Goal: Task Accomplishment & Management: Complete application form

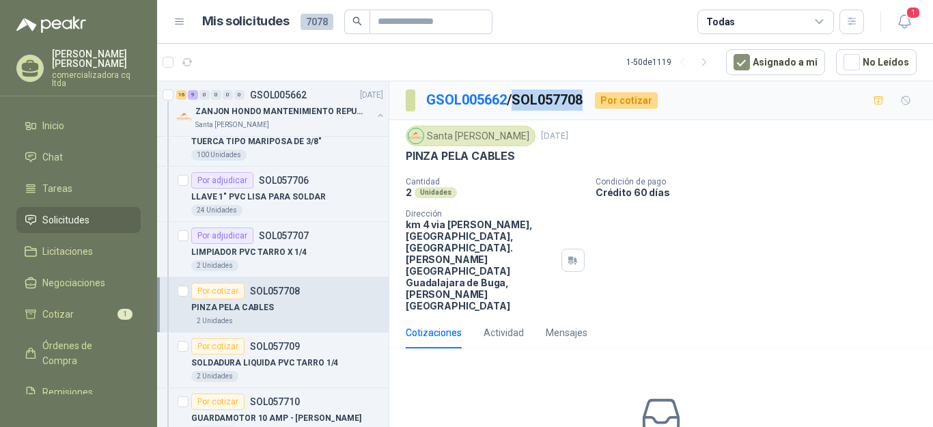
drag, startPoint x: 521, startPoint y: 98, endPoint x: 591, endPoint y: 96, distance: 69.6
click at [591, 96] on div "GSOL005662 / SOL057708 Por cotizar" at bounding box center [532, 100] width 252 height 22
copy p "SOL057708"
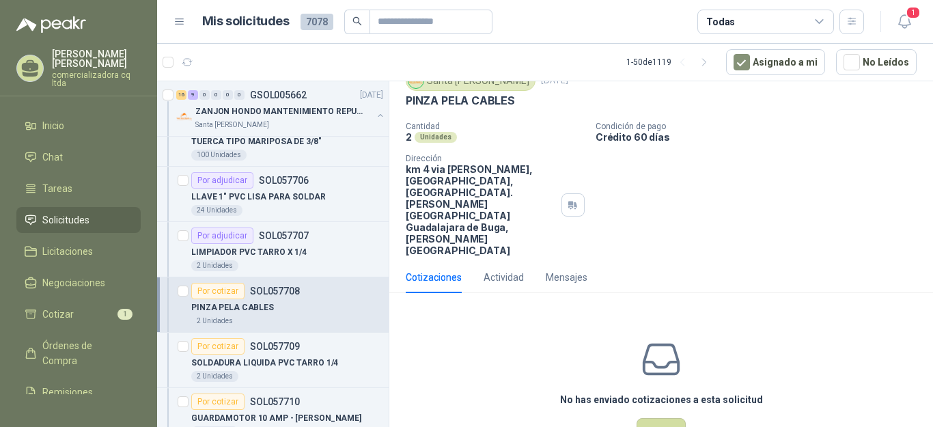
scroll to position [32, 0]
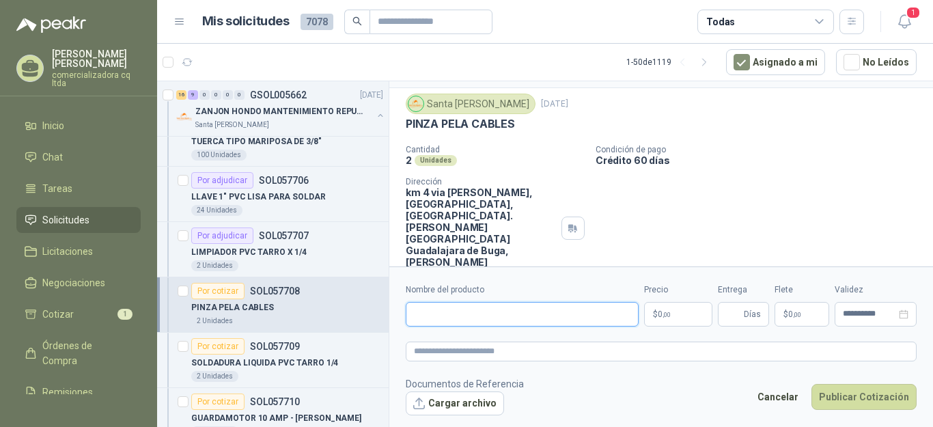
click at [454, 319] on input "Nombre del producto" at bounding box center [522, 314] width 233 height 25
type input "**********"
click at [673, 317] on p "$ 0 ,00" at bounding box center [678, 314] width 68 height 25
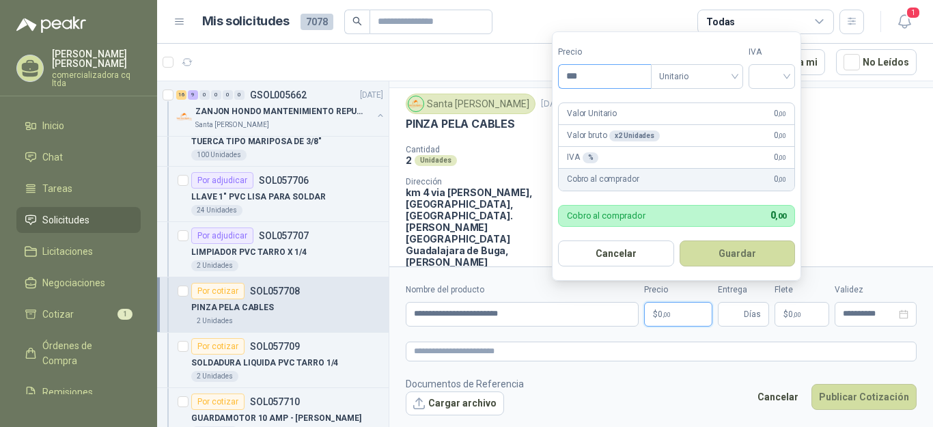
click at [592, 79] on input "***" at bounding box center [604, 76] width 92 height 23
type input "********"
click at [790, 76] on div at bounding box center [771, 76] width 46 height 25
click at [785, 108] on div "19%" at bounding box center [774, 105] width 25 height 15
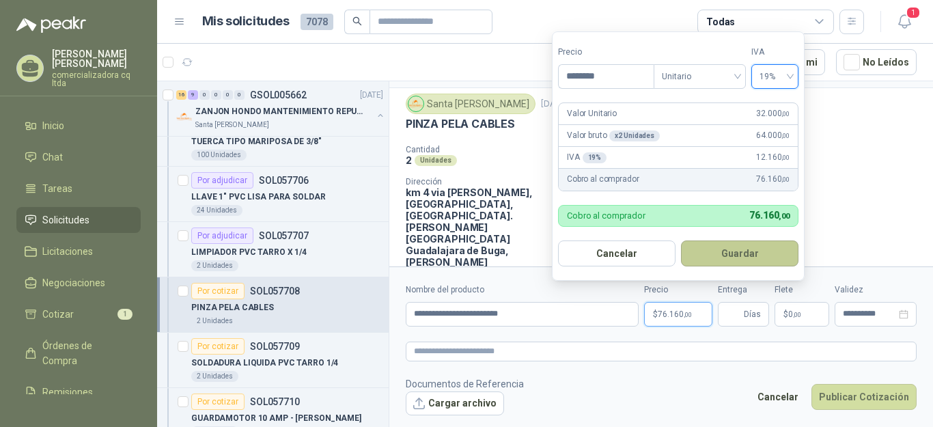
click at [771, 257] on button "Guardar" at bounding box center [739, 253] width 117 height 26
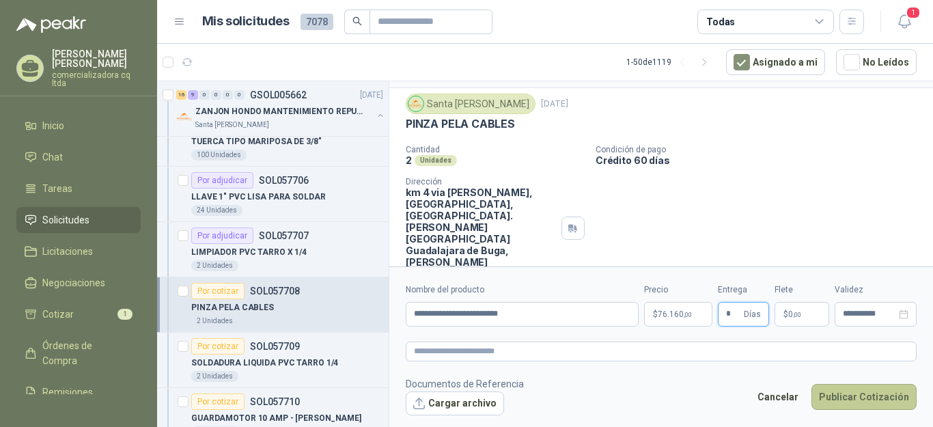
type input "*"
click at [865, 403] on button "Publicar Cotización" at bounding box center [863, 397] width 105 height 26
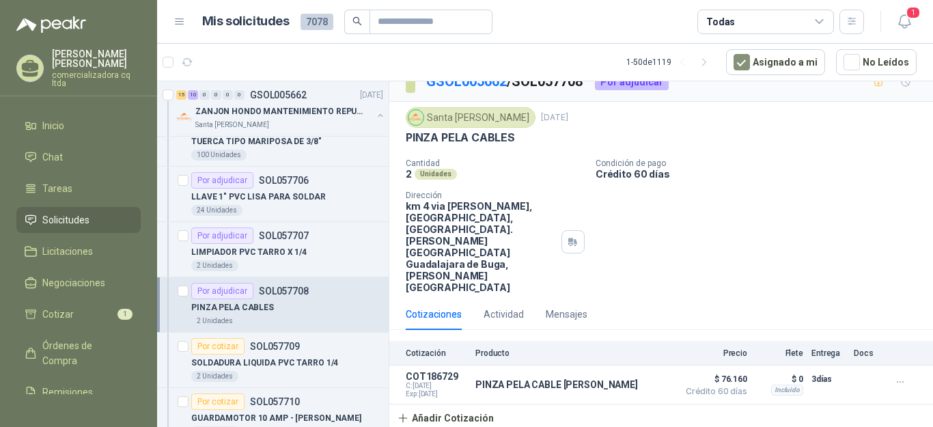
scroll to position [0, 0]
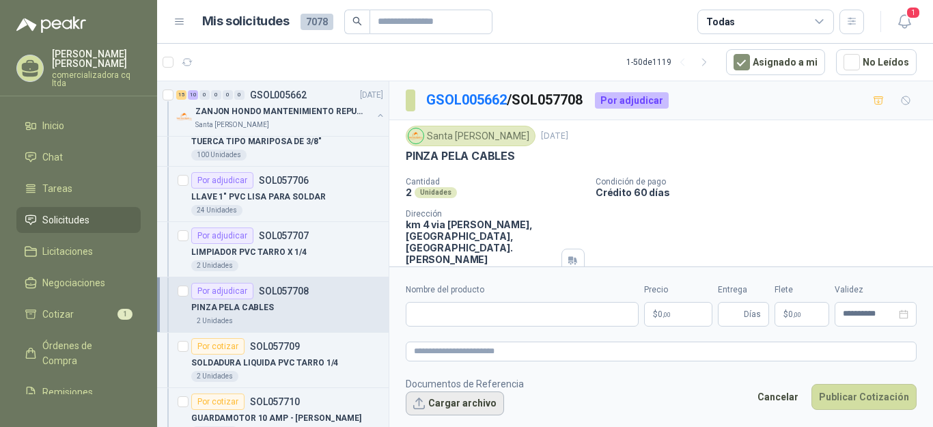
click at [485, 406] on button "Cargar archivo" at bounding box center [455, 403] width 98 height 25
click at [425, 310] on input "Nombre del producto" at bounding box center [522, 314] width 233 height 25
type input "**********"
click at [669, 318] on p "$ 0 ,00" at bounding box center [678, 314] width 68 height 25
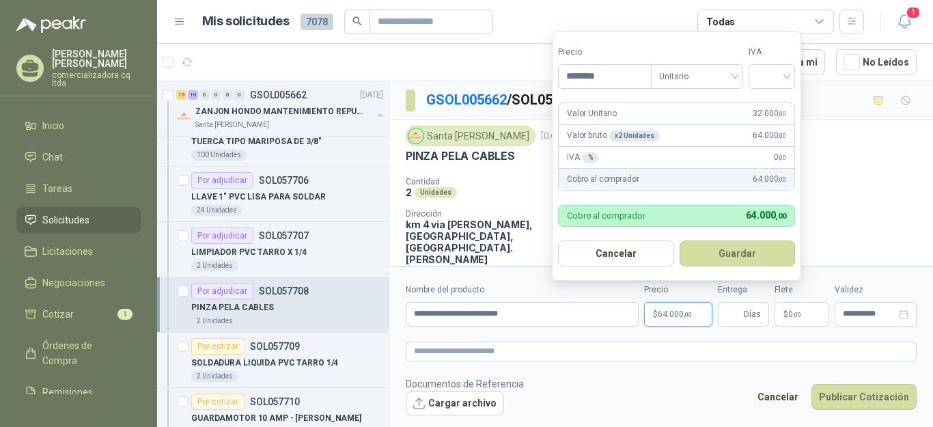
type input "********"
click at [791, 72] on div at bounding box center [771, 76] width 46 height 25
click at [780, 104] on div "19%" at bounding box center [774, 105] width 25 height 15
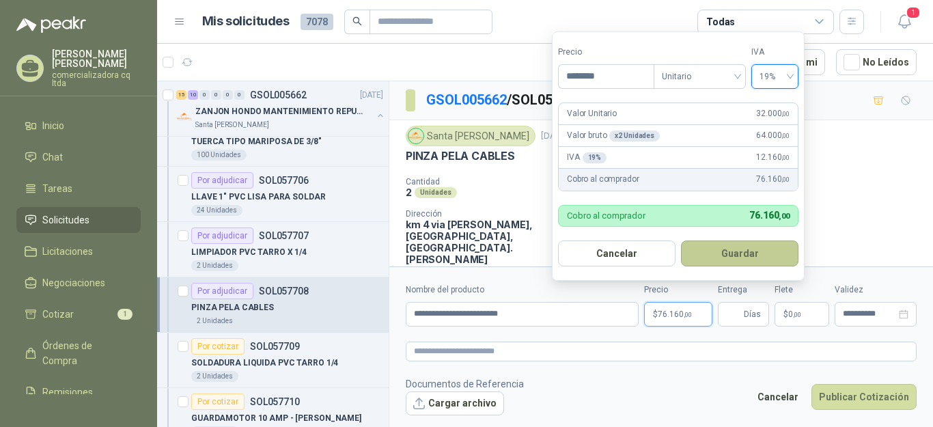
click at [753, 259] on button "Guardar" at bounding box center [739, 253] width 117 height 26
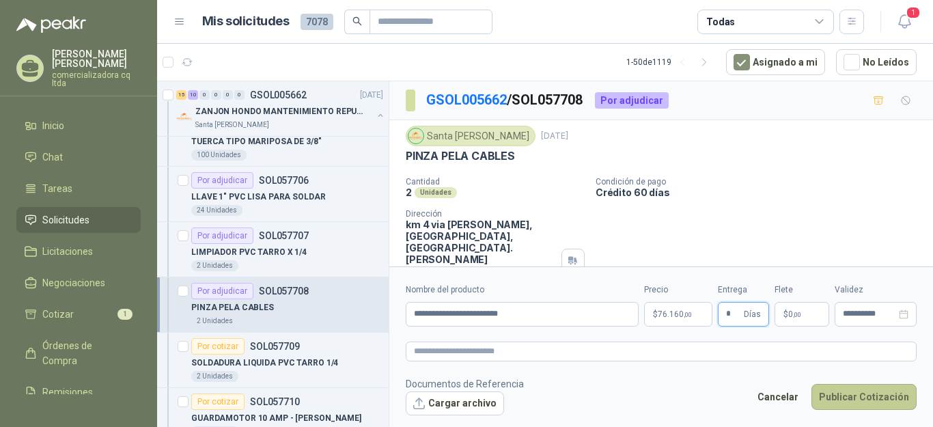
type input "*"
click at [862, 395] on button "Publicar Cotización" at bounding box center [863, 397] width 105 height 26
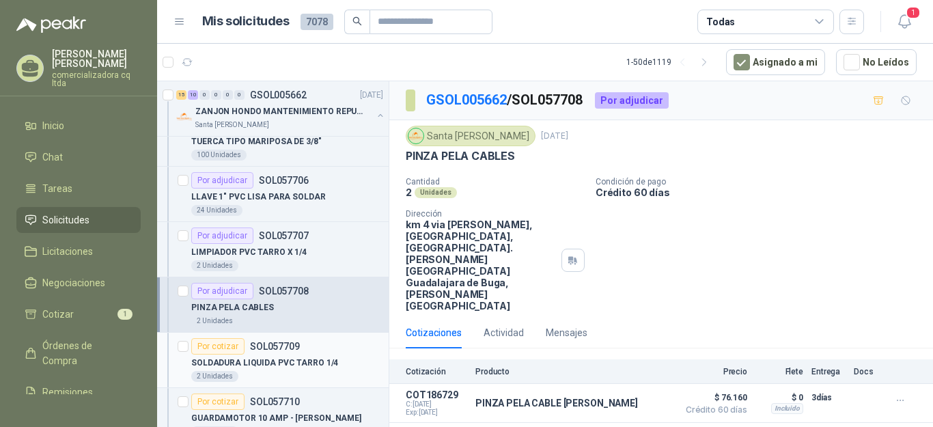
click at [307, 365] on p "SOLDADURA LIQUIDA PVC TARRO 1/4" at bounding box center [264, 362] width 147 height 13
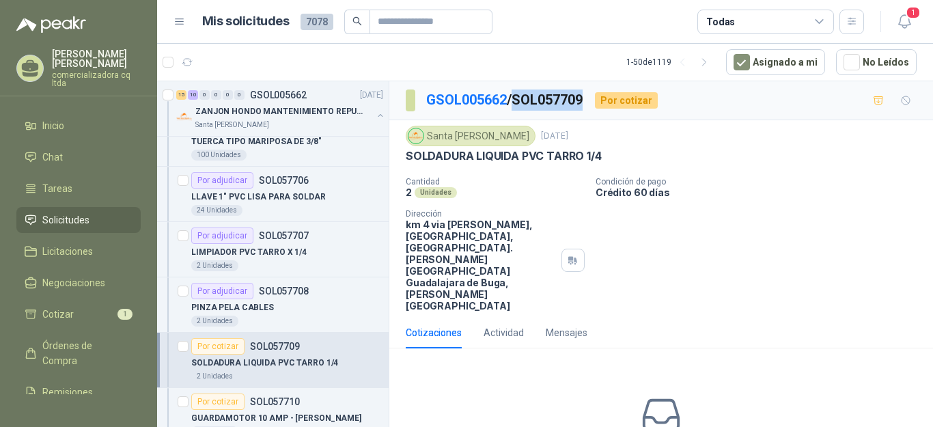
drag, startPoint x: 519, startPoint y: 96, endPoint x: 588, endPoint y: 96, distance: 69.6
click at [584, 96] on p "GSOL005662 / SOL057709" at bounding box center [505, 99] width 158 height 21
copy p "SOL057709"
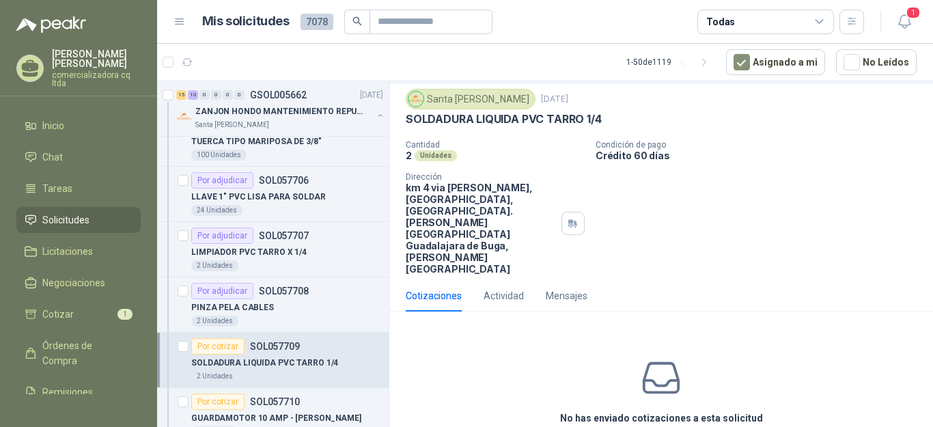
scroll to position [55, 0]
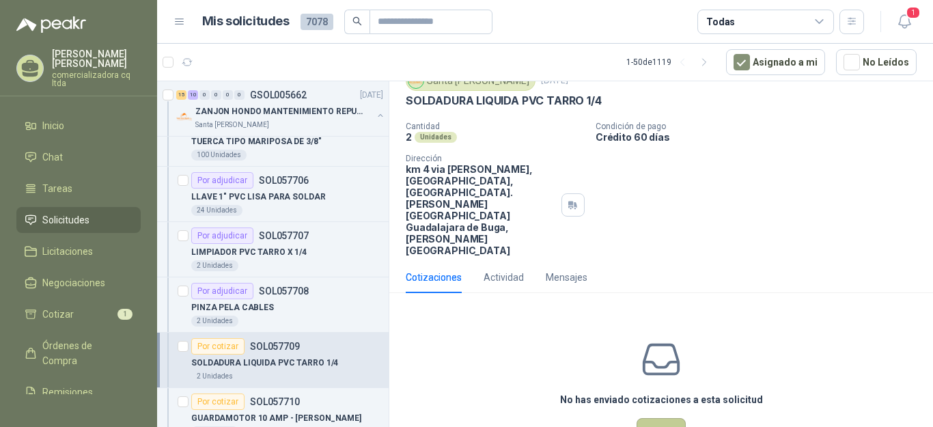
click at [659, 418] on button "Cotizar" at bounding box center [660, 431] width 49 height 26
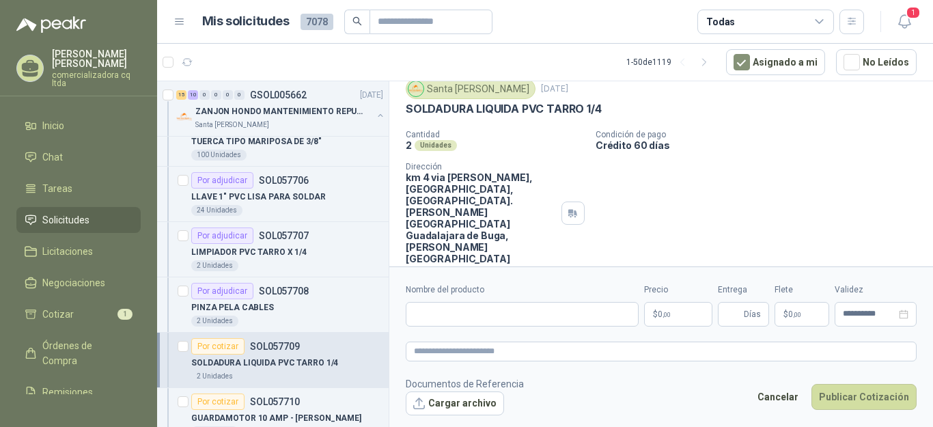
scroll to position [46, 0]
click at [483, 405] on button "Cargar archivo" at bounding box center [455, 403] width 98 height 25
click at [442, 319] on input "Nombre del producto" at bounding box center [522, 314] width 233 height 25
type input "**********"
click at [669, 316] on span ",00" at bounding box center [666, 315] width 8 height 8
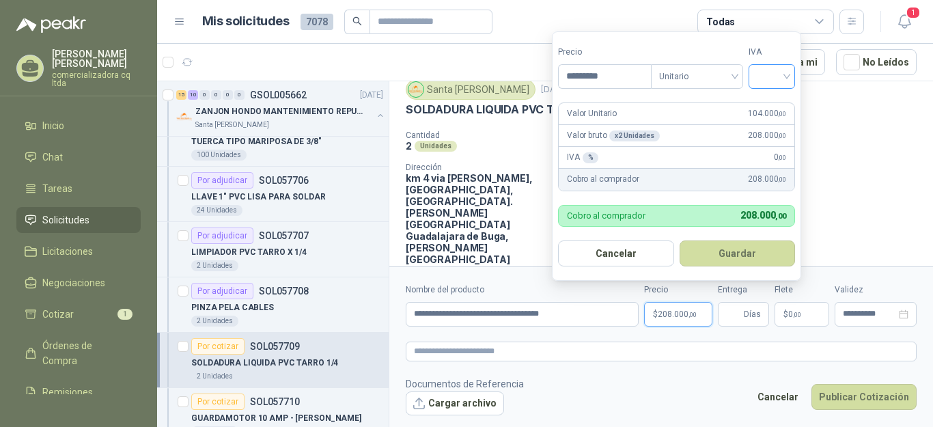
type input "*********"
click at [786, 70] on input "search" at bounding box center [771, 75] width 30 height 20
click at [776, 106] on div "19%" at bounding box center [774, 105] width 25 height 15
click at [756, 253] on button "Guardar" at bounding box center [739, 253] width 117 height 26
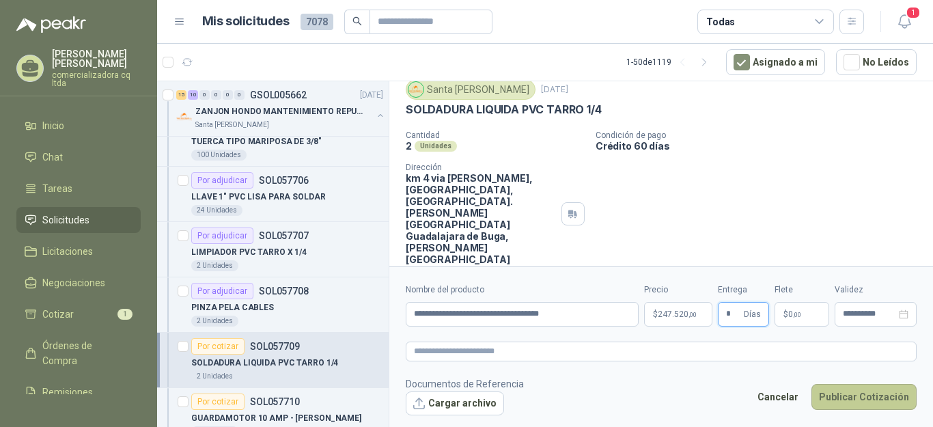
type input "*"
click at [868, 393] on button "Publicar Cotización" at bounding box center [863, 397] width 105 height 26
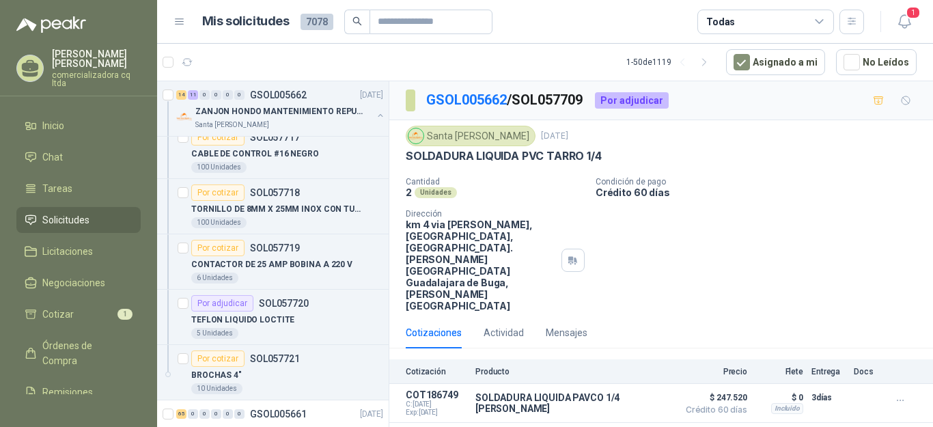
scroll to position [2862, 0]
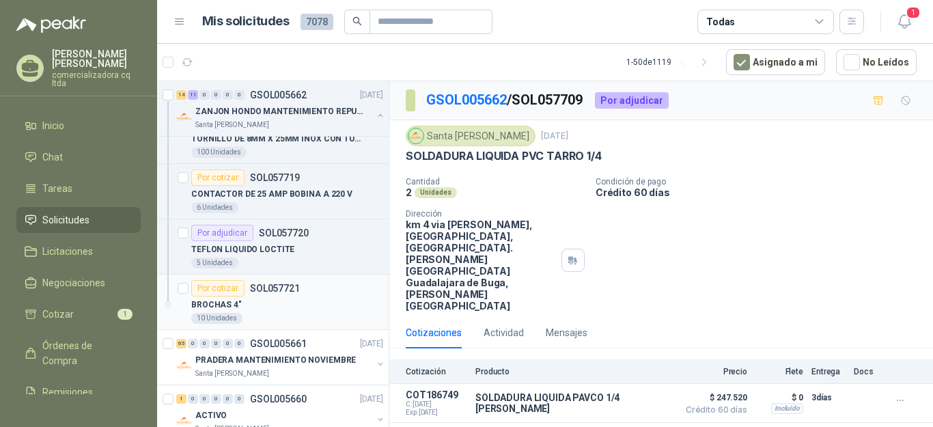
click at [258, 293] on p "SOL057721" at bounding box center [275, 288] width 50 height 10
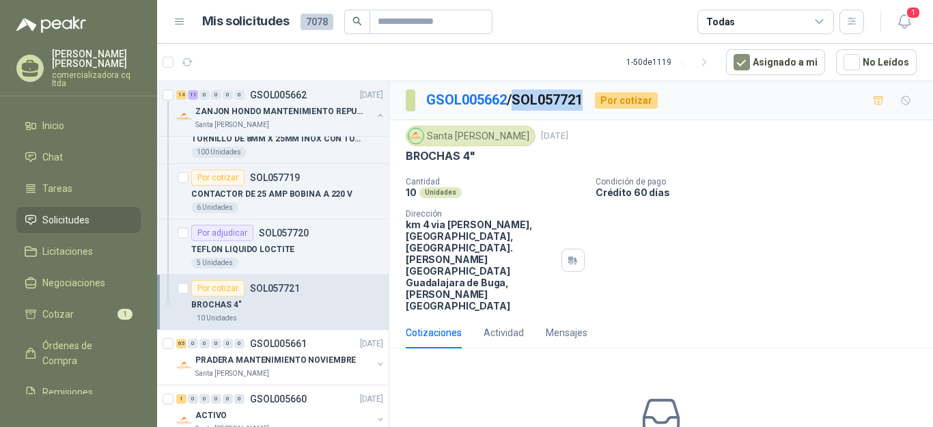
drag, startPoint x: 519, startPoint y: 100, endPoint x: 588, endPoint y: 100, distance: 69.6
click at [584, 100] on p "GSOL005662 / SOL057721" at bounding box center [505, 99] width 158 height 21
copy p "SOL057721"
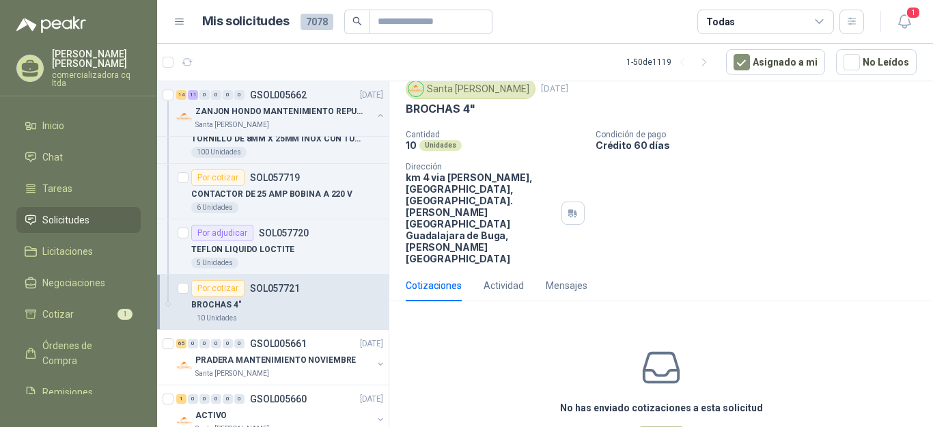
scroll to position [53, 0]
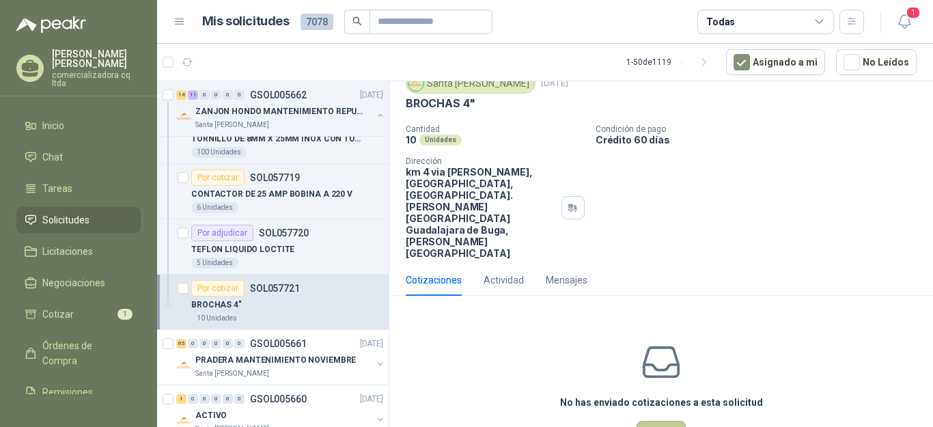
click at [665, 421] on button "Cotizar" at bounding box center [660, 434] width 49 height 26
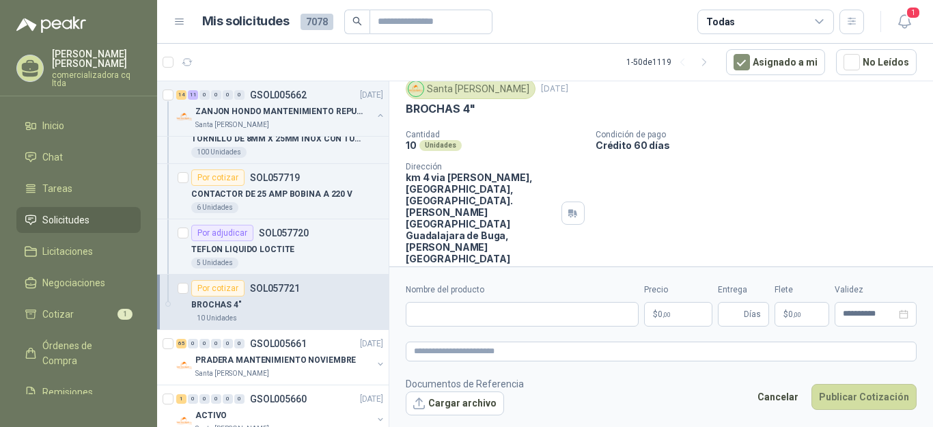
scroll to position [46, 0]
click at [459, 405] on button "Cargar archivo" at bounding box center [455, 403] width 98 height 25
click at [438, 309] on input "Nombre del producto" at bounding box center [522, 314] width 233 height 25
type input "**********"
click at [687, 317] on p "$ 0 ,00" at bounding box center [678, 314] width 68 height 25
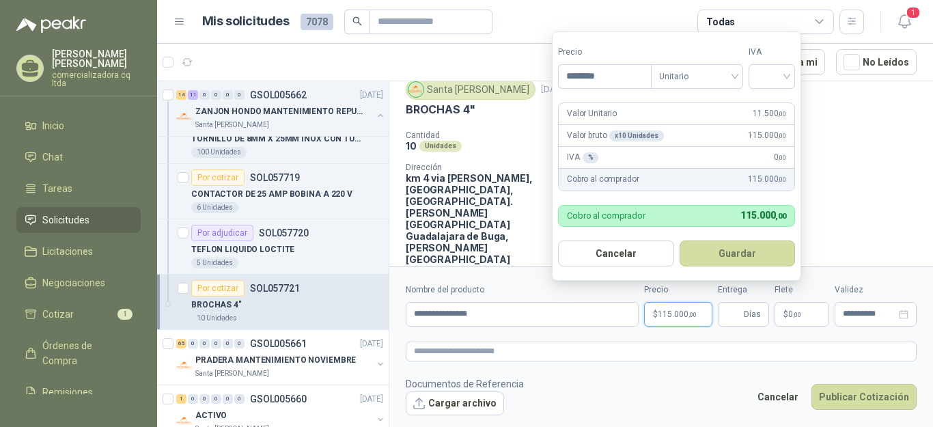
type input "********"
click at [786, 72] on input "search" at bounding box center [771, 75] width 30 height 20
click at [780, 105] on div "19%" at bounding box center [774, 105] width 25 height 15
click at [752, 253] on button "Guardar" at bounding box center [739, 253] width 117 height 26
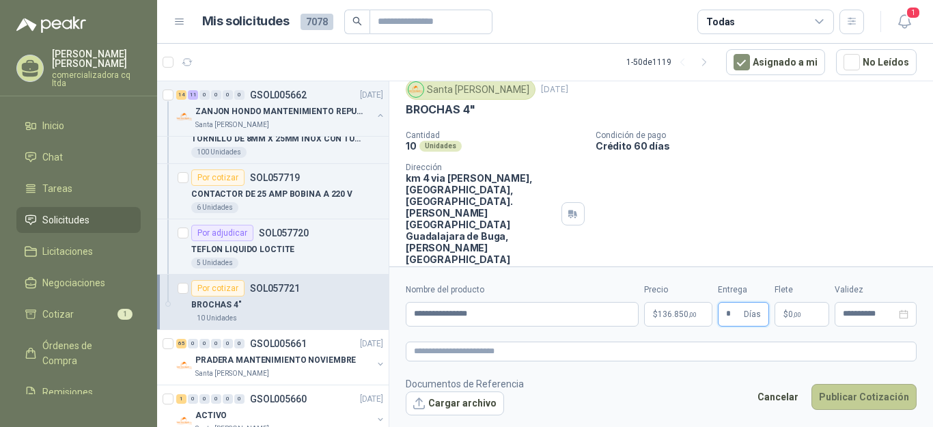
type input "*"
click at [855, 399] on button "Publicar Cotización" at bounding box center [863, 397] width 105 height 26
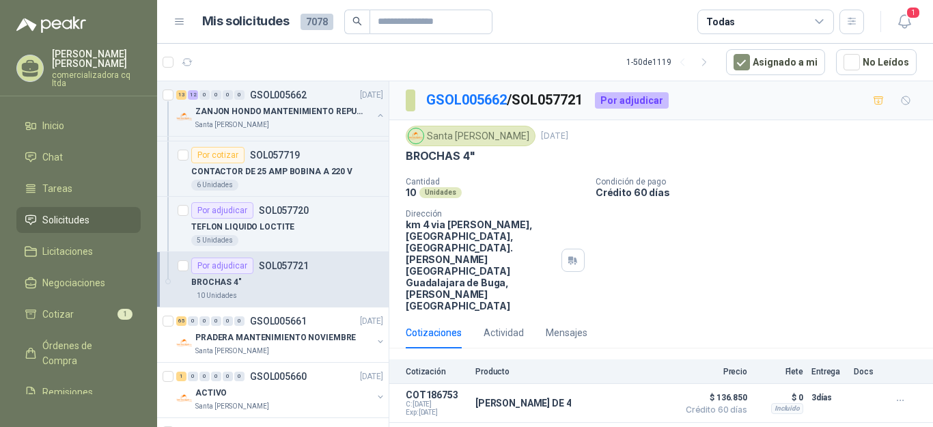
scroll to position [2921, 0]
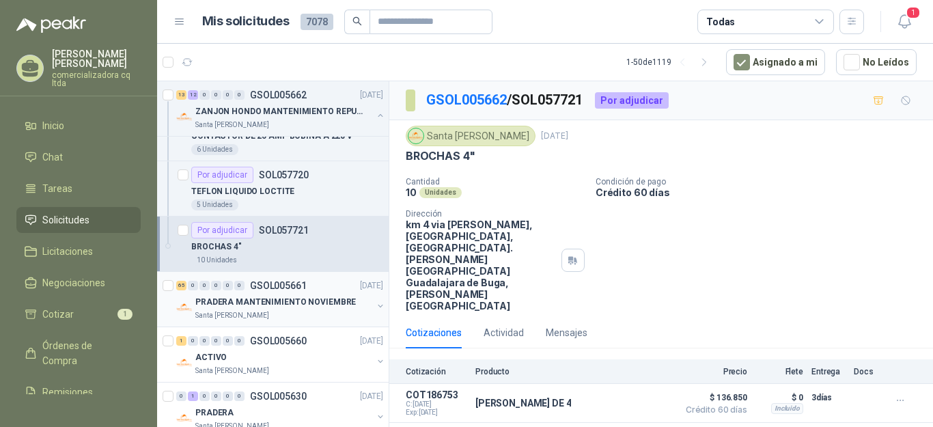
click at [283, 296] on p "PRADERA MANTENIMIENTO NOVIEMBRE" at bounding box center [275, 302] width 160 height 13
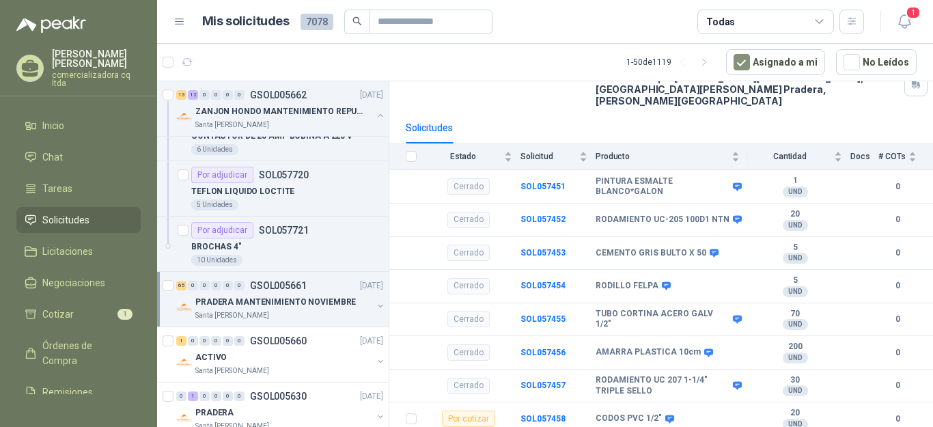
scroll to position [180, 0]
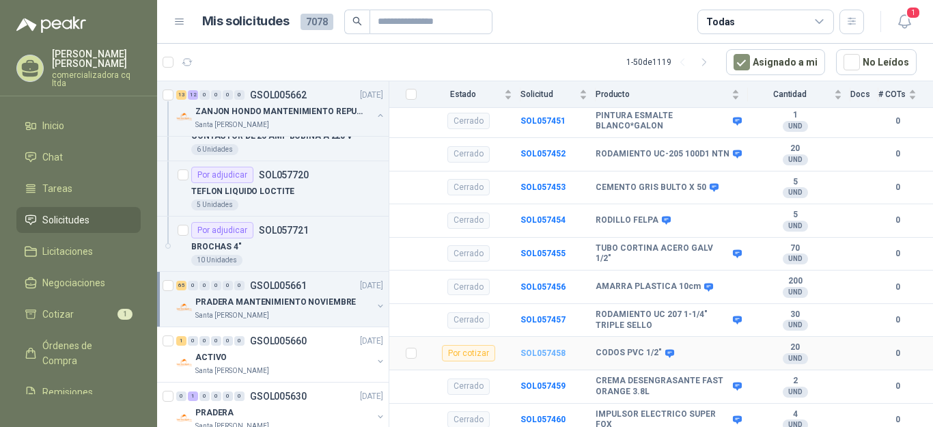
click at [553, 348] on b "SOL057458" at bounding box center [542, 353] width 45 height 10
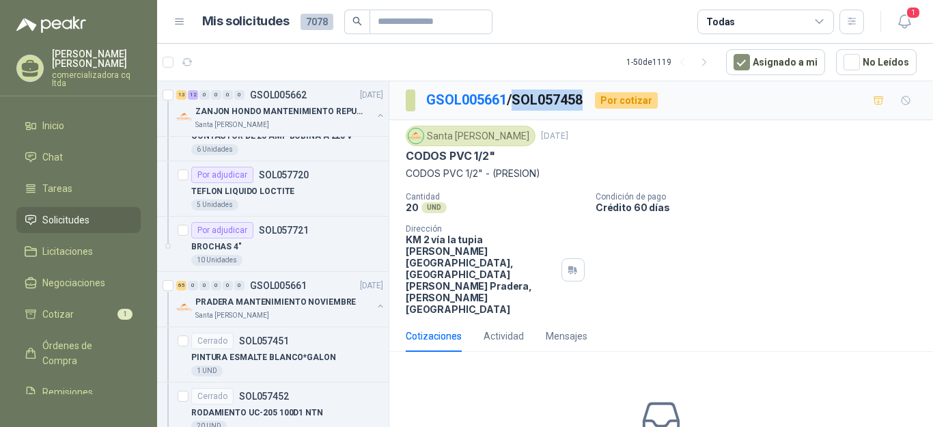
drag, startPoint x: 522, startPoint y: 96, endPoint x: 587, endPoint y: 97, distance: 65.5
click at [584, 97] on p "GSOL005661 / SOL057458" at bounding box center [505, 99] width 158 height 21
copy p "SOL057458"
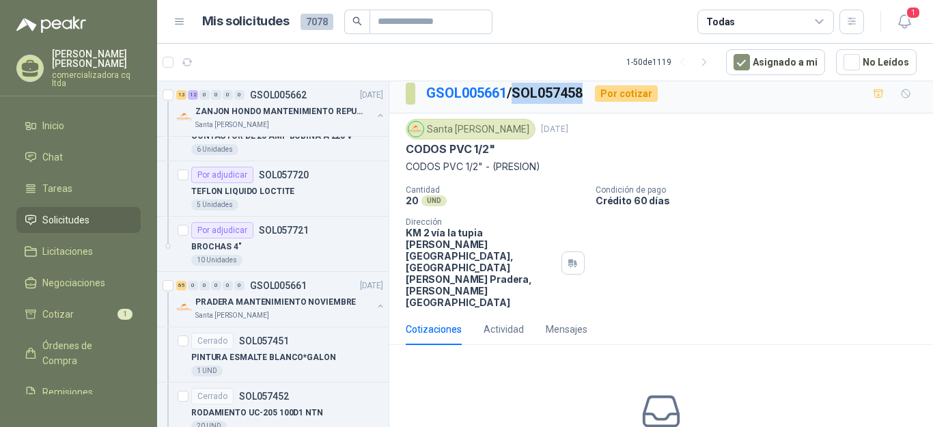
scroll to position [59, 0]
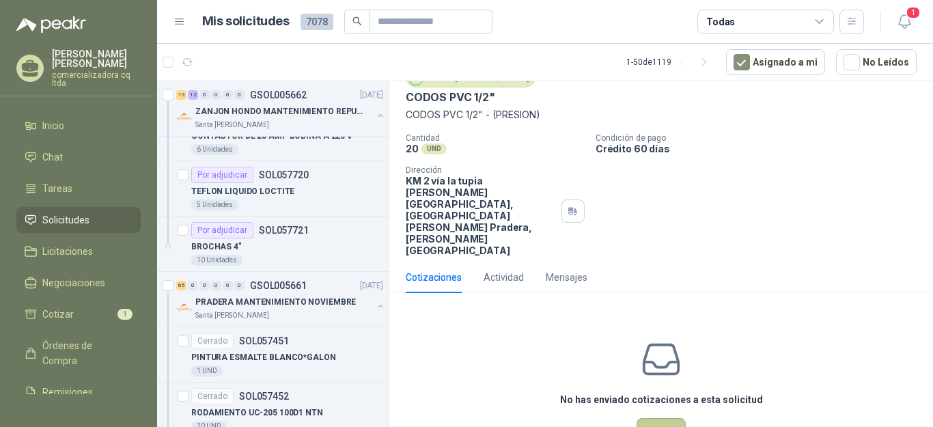
click at [659, 418] on button "Cotizar" at bounding box center [660, 431] width 49 height 26
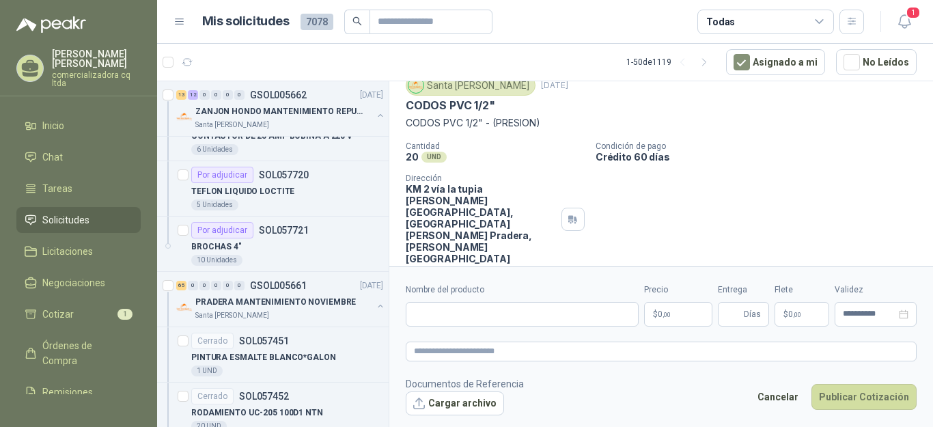
scroll to position [50, 0]
click at [447, 314] on input "Nombre del producto" at bounding box center [522, 314] width 233 height 25
type input "**********"
click at [672, 311] on p "$ 0 ,00" at bounding box center [678, 314] width 68 height 25
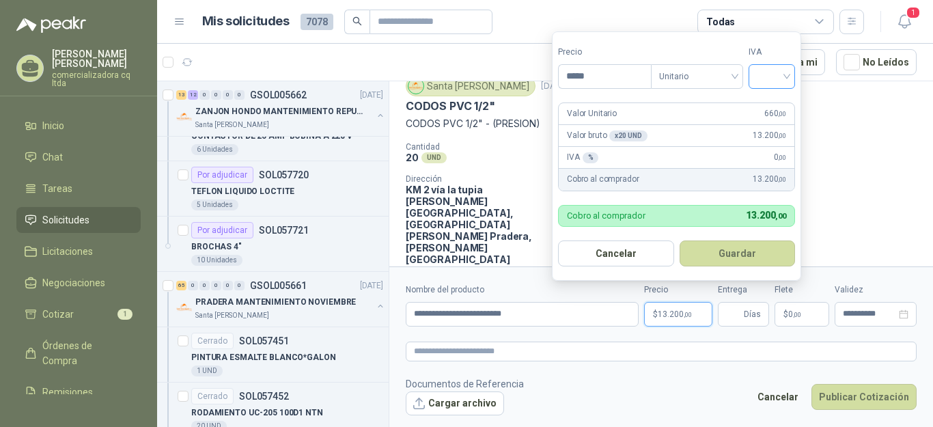
click at [791, 77] on div at bounding box center [771, 76] width 46 height 25
type input "*****"
click at [778, 111] on div "19%" at bounding box center [774, 105] width 25 height 15
click at [752, 255] on button "Guardar" at bounding box center [739, 253] width 117 height 26
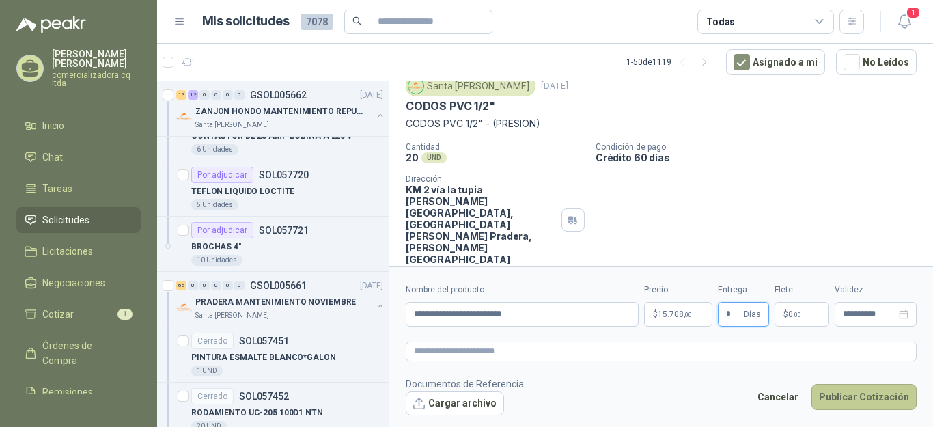
type input "*"
click at [857, 398] on button "Publicar Cotización" at bounding box center [863, 397] width 105 height 26
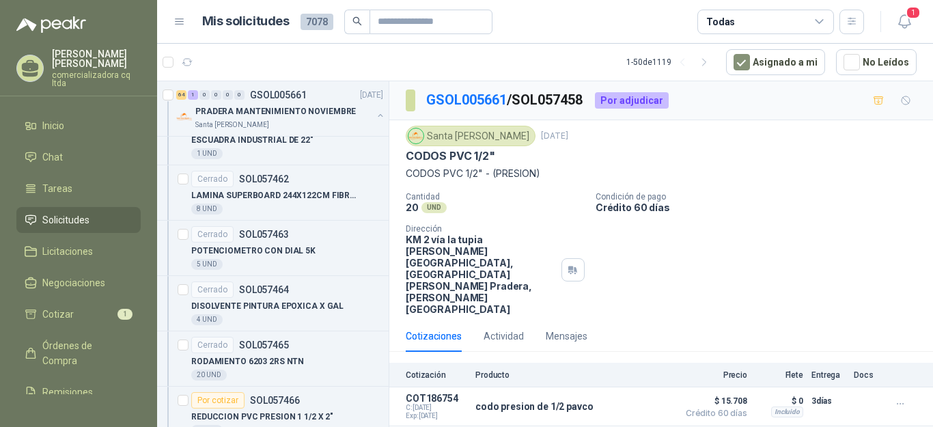
scroll to position [3809, 0]
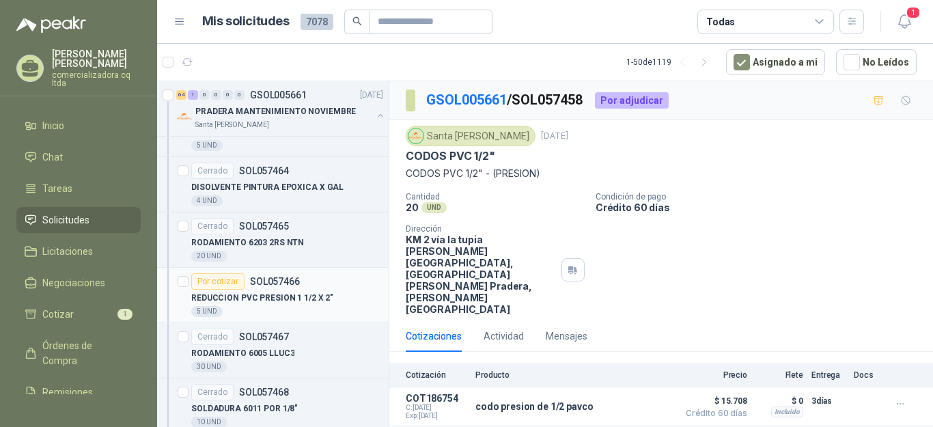
click at [292, 294] on p "REDUCCION PVC PRESION 1 1/2 X 2"" at bounding box center [262, 298] width 142 height 13
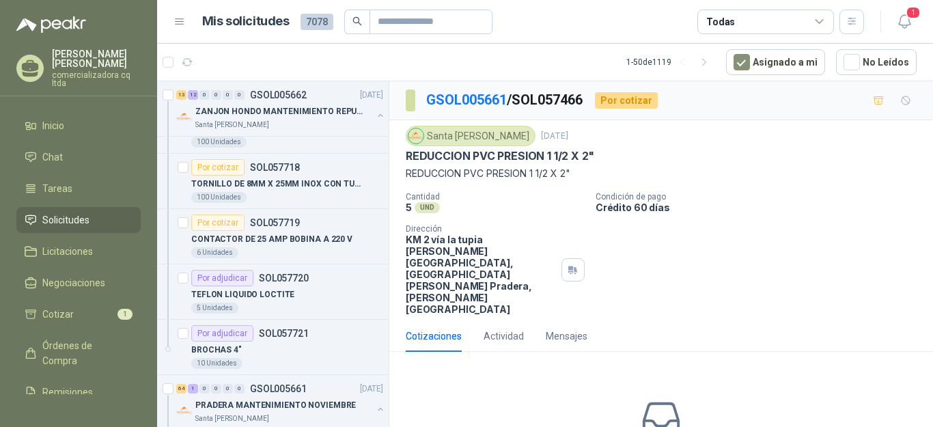
scroll to position [2580, 0]
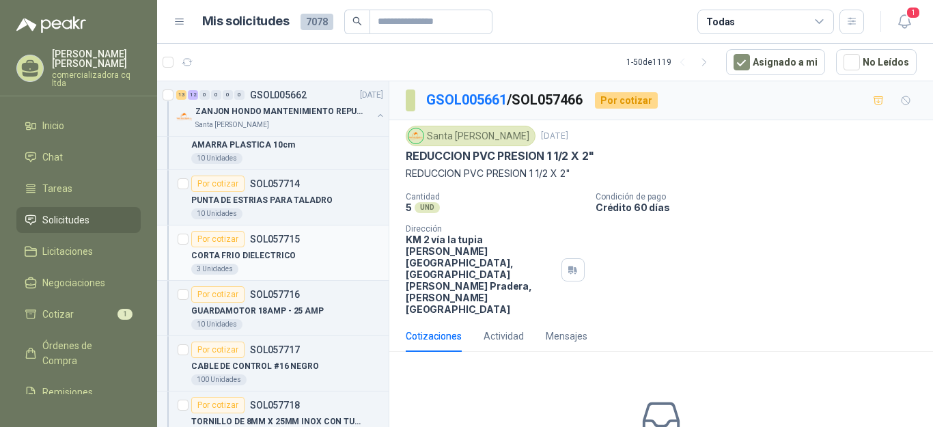
click at [264, 243] on p "SOL057715" at bounding box center [275, 239] width 50 height 10
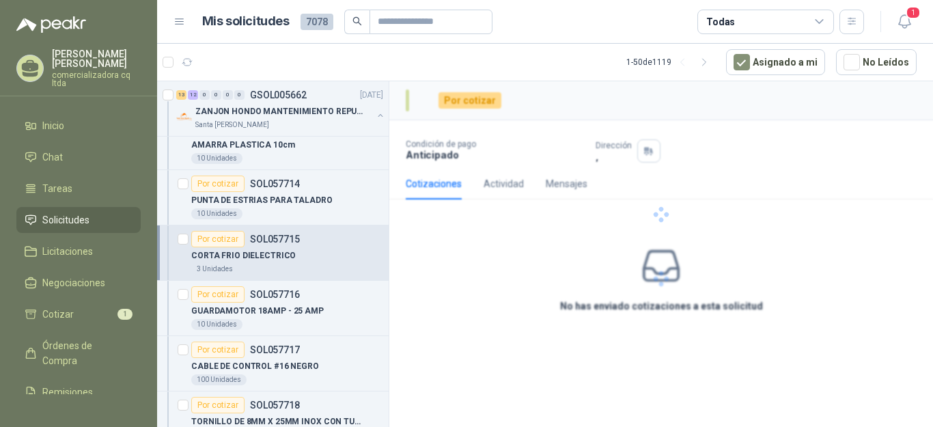
click at [237, 245] on div "Por cotizar" at bounding box center [217, 239] width 53 height 16
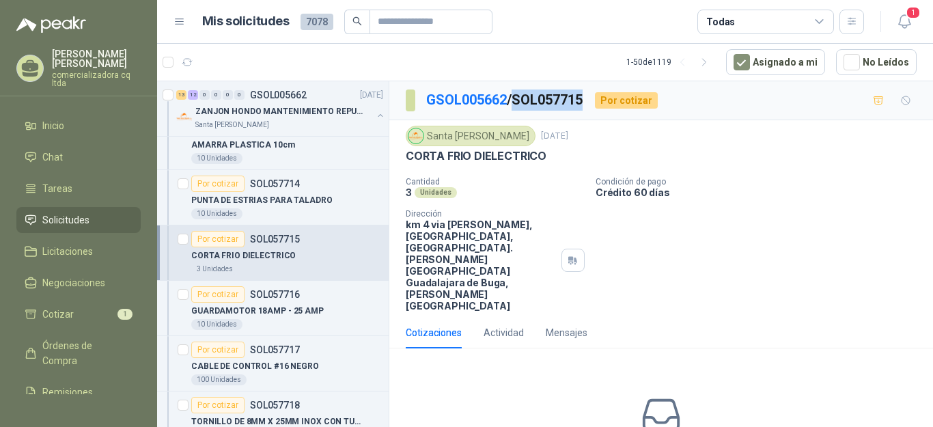
drag, startPoint x: 520, startPoint y: 98, endPoint x: 589, endPoint y: 96, distance: 69.0
click at [584, 96] on p "GSOL005662 / SOL057715" at bounding box center [505, 99] width 158 height 21
copy p "SOL057715"
click at [606, 148] on div "Santa [PERSON_NAME] [DATE] CORTA FRIO DIELECTRICO" at bounding box center [661, 146] width 511 height 40
drag, startPoint x: 519, startPoint y: 97, endPoint x: 594, endPoint y: 91, distance: 75.3
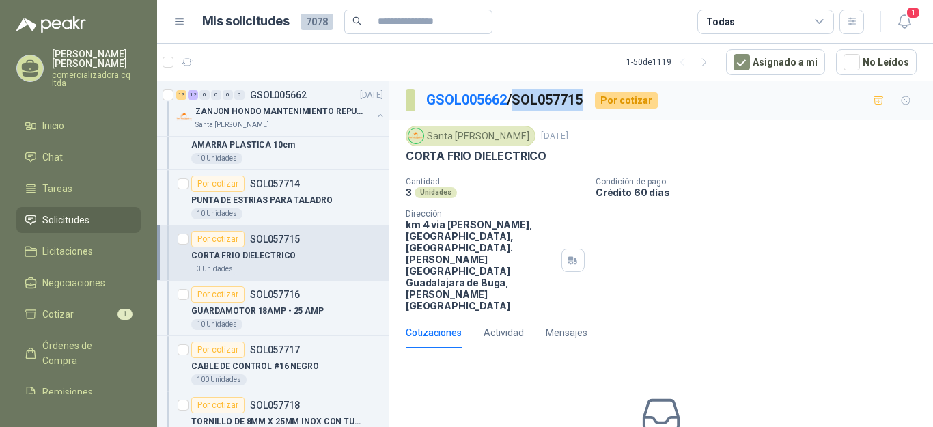
click at [594, 91] on div "GSOL005662 / SOL057715 Por cotizar" at bounding box center [532, 100] width 252 height 22
copy p "SOL057715"
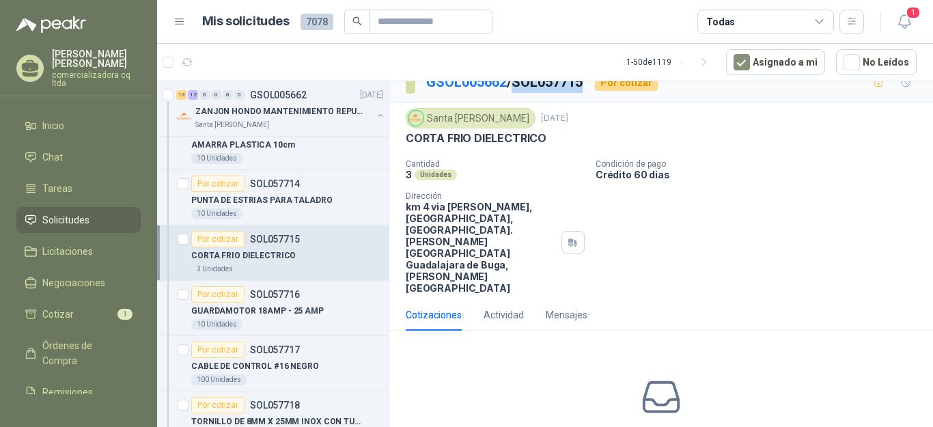
scroll to position [55, 0]
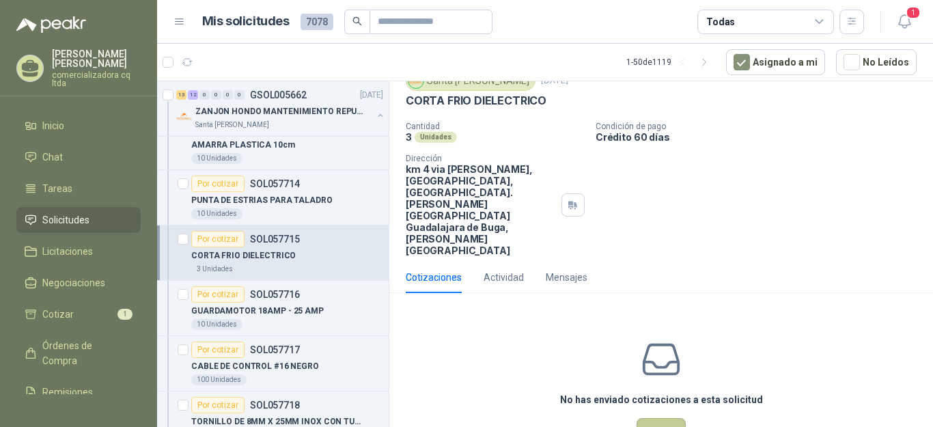
click at [659, 418] on button "Cotizar" at bounding box center [660, 431] width 49 height 26
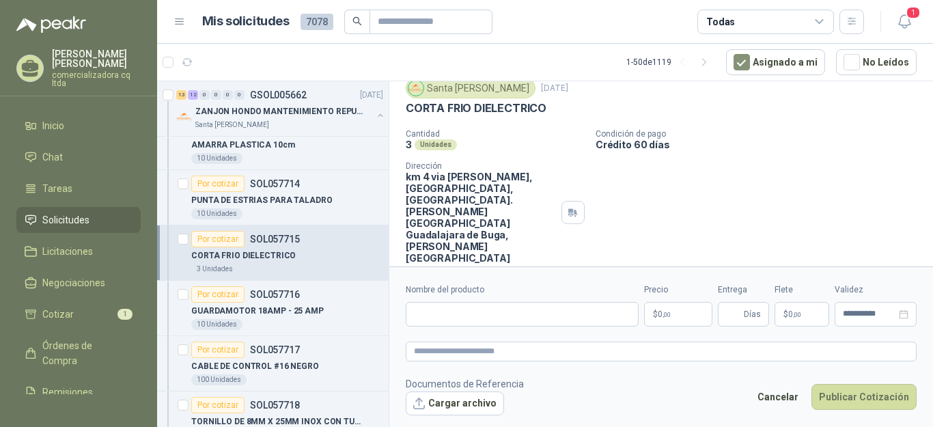
scroll to position [46, 0]
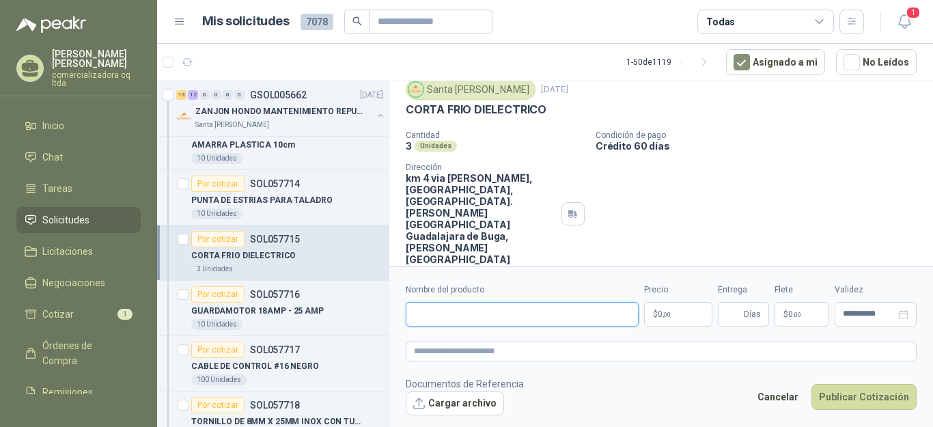
click at [460, 318] on input "Nombre del producto" at bounding box center [522, 314] width 233 height 25
type input "**********"
click at [679, 306] on p "$ 0 ,00" at bounding box center [678, 314] width 68 height 25
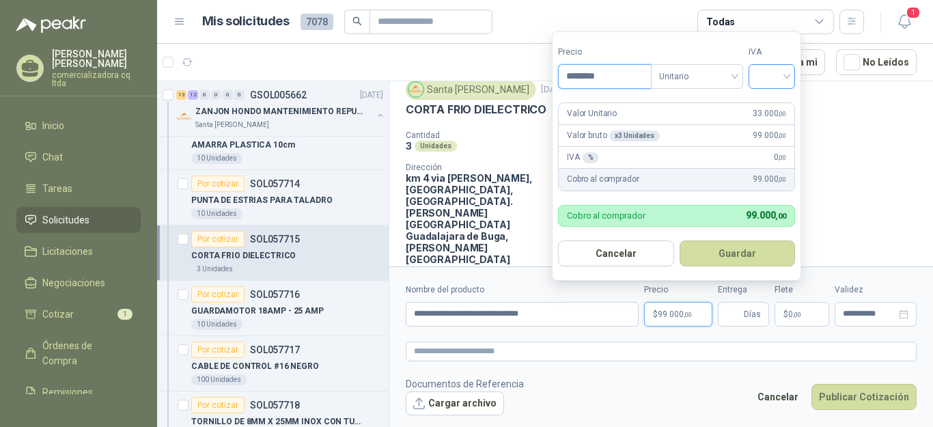
type input "********"
click at [786, 76] on input "search" at bounding box center [771, 75] width 30 height 20
click at [773, 108] on div "19%" at bounding box center [774, 105] width 25 height 15
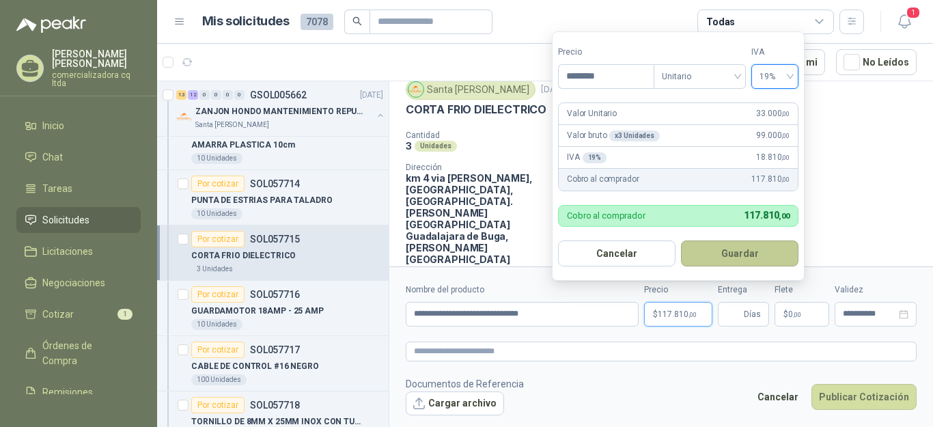
click at [762, 248] on button "Guardar" at bounding box center [739, 253] width 117 height 26
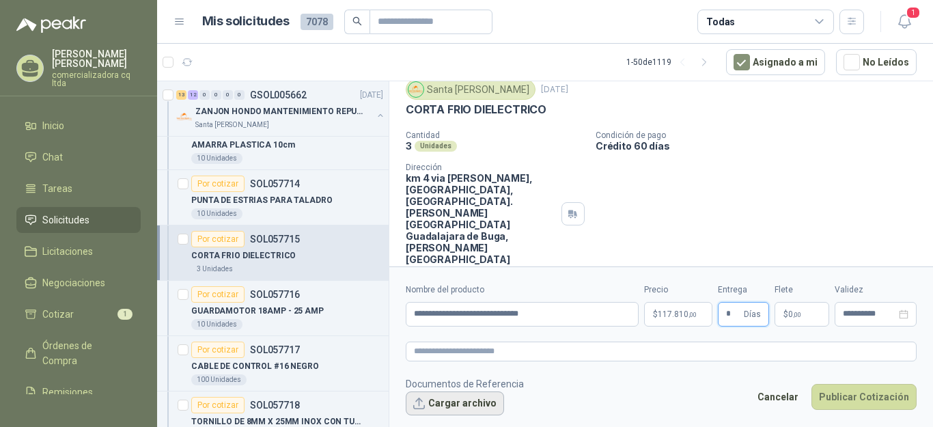
type input "*"
click at [476, 406] on button "Cargar archivo" at bounding box center [455, 403] width 98 height 25
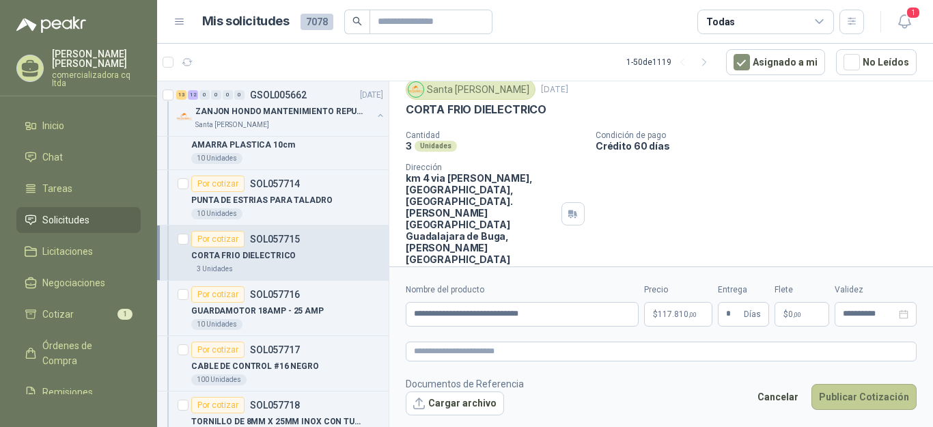
click at [846, 397] on button "Publicar Cotización" at bounding box center [863, 397] width 105 height 26
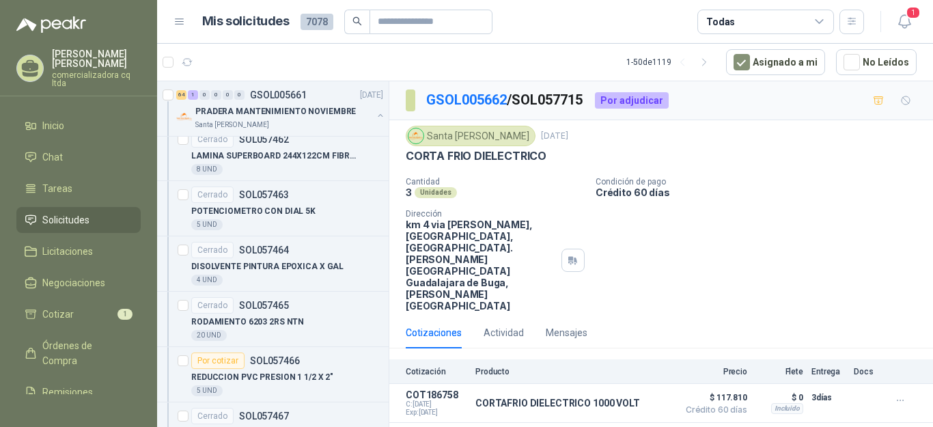
scroll to position [3770, 0]
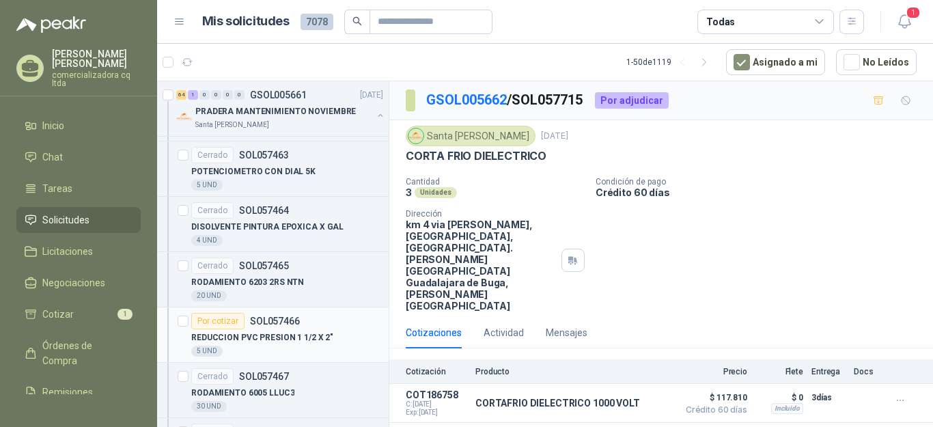
click at [252, 320] on p "SOL057466" at bounding box center [275, 321] width 50 height 10
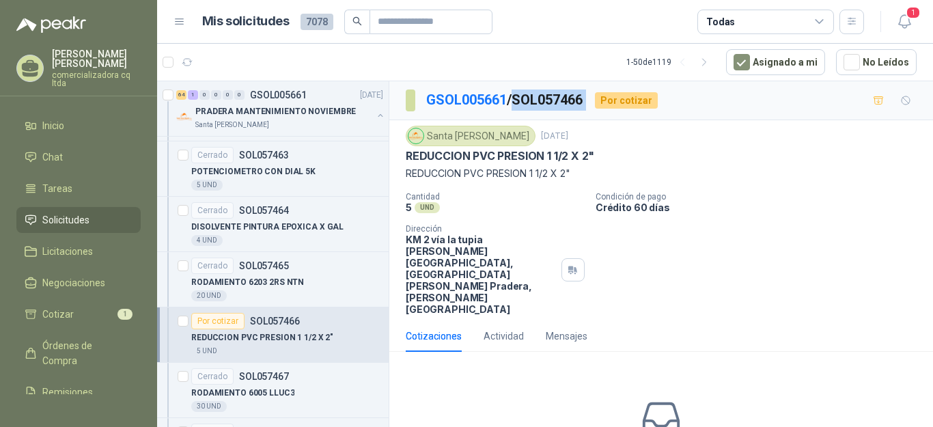
drag, startPoint x: 521, startPoint y: 99, endPoint x: 601, endPoint y: 99, distance: 79.9
click at [601, 99] on div "GSOL005661 / SOL057466 Por cotizar" at bounding box center [532, 100] width 252 height 22
copy p "SOL057466"
drag, startPoint x: 614, startPoint y: 135, endPoint x: 598, endPoint y: 118, distance: 23.7
click at [614, 134] on div "Santa [PERSON_NAME] [DATE]" at bounding box center [661, 136] width 511 height 20
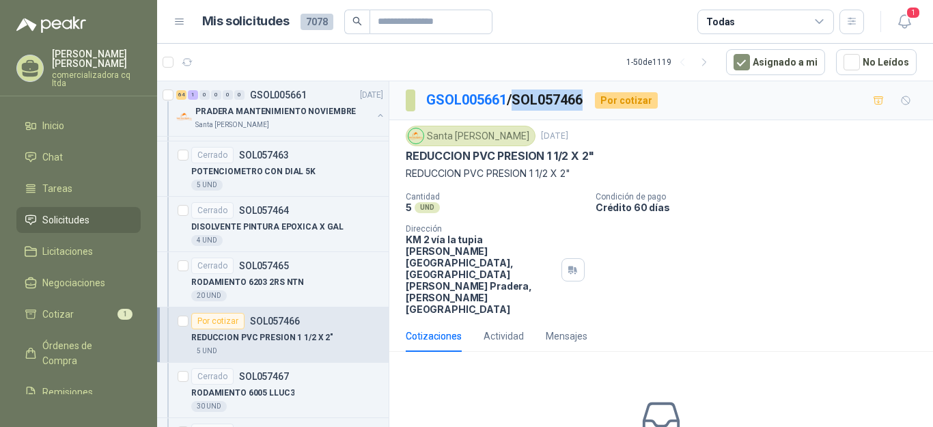
drag, startPoint x: 518, startPoint y: 96, endPoint x: 595, endPoint y: 98, distance: 77.2
click at [595, 98] on div "GSOL005661 / SOL057466 Por cotizar" at bounding box center [532, 100] width 252 height 22
copy p "SOL057466"
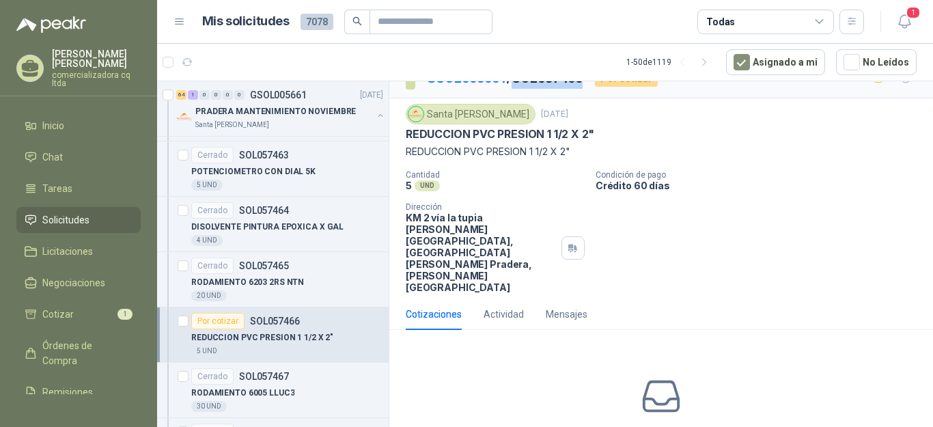
scroll to position [59, 0]
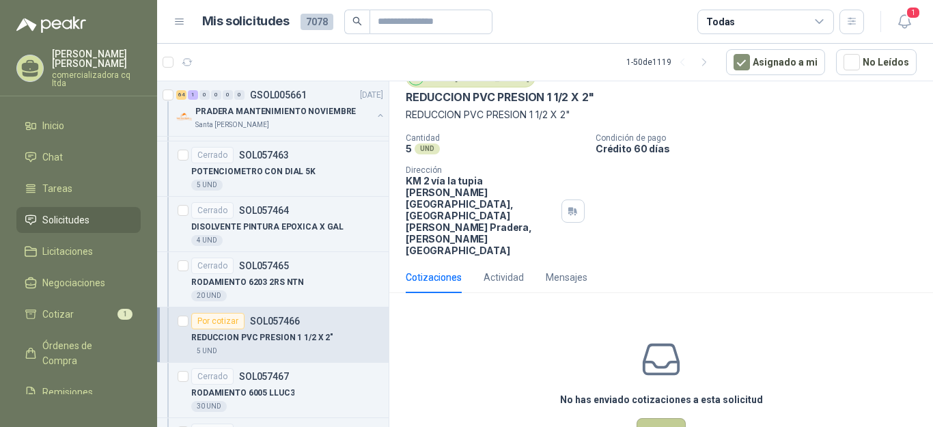
click at [651, 418] on button "Cotizar" at bounding box center [660, 431] width 49 height 26
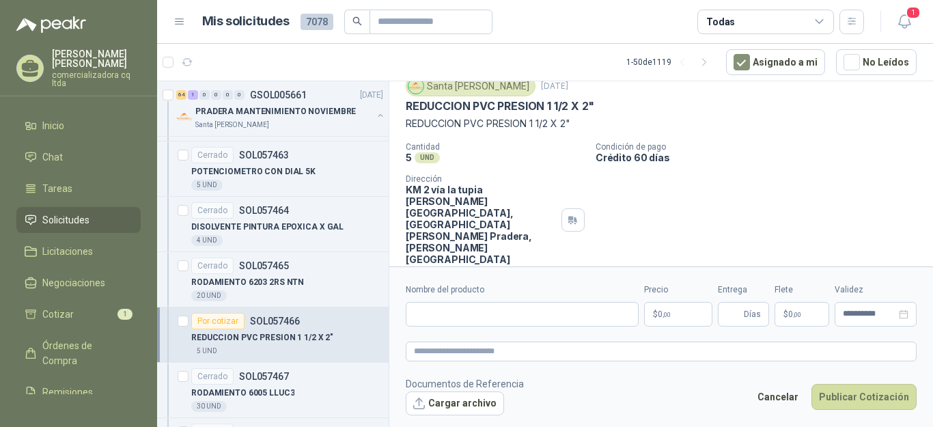
scroll to position [50, 0]
click at [446, 317] on input "Nombre del producto" at bounding box center [522, 314] width 233 height 25
type input "**********"
click at [470, 403] on button "Cargar archivo" at bounding box center [455, 403] width 98 height 25
click at [668, 315] on span ",00" at bounding box center [666, 315] width 8 height 8
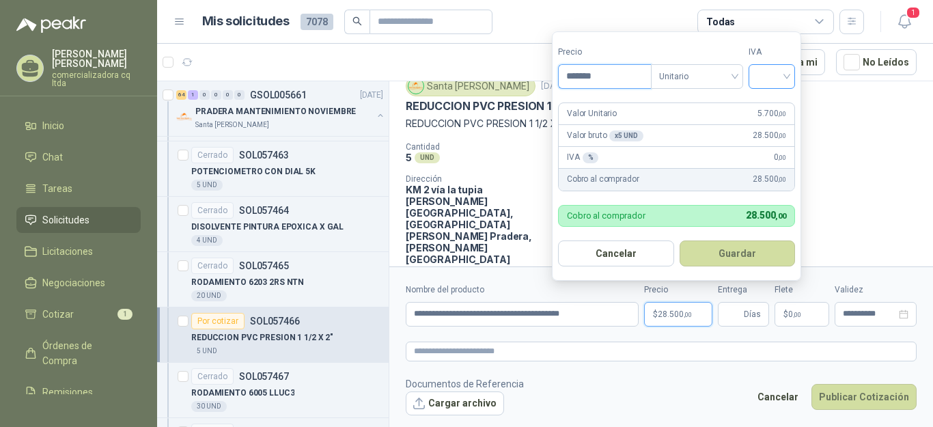
type input "*******"
click at [786, 74] on input "search" at bounding box center [771, 75] width 30 height 20
click at [784, 102] on div "19%" at bounding box center [774, 105] width 25 height 15
click at [732, 248] on button "Guardar" at bounding box center [739, 253] width 117 height 26
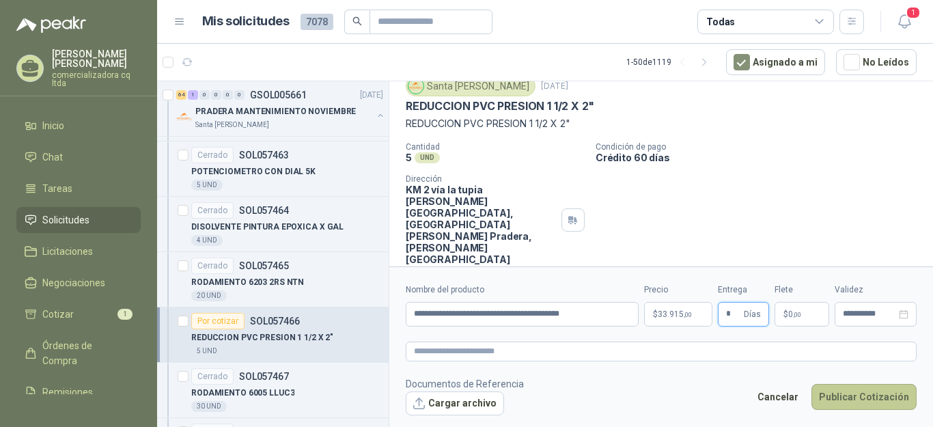
type input "*"
click at [876, 395] on button "Publicar Cotización" at bounding box center [863, 397] width 105 height 26
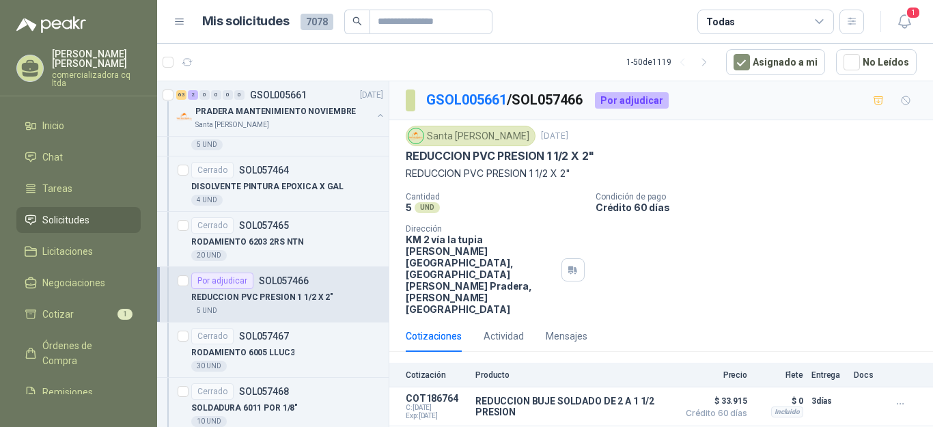
scroll to position [3929, 0]
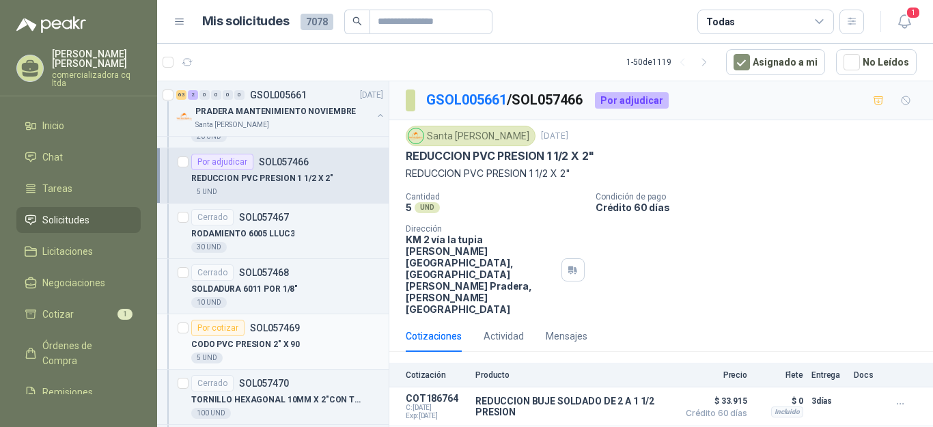
click at [278, 338] on p "CODO PVC PRESION 2" X 90" at bounding box center [245, 344] width 109 height 13
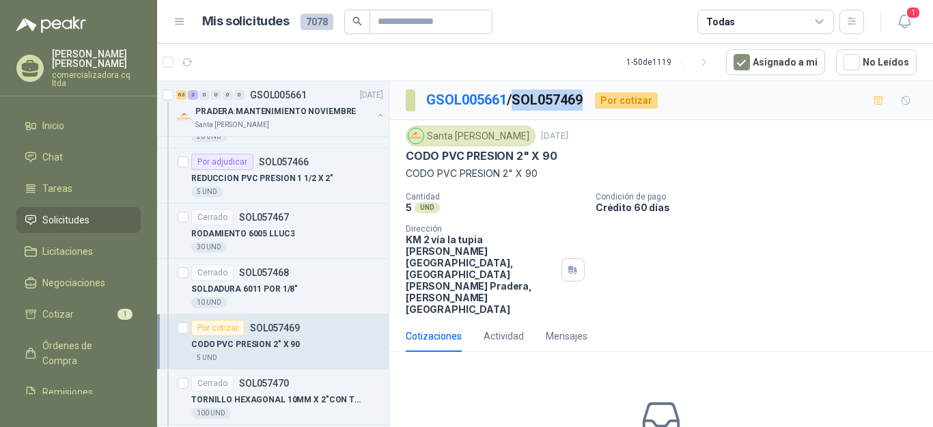
drag, startPoint x: 519, startPoint y: 97, endPoint x: 588, endPoint y: 97, distance: 69.0
click at [584, 97] on p "GSOL005661 / SOL057469" at bounding box center [505, 99] width 158 height 21
copy p "SOL057469"
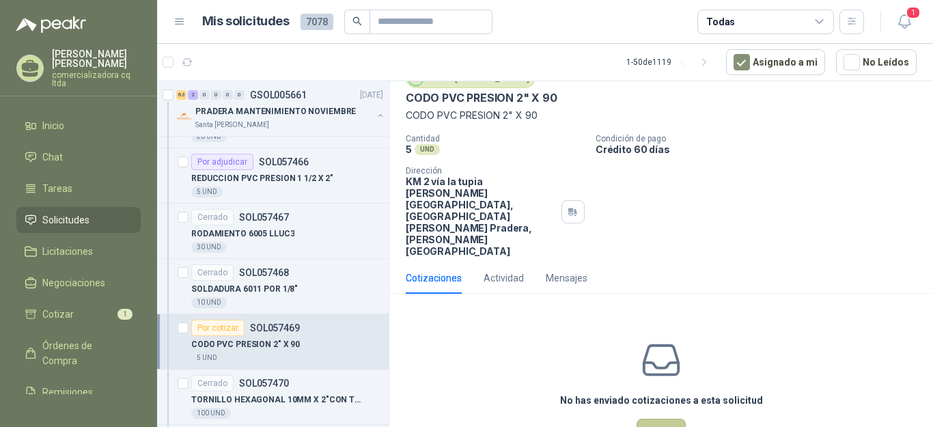
click at [667, 418] on button "Cotizar" at bounding box center [660, 431] width 49 height 26
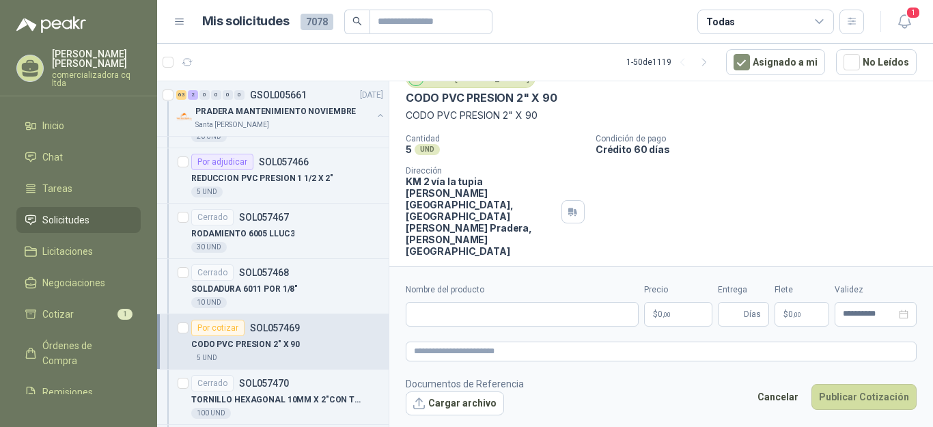
scroll to position [50, 0]
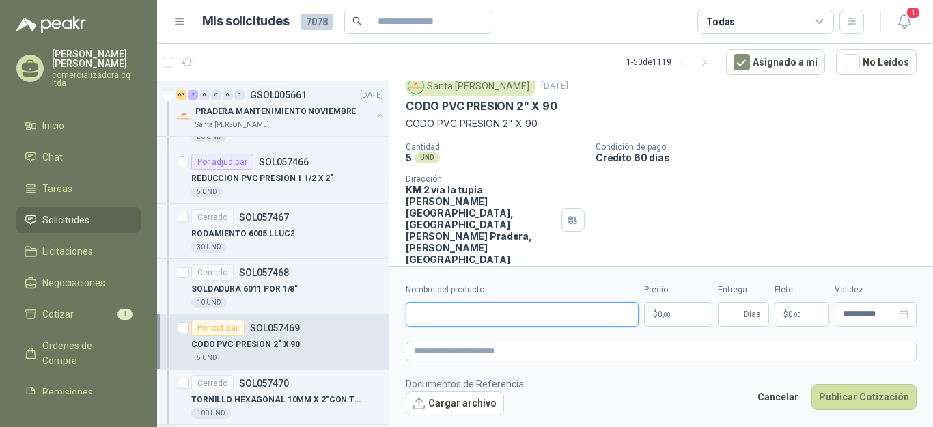
click at [416, 312] on input "Nombre del producto" at bounding box center [522, 314] width 233 height 25
click at [494, 313] on input "**********" at bounding box center [522, 314] width 233 height 25
type input "**********"
click at [690, 307] on p "$ 0 ,00" at bounding box center [678, 314] width 68 height 25
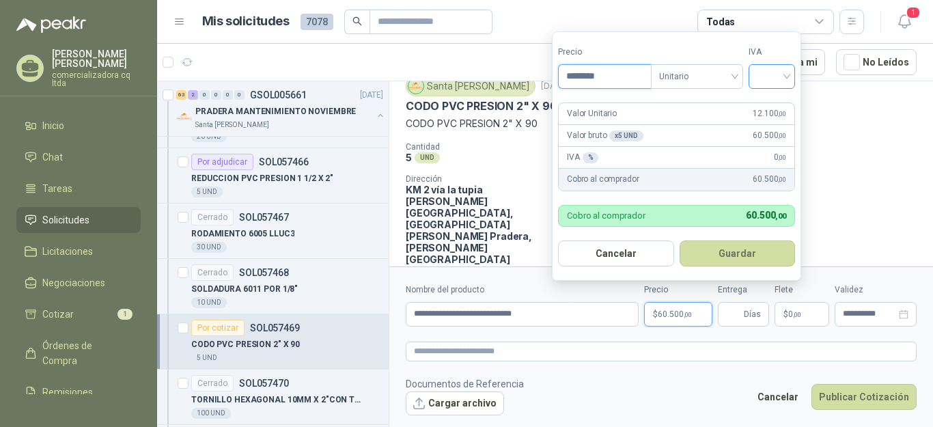
click at [794, 73] on div at bounding box center [771, 76] width 46 height 25
type input "********"
click at [773, 104] on div "19%" at bounding box center [774, 105] width 25 height 15
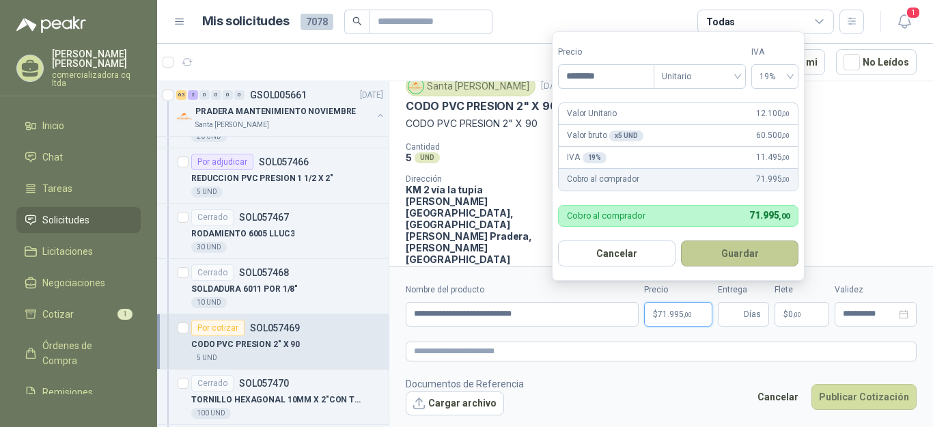
click at [749, 245] on button "Guardar" at bounding box center [739, 253] width 117 height 26
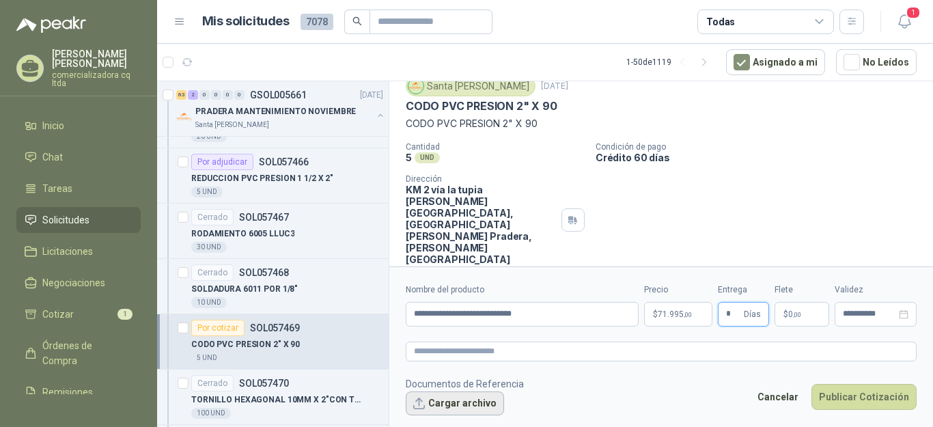
type input "*"
click at [458, 402] on button "Cargar archivo" at bounding box center [455, 403] width 98 height 25
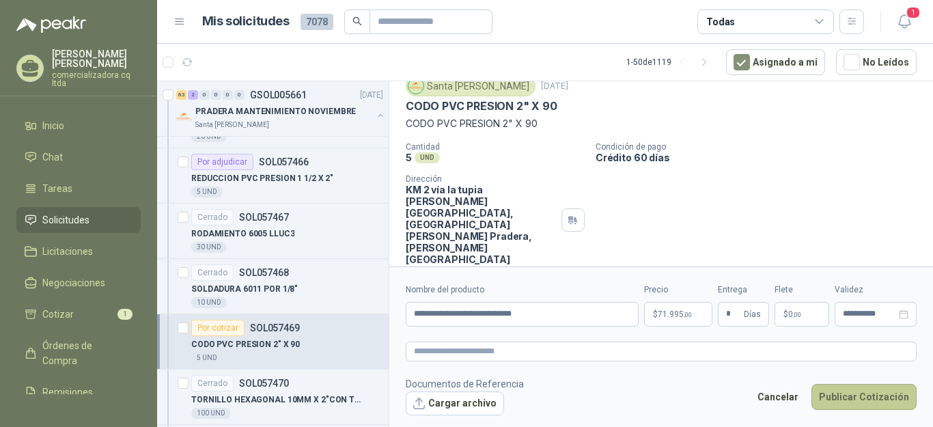
click at [845, 395] on button "Publicar Cotización" at bounding box center [863, 397] width 105 height 26
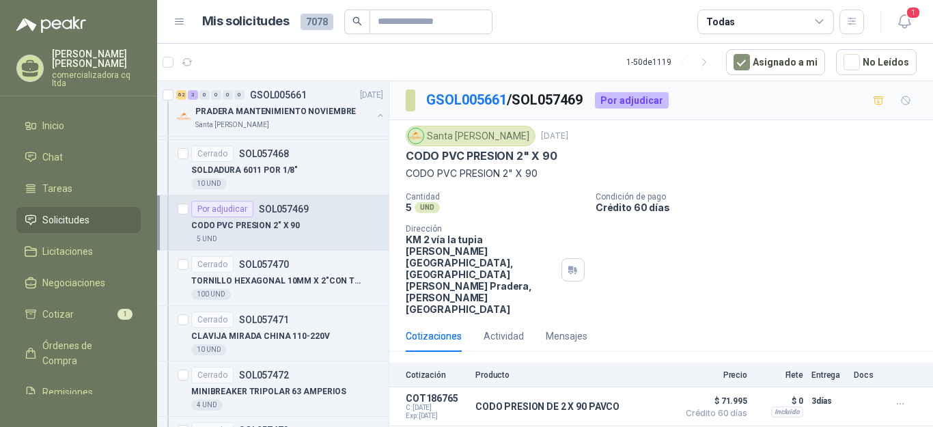
scroll to position [4246, 0]
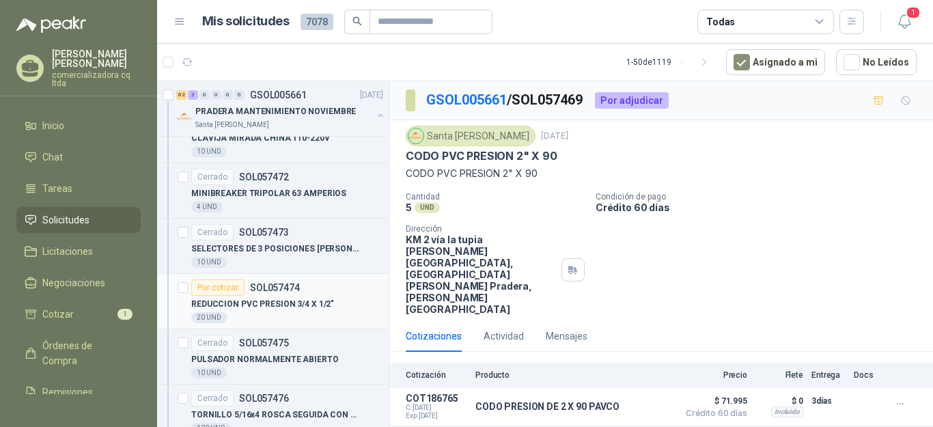
click at [270, 298] on p "REDUCCION PVC PRESION 3/4 X 1/2"" at bounding box center [262, 304] width 143 height 13
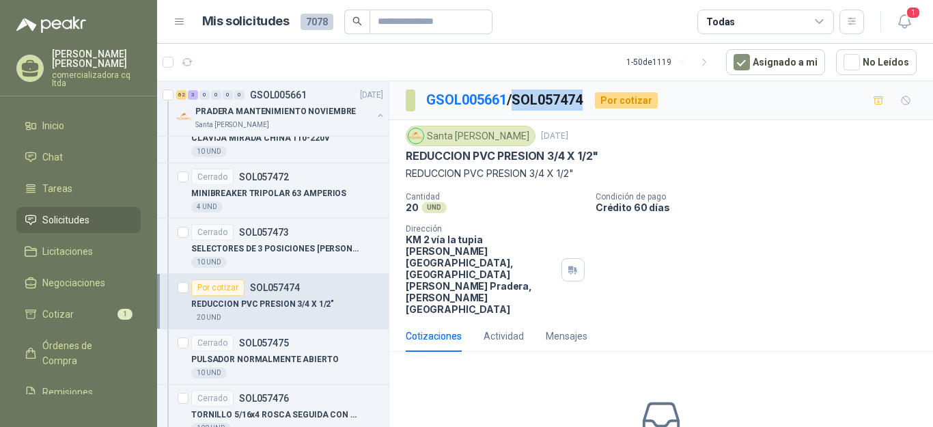
drag, startPoint x: 519, startPoint y: 97, endPoint x: 591, endPoint y: 97, distance: 71.7
click at [591, 97] on div "GSOL005661 / SOL057474 Por cotizar" at bounding box center [532, 100] width 252 height 22
copy p "SOL057474"
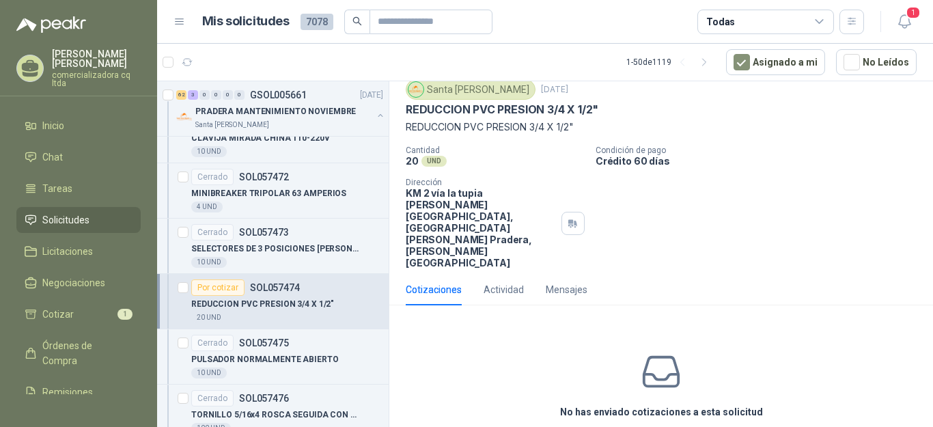
scroll to position [51, 0]
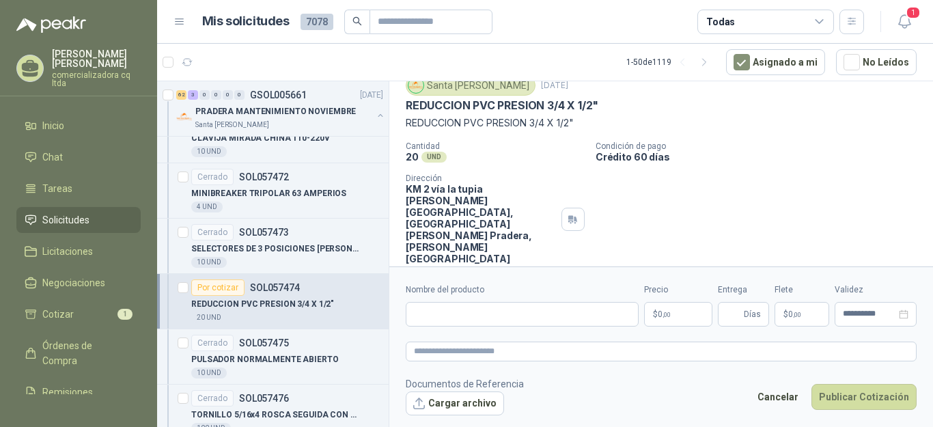
scroll to position [50, 0]
click at [466, 407] on button "Cargar archivo" at bounding box center [455, 403] width 98 height 25
click at [425, 313] on input "Nombre del producto" at bounding box center [522, 314] width 233 height 25
type input "**********"
click at [690, 322] on p "$ 0 ,00" at bounding box center [678, 314] width 68 height 25
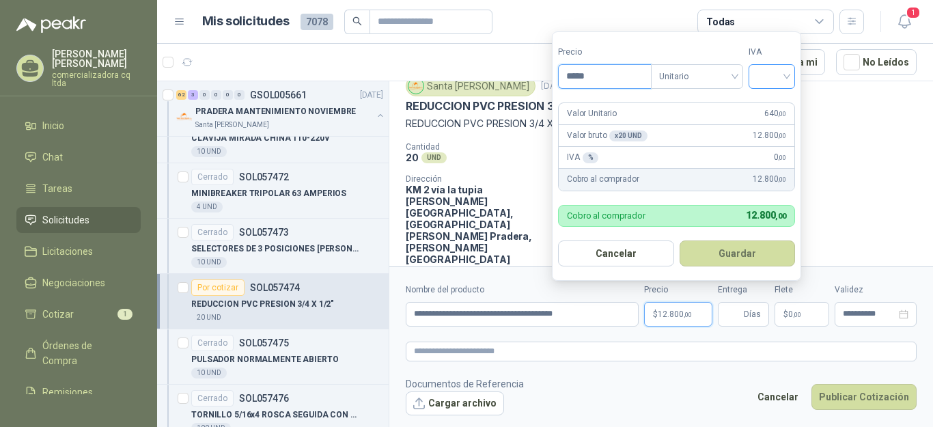
type input "*****"
click at [784, 78] on input "search" at bounding box center [771, 75] width 30 height 20
click at [778, 99] on div "19%" at bounding box center [774, 105] width 25 height 15
click at [749, 270] on form "Precio ***** Tipo Unitario IVA 19% 19% Valor Unitario 640 ,00 Valor bruto x 20 …" at bounding box center [678, 155] width 253 height 249
click at [750, 261] on button "Guardar" at bounding box center [739, 253] width 117 height 26
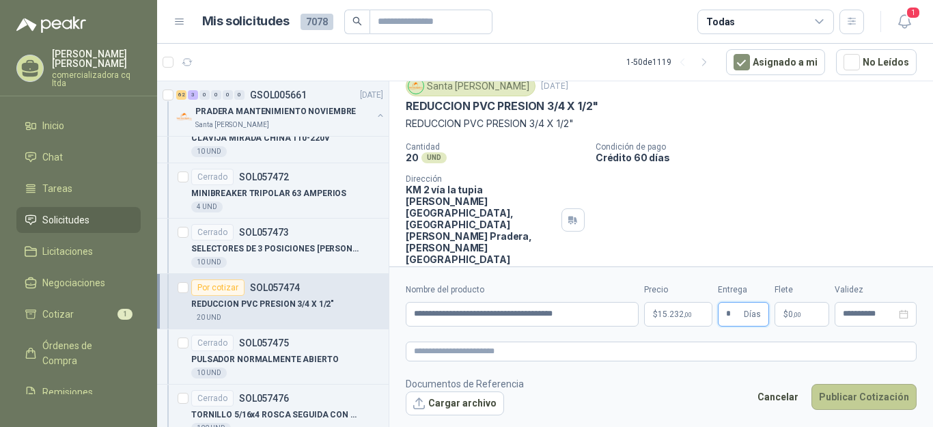
type input "*"
click at [842, 405] on button "Publicar Cotización" at bounding box center [863, 397] width 105 height 26
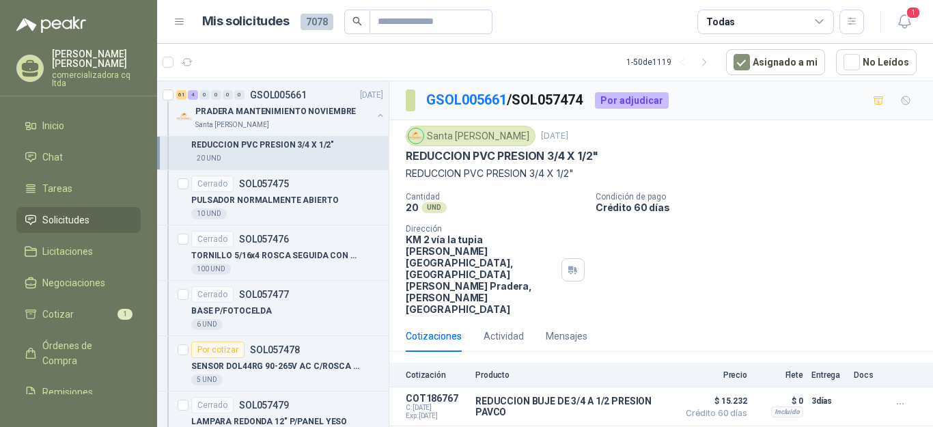
scroll to position [4643, 0]
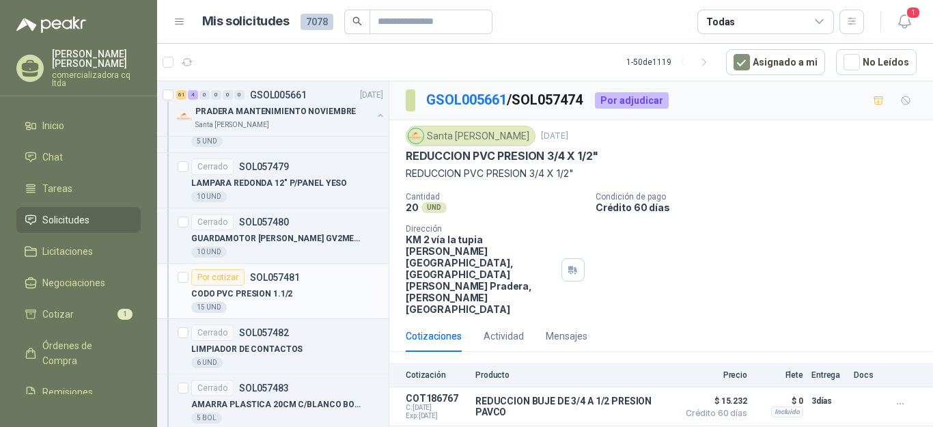
click at [235, 279] on div "Por cotizar" at bounding box center [217, 277] width 53 height 16
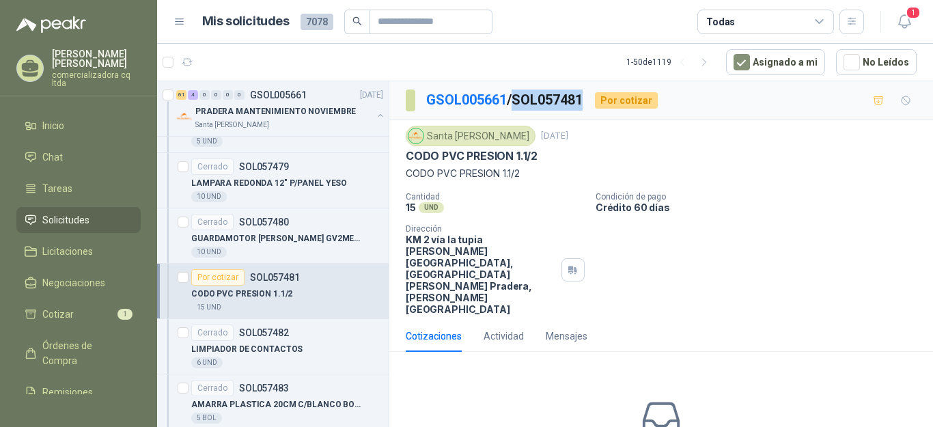
drag, startPoint x: 520, startPoint y: 100, endPoint x: 586, endPoint y: 100, distance: 66.2
click at [584, 100] on p "GSOL005661 / SOL057481" at bounding box center [505, 99] width 158 height 21
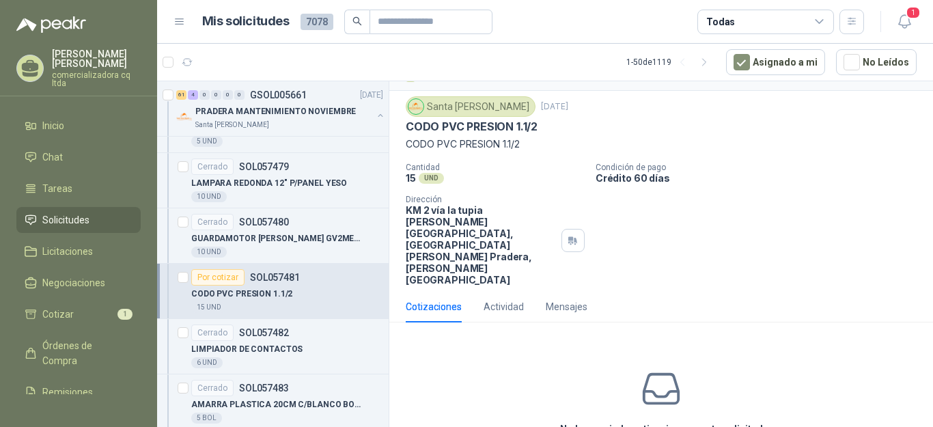
scroll to position [44, 0]
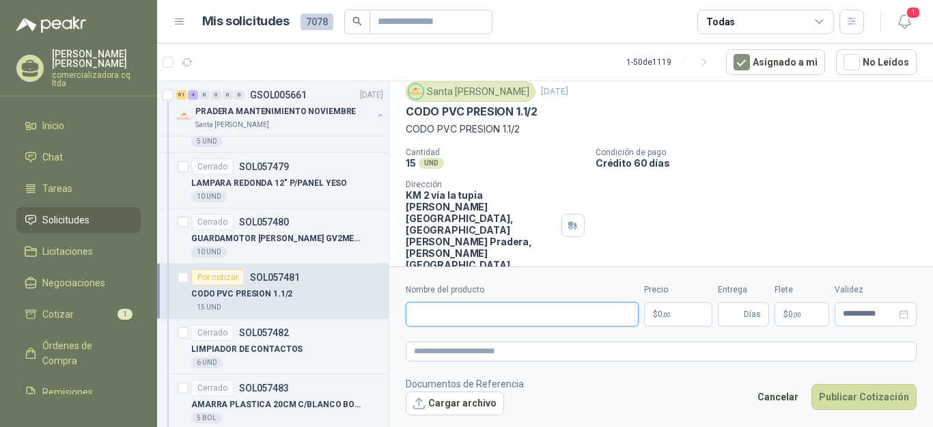
click at [431, 316] on input "Nombre del producto" at bounding box center [522, 314] width 233 height 25
click at [496, 313] on input "**********" at bounding box center [522, 314] width 233 height 25
click at [494, 313] on input "**********" at bounding box center [522, 314] width 233 height 25
click at [518, 311] on input "**********" at bounding box center [522, 314] width 233 height 25
type input "**********"
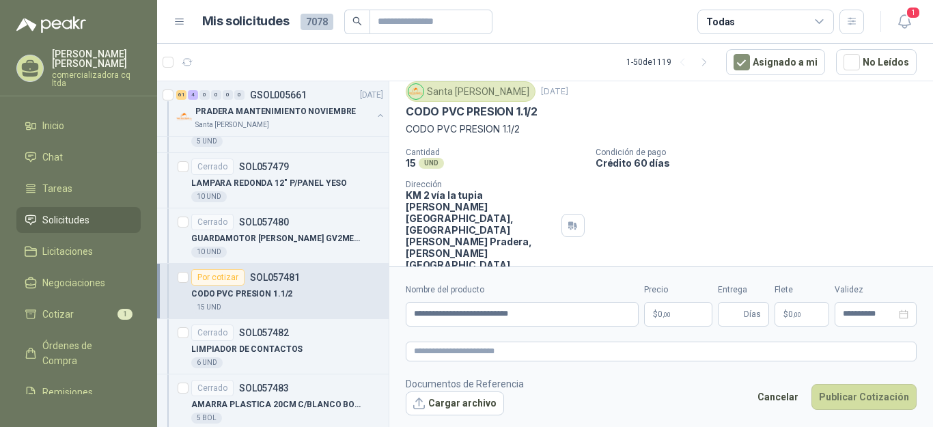
click at [653, 315] on p "$ 0 ,00" at bounding box center [678, 314] width 68 height 25
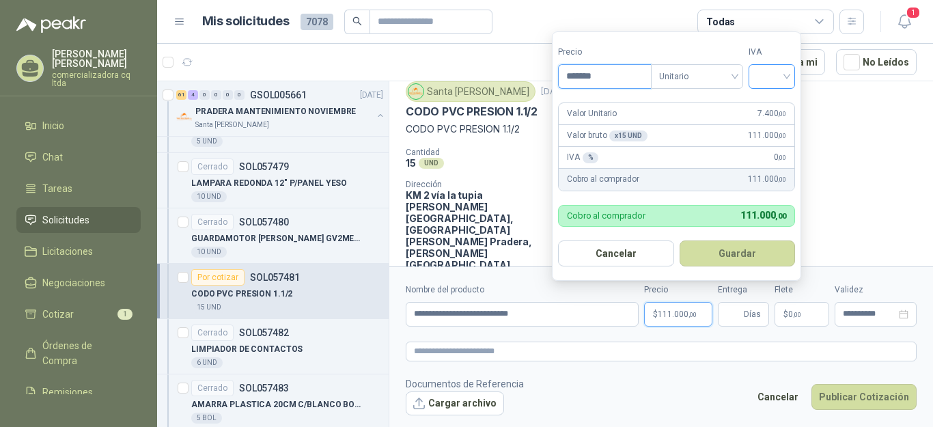
type input "*******"
click at [786, 70] on input "search" at bounding box center [771, 75] width 30 height 20
click at [780, 101] on div "19%" at bounding box center [774, 105] width 25 height 15
click at [737, 244] on button "Guardar" at bounding box center [739, 253] width 117 height 26
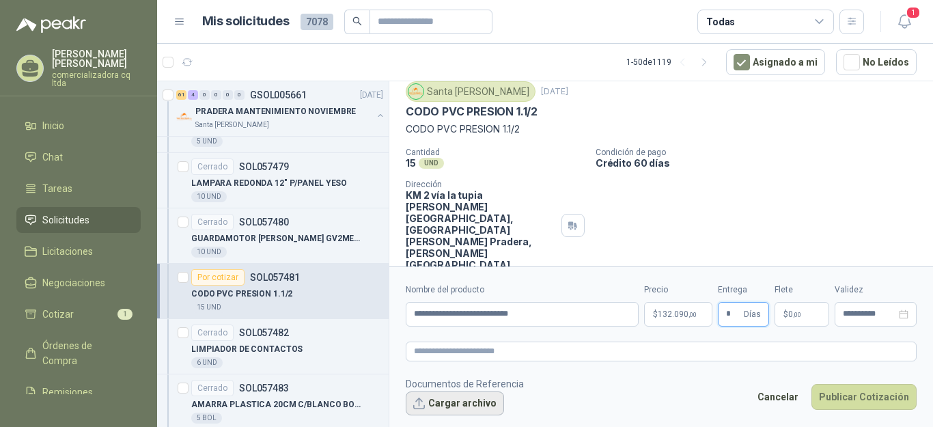
type input "*"
click at [475, 401] on button "Cargar archivo" at bounding box center [455, 403] width 98 height 25
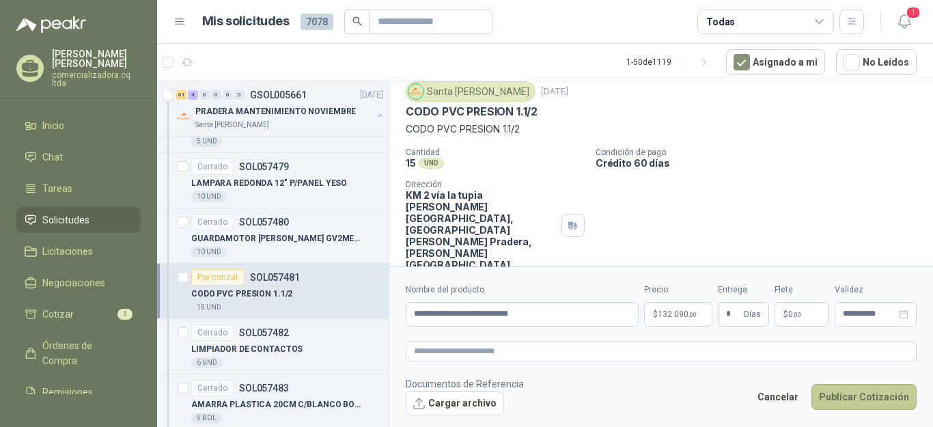
click at [837, 399] on button "Publicar Cotización" at bounding box center [863, 397] width 105 height 26
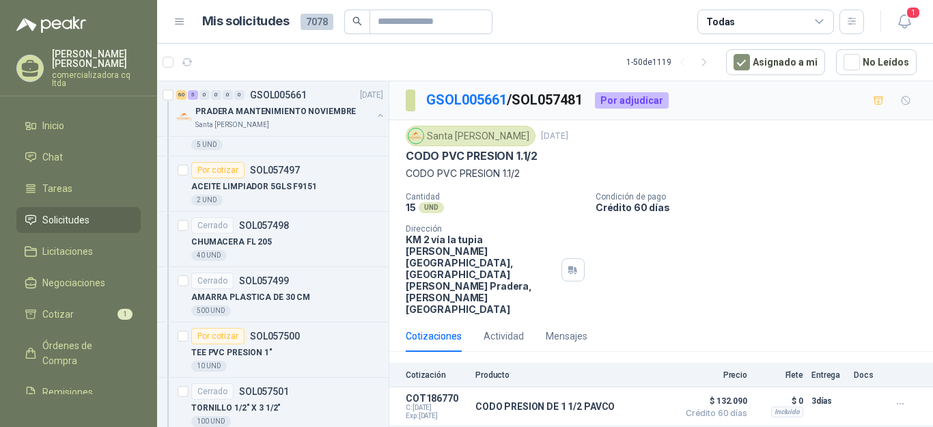
scroll to position [5674, 0]
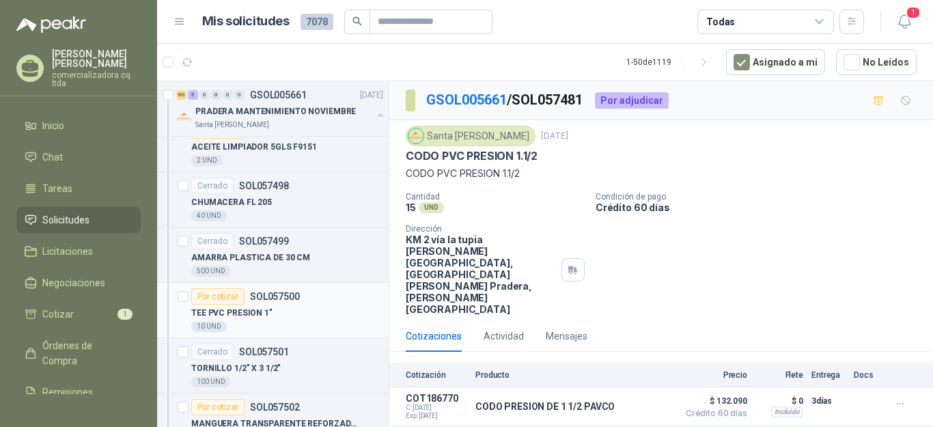
click at [246, 300] on div "Por cotizar SOL057500" at bounding box center [245, 296] width 109 height 16
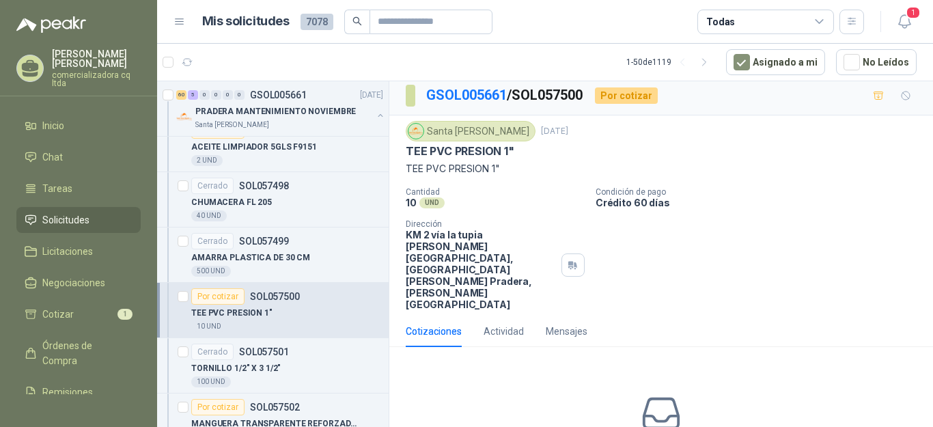
scroll to position [2, 0]
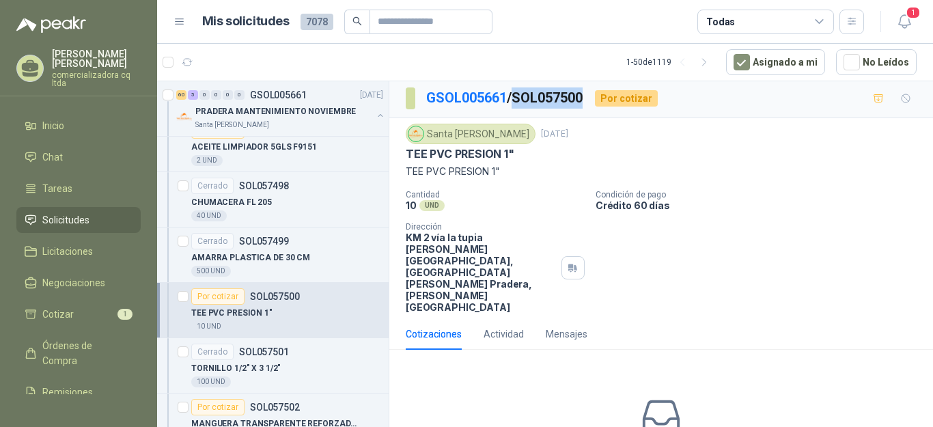
drag, startPoint x: 522, startPoint y: 96, endPoint x: 588, endPoint y: 96, distance: 66.9
click at [584, 96] on p "GSOL005661 / SOL057500" at bounding box center [505, 97] width 158 height 21
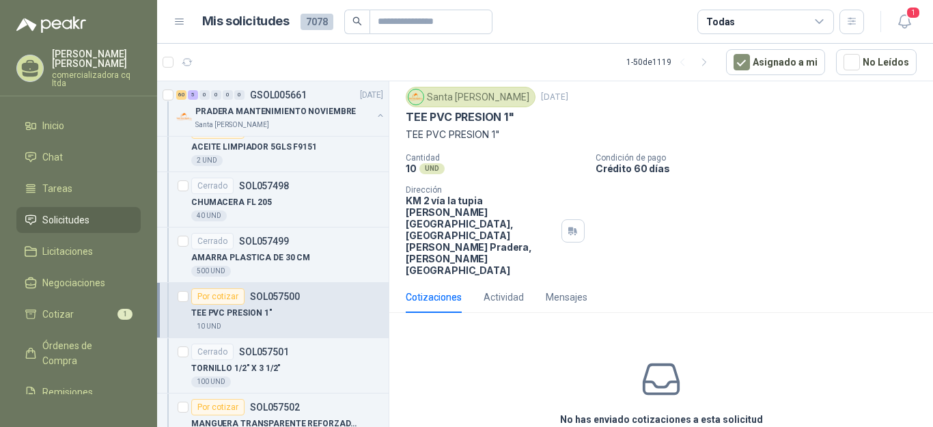
scroll to position [40, 0]
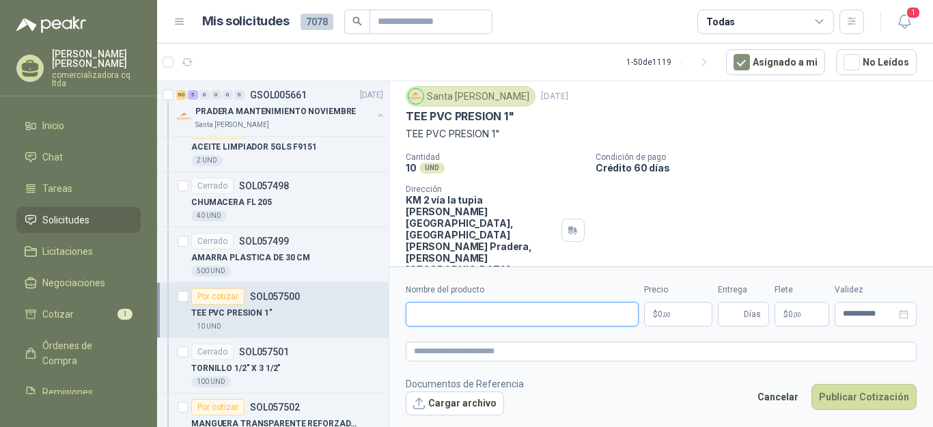
click at [459, 319] on input "Nombre del producto" at bounding box center [522, 314] width 233 height 25
type input "**********"
click at [694, 307] on p "$ 0 ,00" at bounding box center [678, 314] width 68 height 25
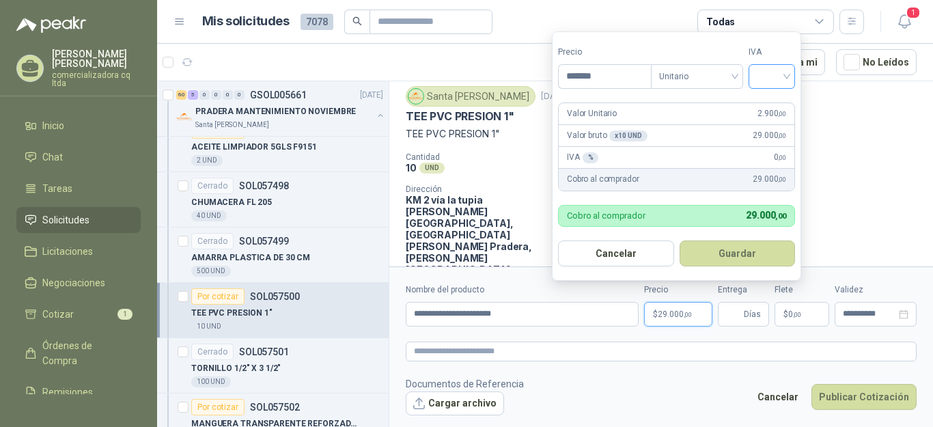
type input "*******"
click at [786, 75] on input "search" at bounding box center [771, 75] width 30 height 20
click at [776, 100] on div "19%" at bounding box center [774, 105] width 25 height 15
click at [748, 252] on button "Guardar" at bounding box center [739, 253] width 117 height 26
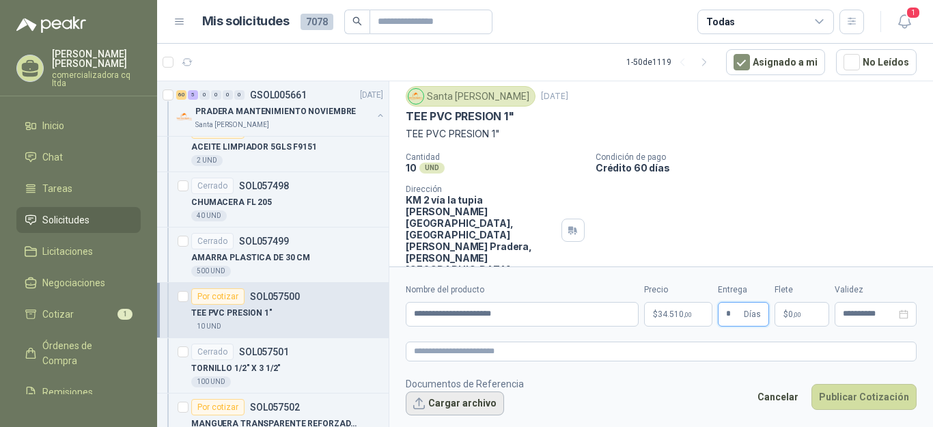
type input "*"
click at [444, 406] on button "Cargar archivo" at bounding box center [455, 403] width 98 height 25
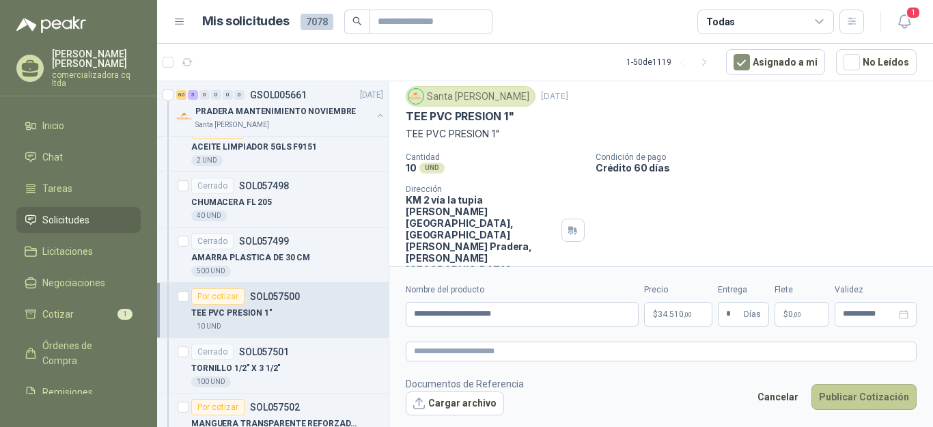
click at [859, 398] on button "Publicar Cotización" at bounding box center [863, 397] width 105 height 26
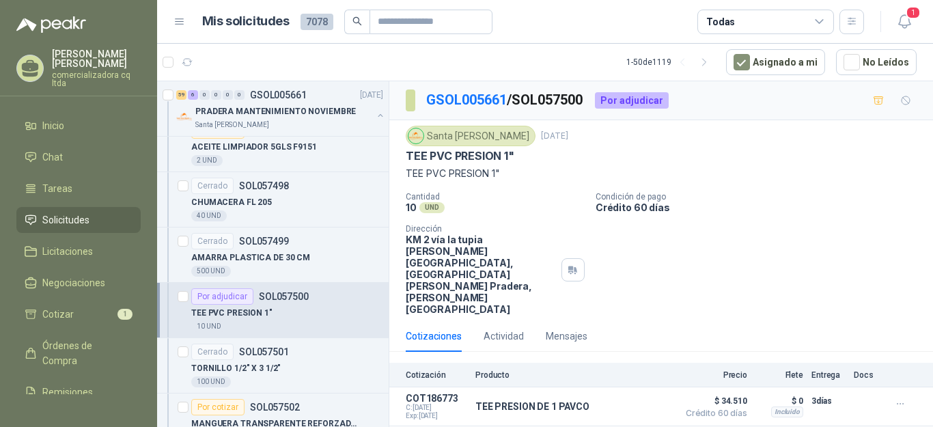
scroll to position [5873, 0]
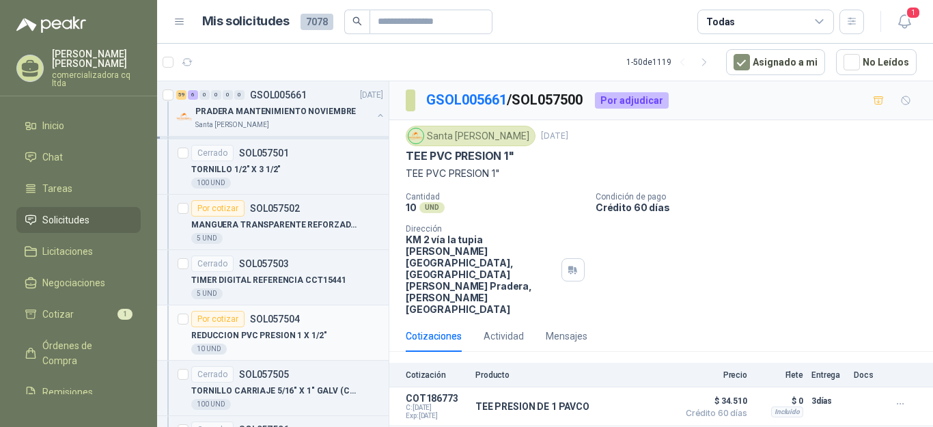
click at [252, 324] on p "SOL057504" at bounding box center [275, 319] width 50 height 10
click at [214, 319] on div "Por cotizar" at bounding box center [217, 319] width 53 height 16
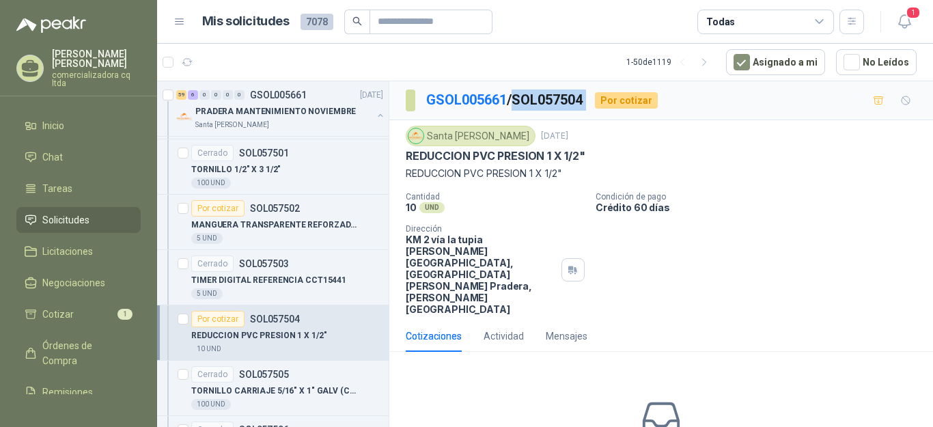
drag, startPoint x: 521, startPoint y: 98, endPoint x: 597, endPoint y: 97, distance: 75.8
click at [597, 97] on div "GSOL005661 / SOL057504 Por cotizar" at bounding box center [532, 100] width 252 height 22
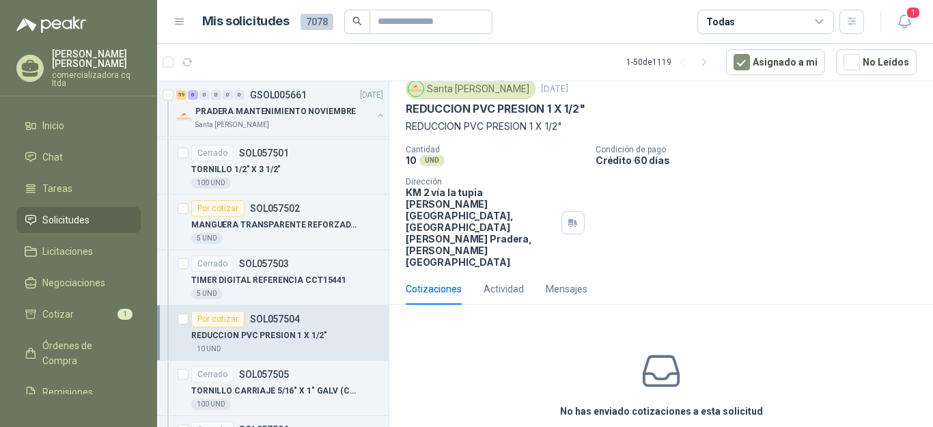
scroll to position [59, 0]
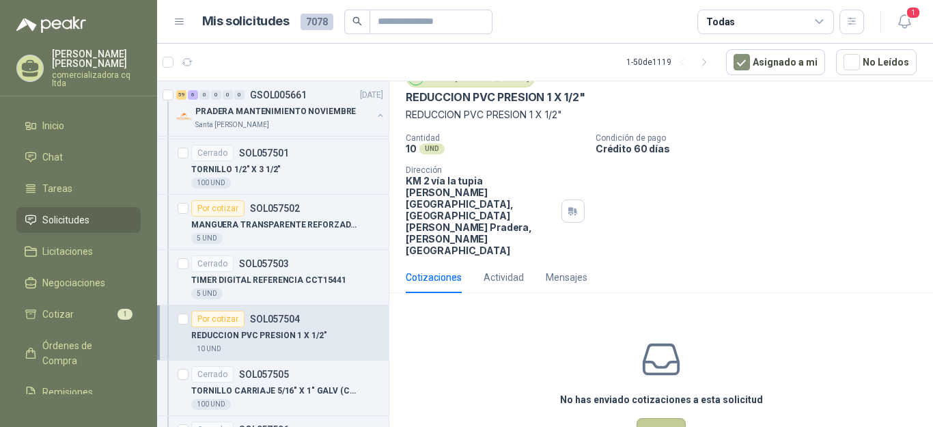
click at [657, 418] on button "Cotizar" at bounding box center [660, 431] width 49 height 26
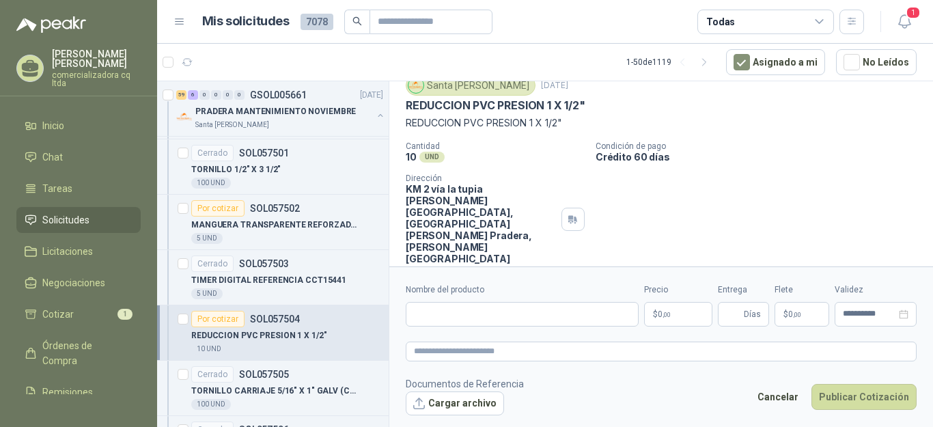
scroll to position [50, 0]
click at [463, 403] on button "Cargar archivo" at bounding box center [455, 403] width 98 height 25
click at [421, 313] on input "Nombre del producto" at bounding box center [522, 314] width 233 height 25
type input "**********"
click at [661, 315] on span "0 ,00" at bounding box center [663, 314] width 13 height 8
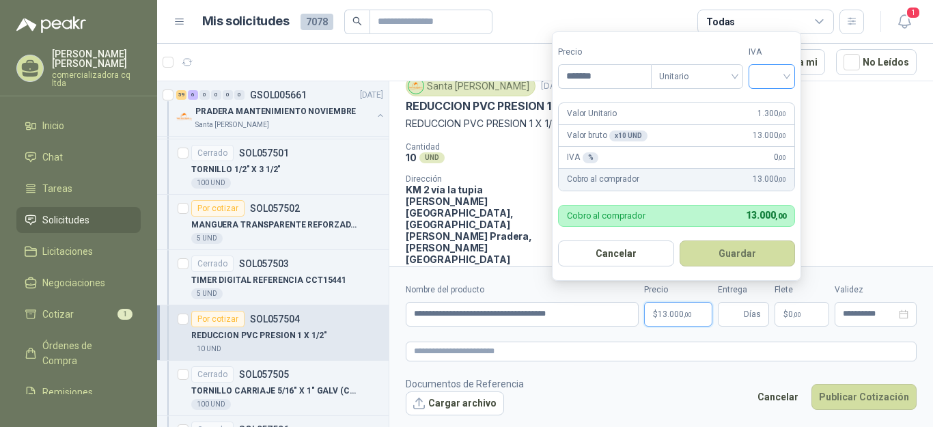
type input "*******"
click at [785, 77] on input "search" at bounding box center [771, 75] width 30 height 20
click at [780, 100] on div "19%" at bounding box center [774, 105] width 25 height 15
click at [761, 256] on button "Guardar" at bounding box center [739, 253] width 117 height 26
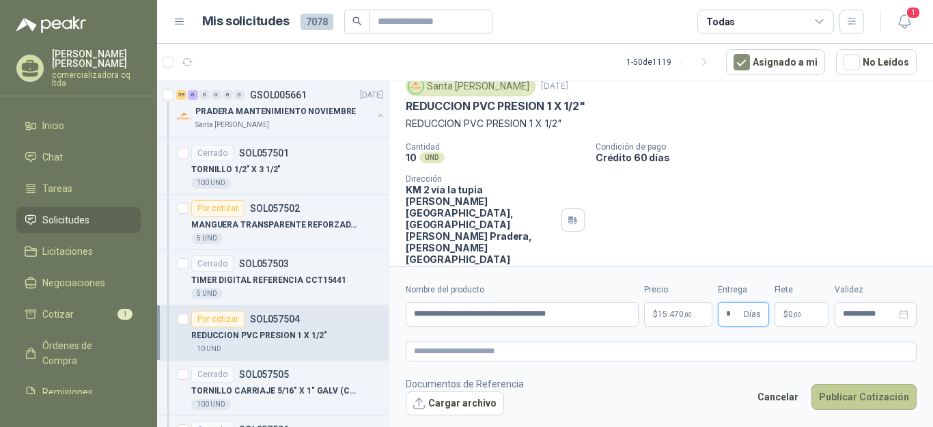
type input "*"
click at [880, 400] on button "Publicar Cotización" at bounding box center [863, 397] width 105 height 26
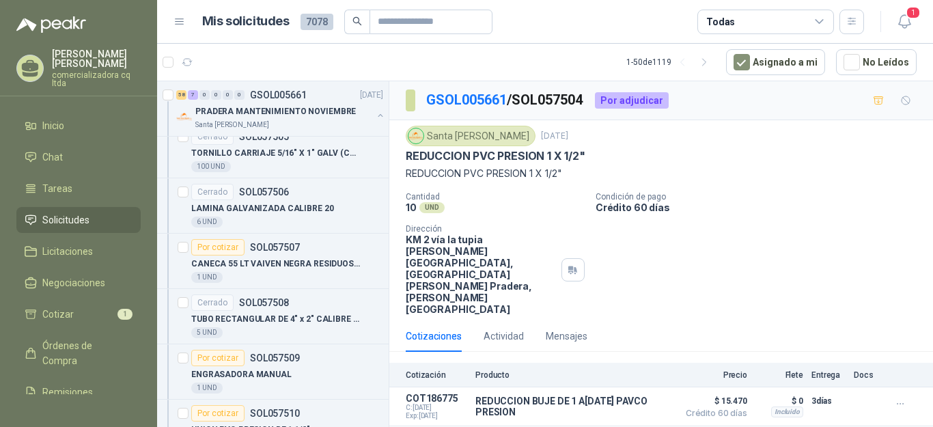
scroll to position [6151, 0]
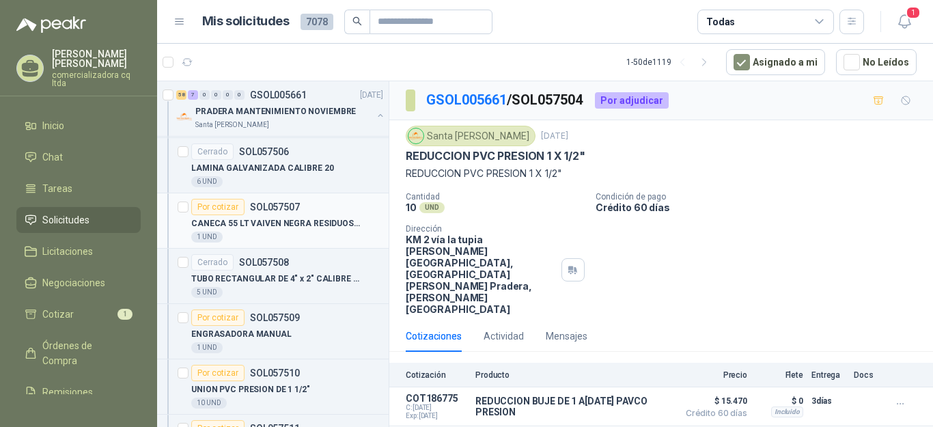
click at [261, 216] on div "CANECA 55 LT VAIVEN NEGRA RESIDUOS NO AP" at bounding box center [287, 223] width 192 height 16
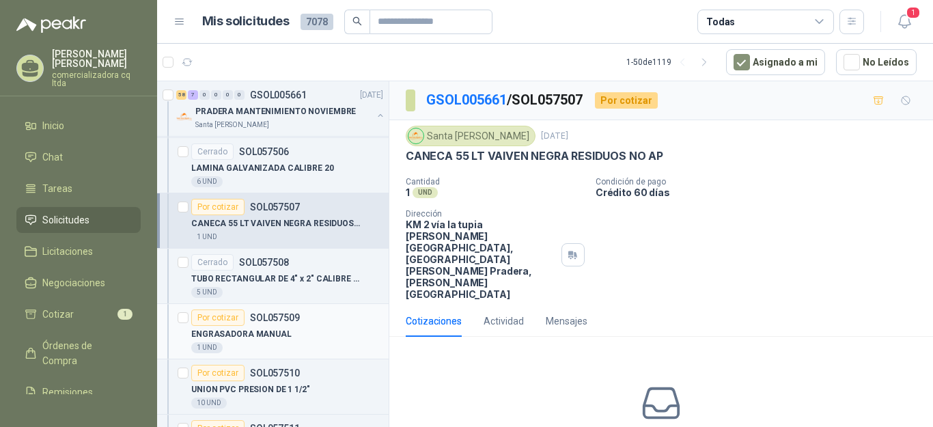
click at [260, 315] on p "SOL057509" at bounding box center [275, 318] width 50 height 10
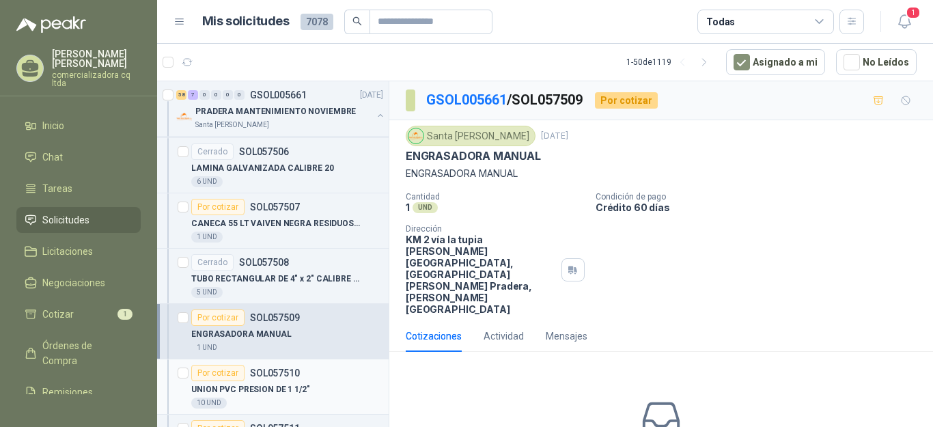
click at [276, 389] on p "UNION PVC PRESION DE 1 1/2"" at bounding box center [250, 389] width 119 height 13
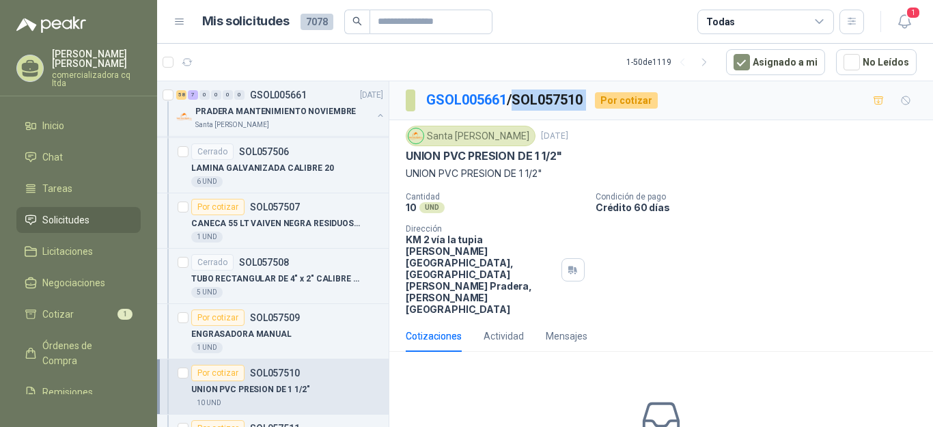
drag, startPoint x: 520, startPoint y: 97, endPoint x: 604, endPoint y: 99, distance: 84.0
click at [604, 99] on div "GSOL005661 / SOL057510 Por cotizar" at bounding box center [532, 100] width 252 height 22
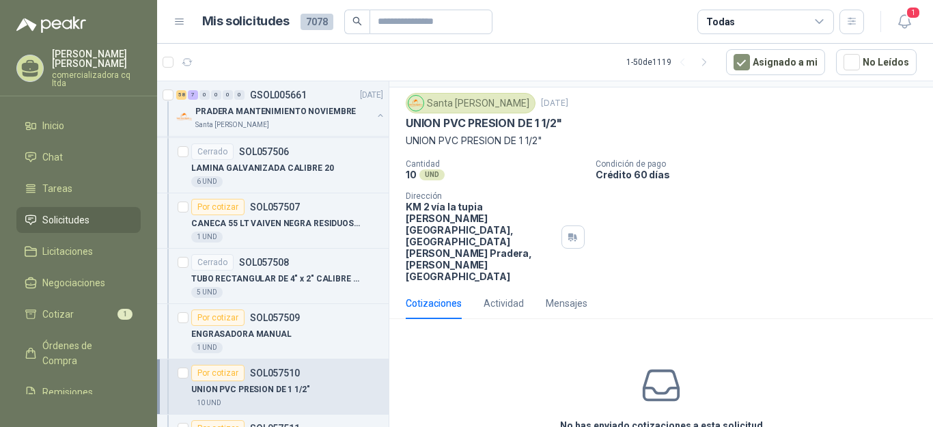
scroll to position [59, 0]
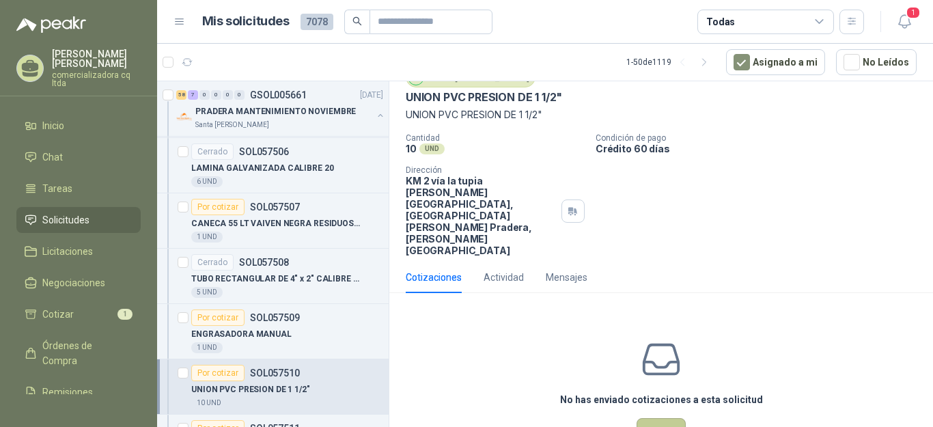
click at [662, 418] on button "Cotizar" at bounding box center [660, 431] width 49 height 26
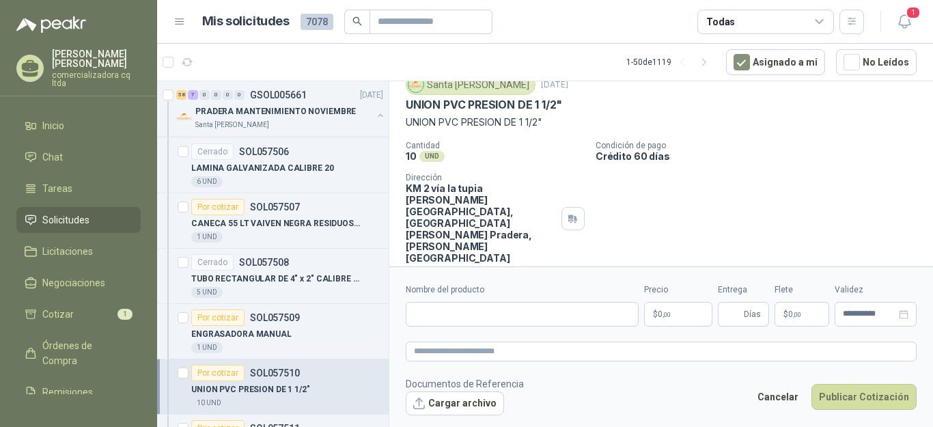
scroll to position [50, 0]
click at [457, 311] on input "Nombre del producto" at bounding box center [522, 314] width 233 height 25
type input "**********"
click at [694, 319] on p "$ 0 ,00" at bounding box center [678, 314] width 68 height 25
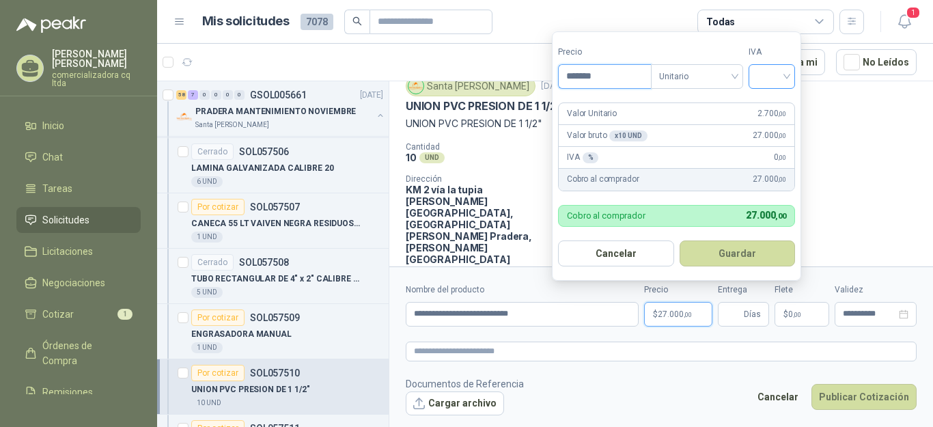
click at [791, 74] on div at bounding box center [771, 76] width 46 height 25
type input "*******"
click at [778, 102] on div "19%" at bounding box center [774, 105] width 25 height 15
click at [735, 251] on button "Guardar" at bounding box center [739, 253] width 117 height 26
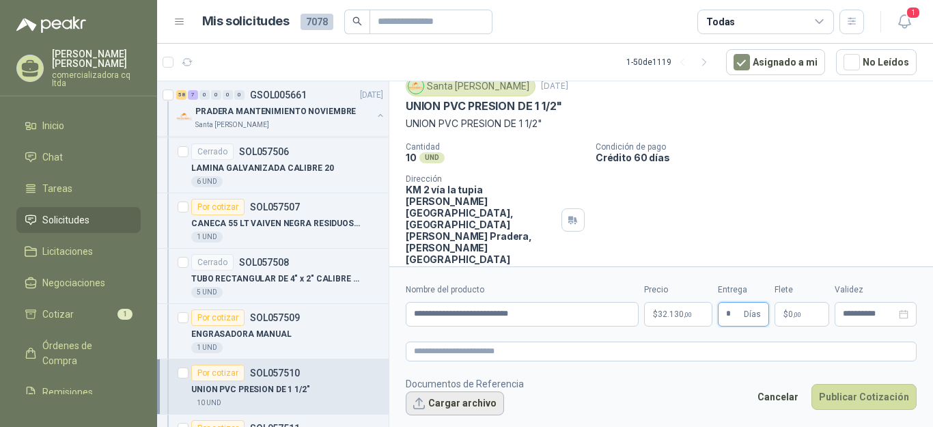
type input "*"
click at [481, 400] on button "Cargar archivo" at bounding box center [455, 403] width 98 height 25
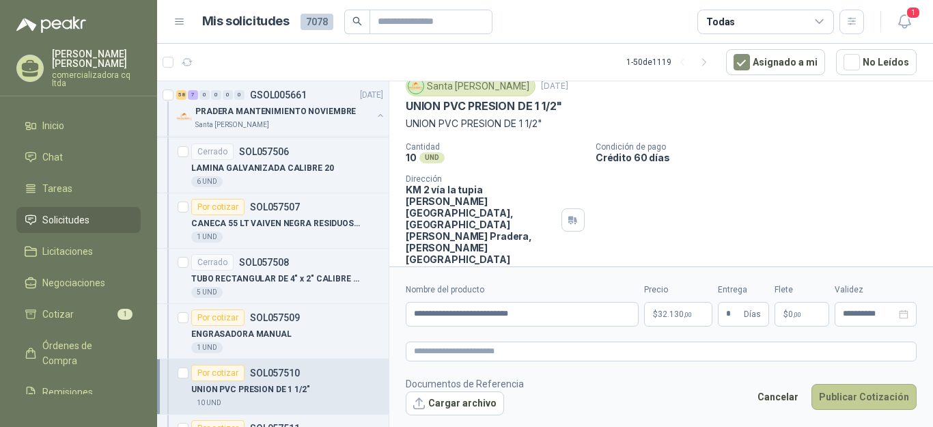
click at [864, 397] on button "Publicar Cotización" at bounding box center [863, 397] width 105 height 26
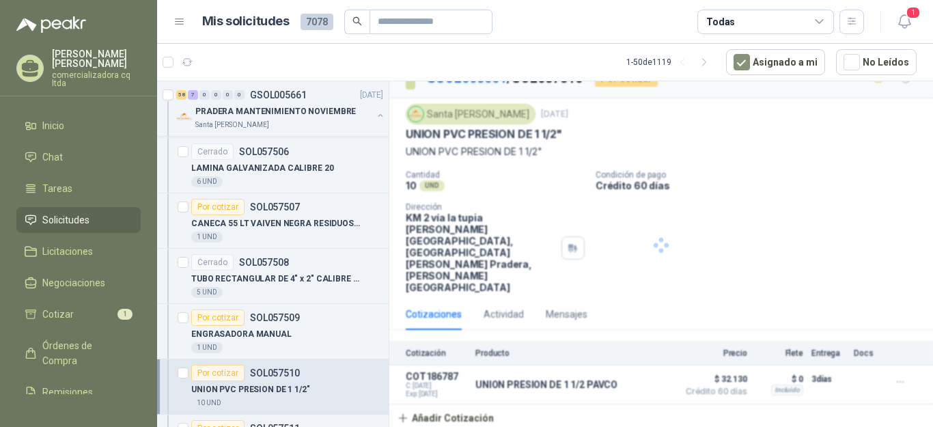
scroll to position [0, 0]
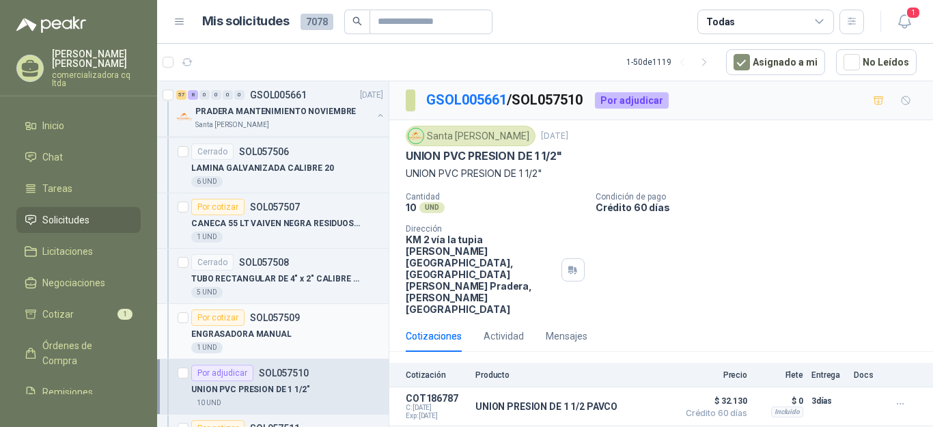
click at [231, 324] on div "Por cotizar" at bounding box center [217, 317] width 53 height 16
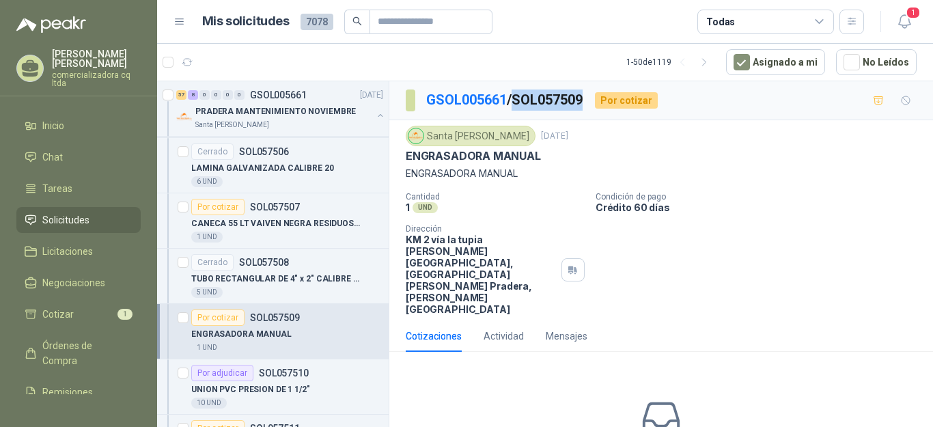
drag, startPoint x: 521, startPoint y: 98, endPoint x: 588, endPoint y: 98, distance: 66.9
click at [584, 98] on p "GSOL005661 / SOL057509" at bounding box center [505, 99] width 158 height 21
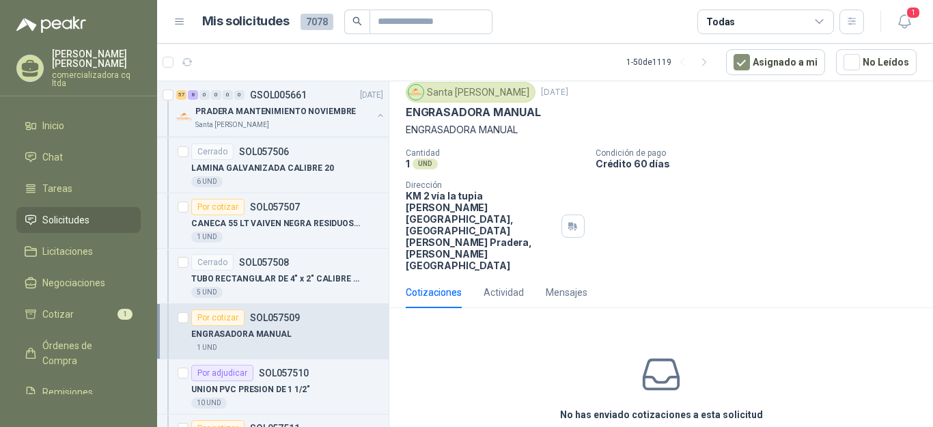
scroll to position [59, 0]
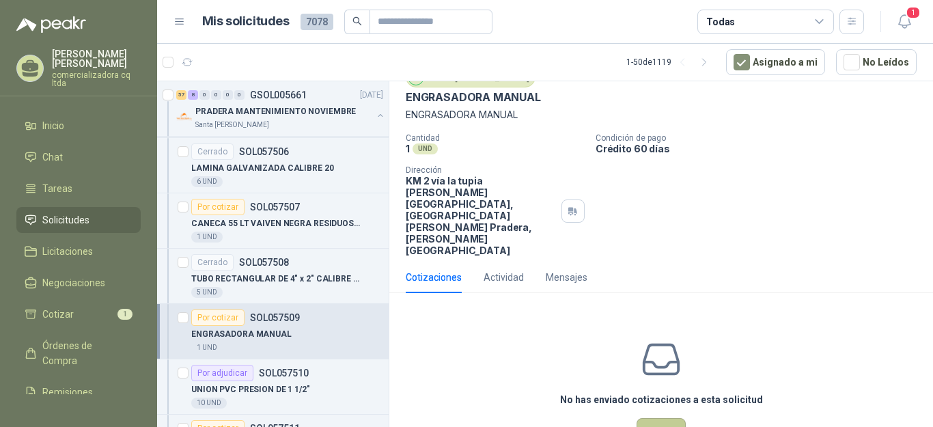
click at [668, 418] on button "Cotizar" at bounding box center [660, 431] width 49 height 26
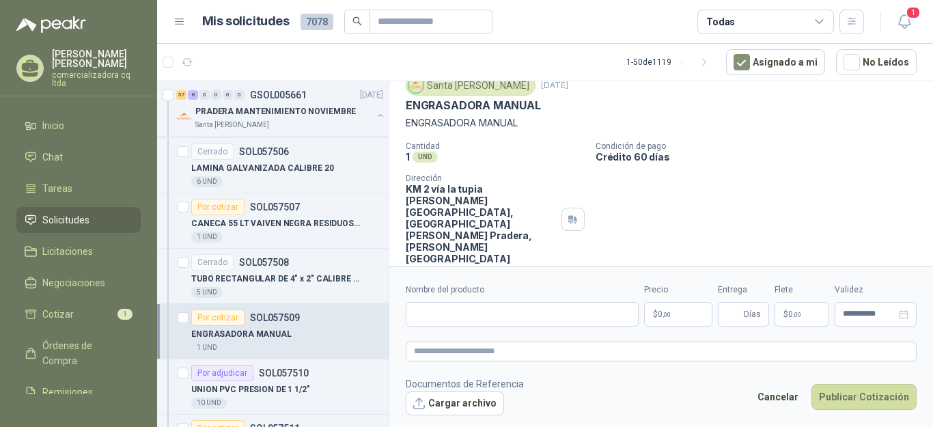
scroll to position [50, 0]
click at [475, 406] on button "Cargar archivo" at bounding box center [455, 403] width 98 height 25
click at [428, 317] on input "Nombre del producto" at bounding box center [522, 314] width 233 height 25
type input "**********"
click at [666, 313] on span ",00" at bounding box center [666, 315] width 8 height 8
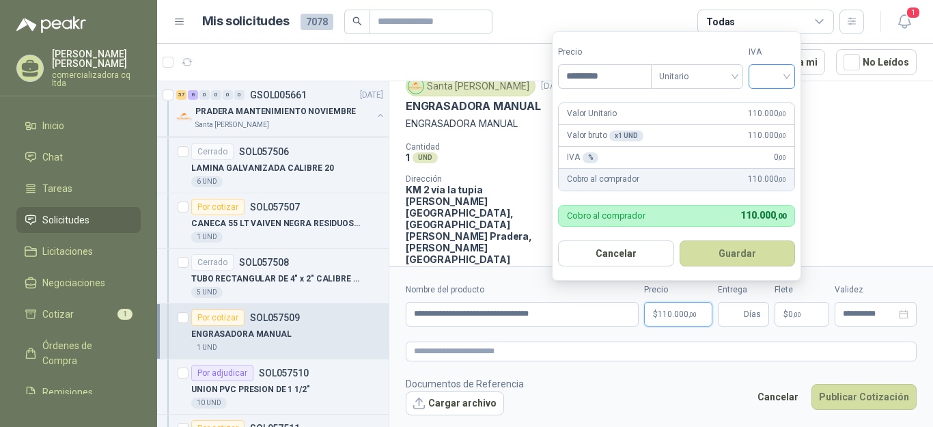
click at [790, 79] on div at bounding box center [771, 76] width 46 height 25
type input "*********"
click at [773, 100] on div "19%" at bounding box center [774, 105] width 25 height 15
click at [761, 257] on button "Guardar" at bounding box center [739, 253] width 117 height 26
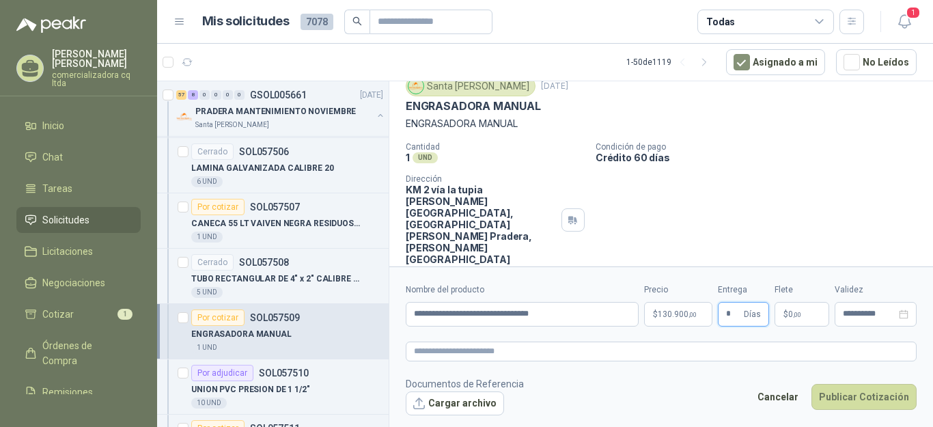
type input "*"
click at [864, 393] on button "Publicar Cotización" at bounding box center [863, 397] width 105 height 26
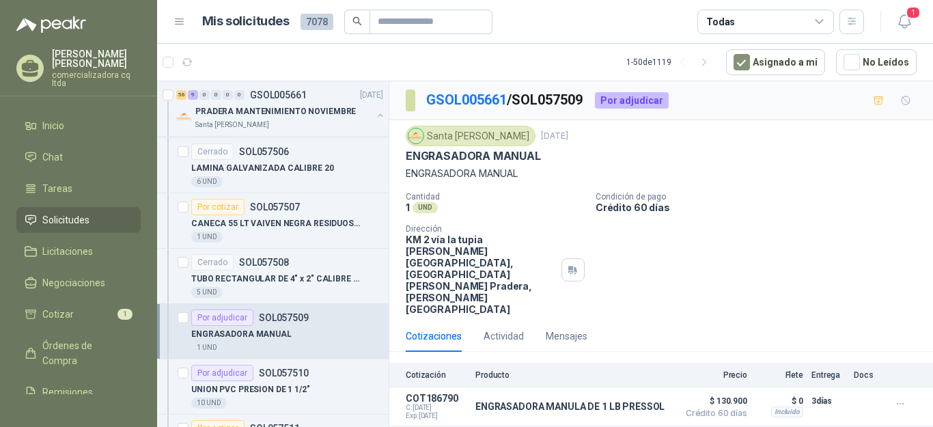
scroll to position [6230, 0]
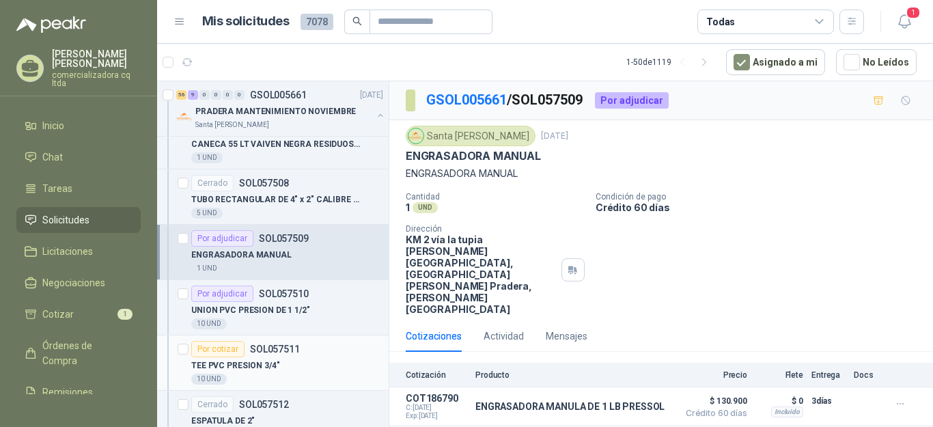
click at [229, 360] on p "TEE PVC PRESION 3/4"" at bounding box center [235, 365] width 89 height 13
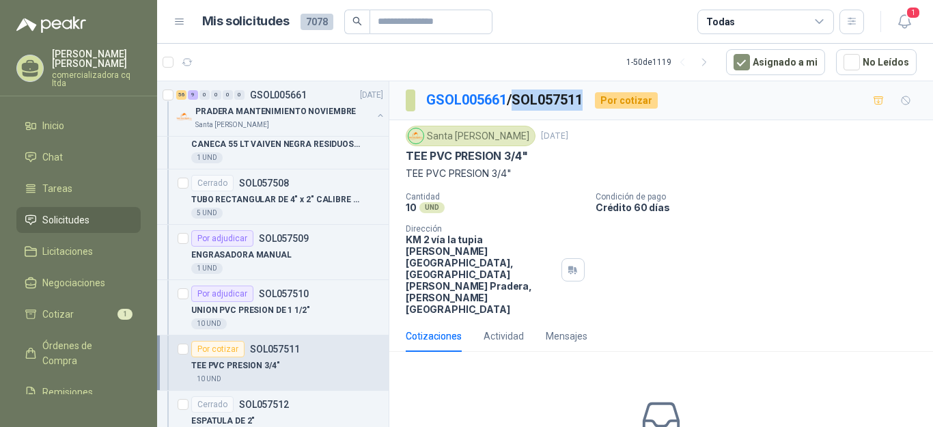
drag, startPoint x: 520, startPoint y: 98, endPoint x: 587, endPoint y: 99, distance: 67.6
click at [584, 99] on p "GSOL005661 / SOL057511" at bounding box center [505, 99] width 158 height 21
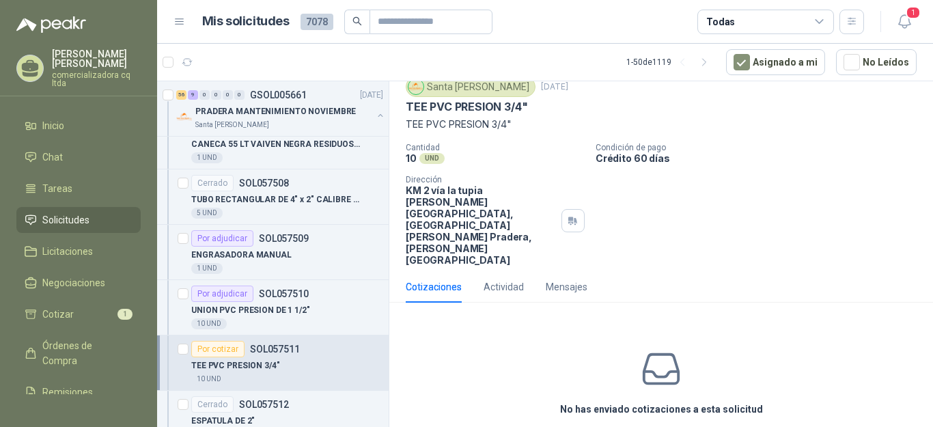
scroll to position [59, 0]
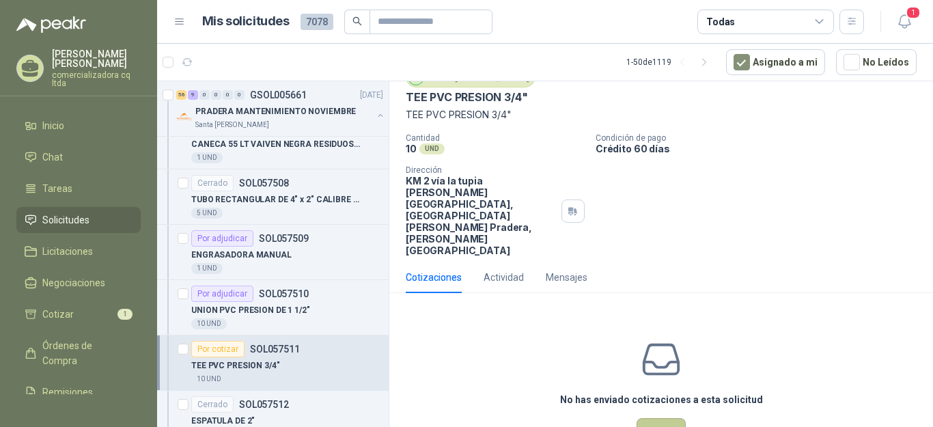
click at [651, 418] on button "Cotizar" at bounding box center [660, 431] width 49 height 26
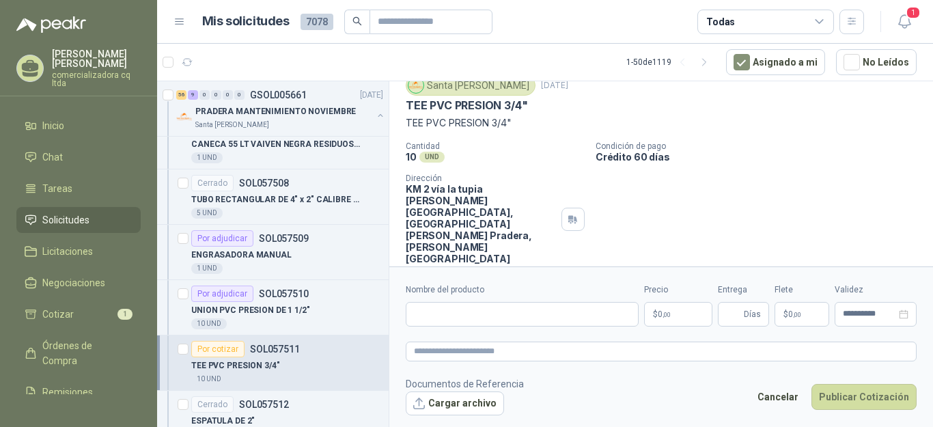
scroll to position [50, 0]
click at [459, 408] on button "Cargar archivo" at bounding box center [455, 403] width 98 height 25
click at [511, 352] on textarea at bounding box center [661, 351] width 511 height 20
click at [463, 402] on button "Cargar archivo" at bounding box center [455, 403] width 98 height 25
click at [427, 316] on input "Nombre del producto" at bounding box center [522, 314] width 233 height 25
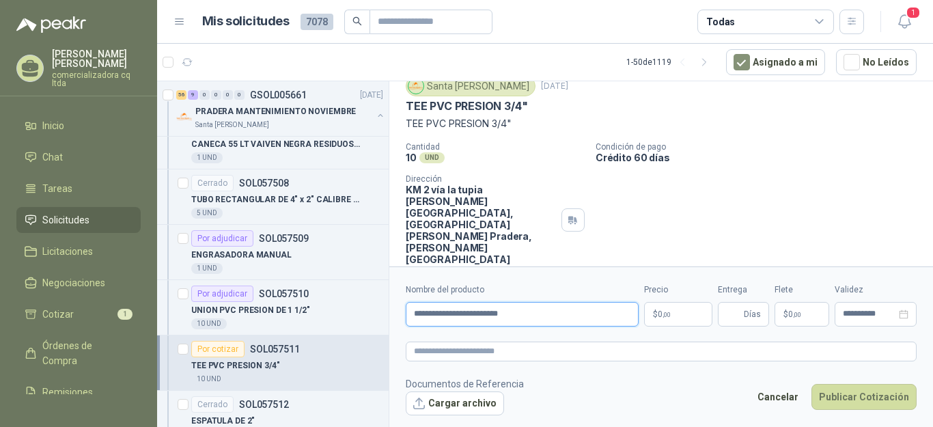
type input "**********"
click at [672, 310] on p "$ 0 ,00" at bounding box center [678, 314] width 68 height 25
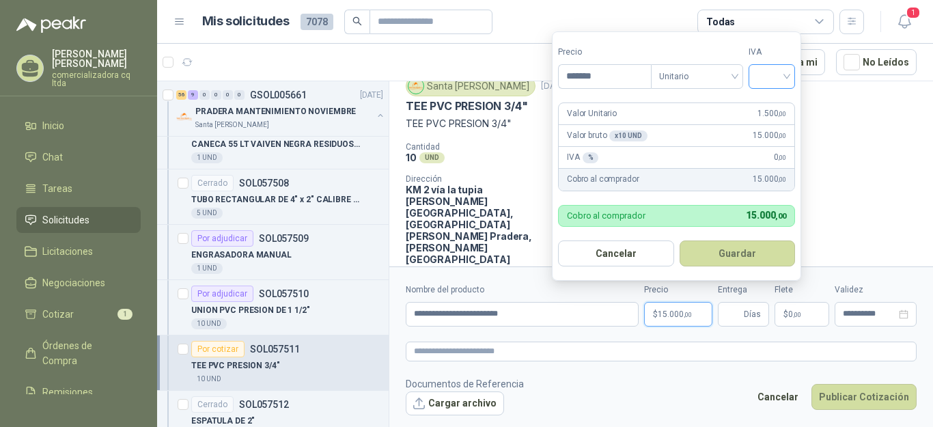
type input "*******"
click at [786, 76] on input "search" at bounding box center [771, 75] width 30 height 20
click at [775, 98] on div "19%" at bounding box center [774, 105] width 25 height 15
click at [746, 243] on button "Guardar" at bounding box center [739, 253] width 117 height 26
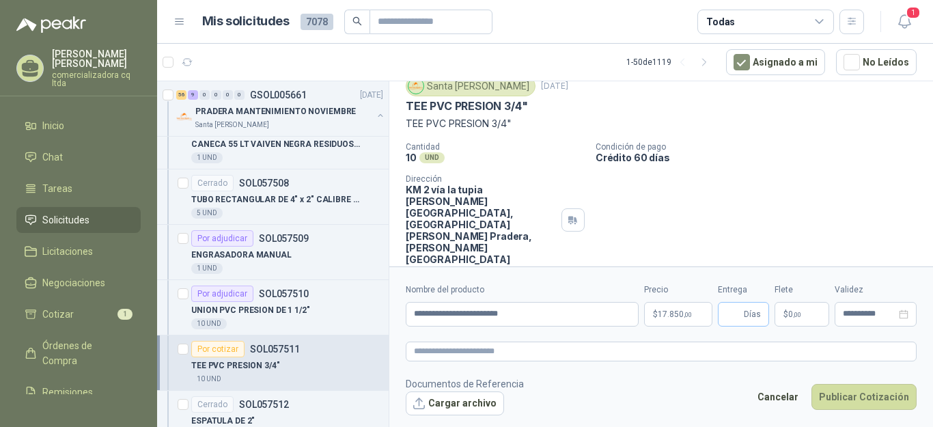
click at [741, 313] on span "Días" at bounding box center [742, 314] width 51 height 25
type input "*"
click at [838, 387] on button "Publicar Cotización" at bounding box center [863, 397] width 105 height 26
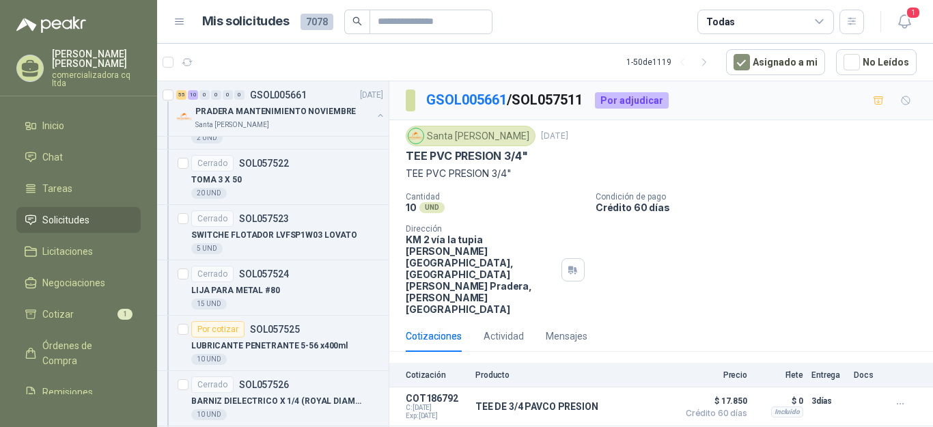
scroll to position [7143, 0]
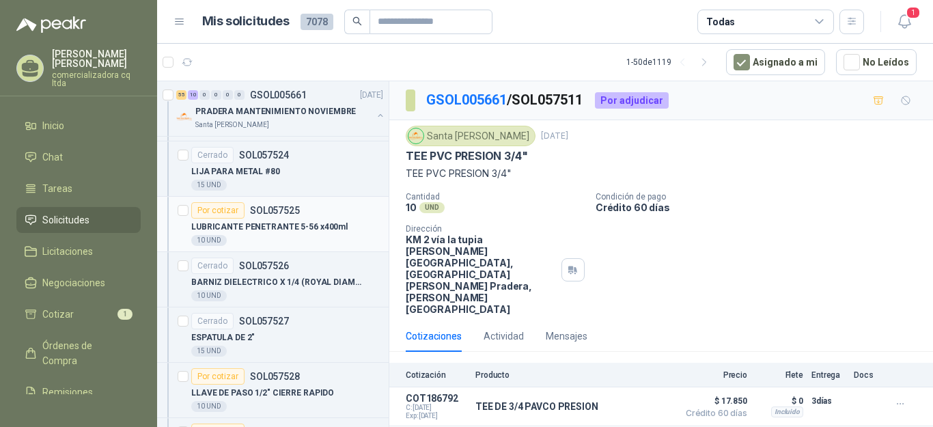
click at [310, 223] on p "LUBRICANTE PENETRANTE 5-56 x400ml" at bounding box center [269, 227] width 156 height 13
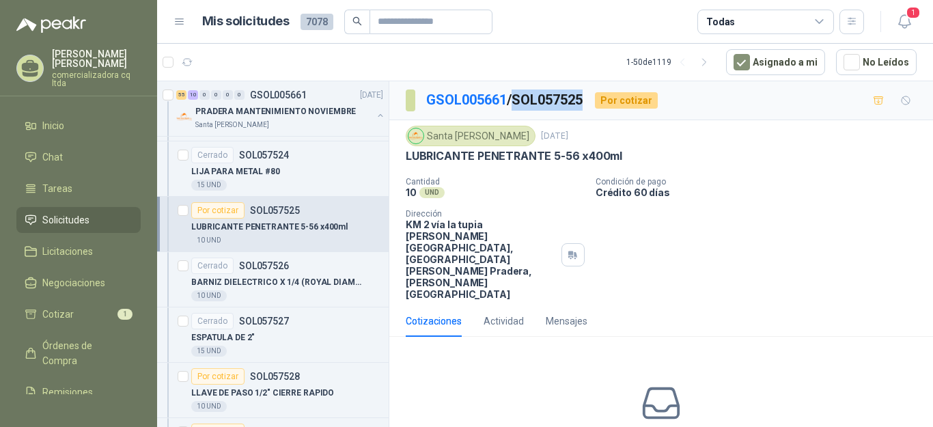
drag, startPoint x: 521, startPoint y: 94, endPoint x: 591, endPoint y: 96, distance: 69.7
click at [591, 96] on div "GSOL005661 / SOL057525 Por cotizar" at bounding box center [532, 100] width 252 height 22
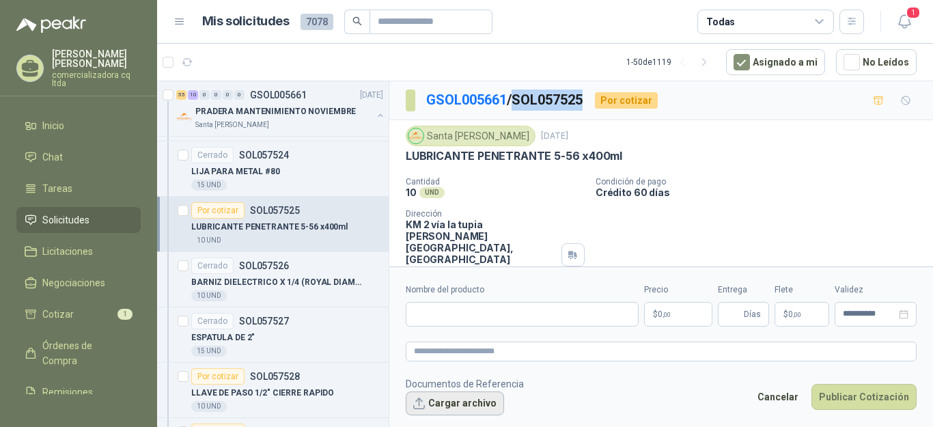
click at [480, 401] on button "Cargar archivo" at bounding box center [455, 403] width 98 height 25
click at [419, 311] on input "Nombre del producto" at bounding box center [522, 314] width 233 height 25
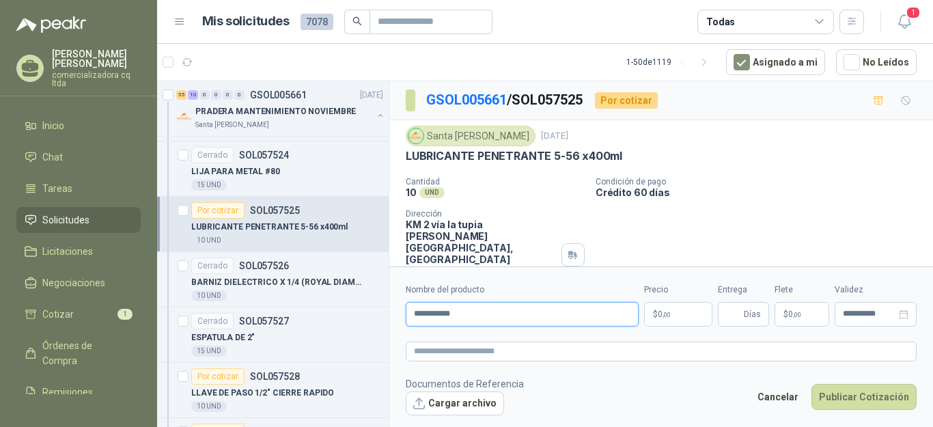
type input "**********"
click at [683, 318] on p "$ 0 ,00" at bounding box center [678, 314] width 68 height 25
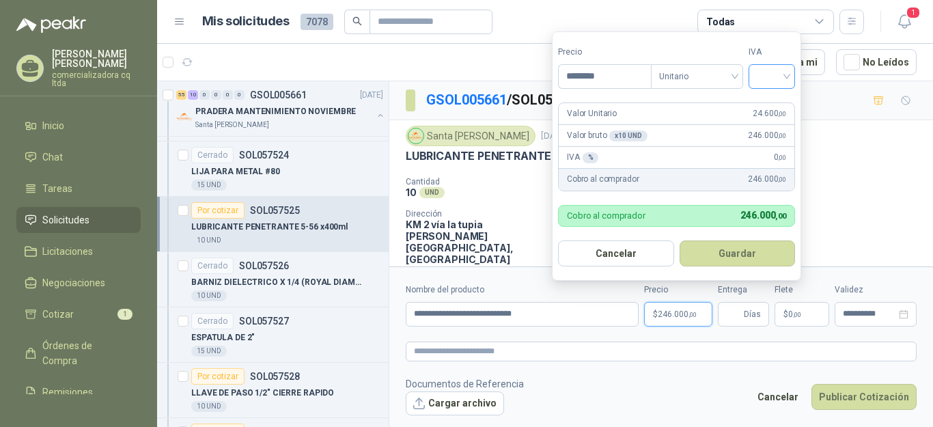
type input "********"
click at [784, 73] on input "search" at bounding box center [771, 75] width 30 height 20
click at [765, 101] on div "19%" at bounding box center [774, 105] width 25 height 15
click at [746, 250] on button "Guardar" at bounding box center [739, 253] width 117 height 26
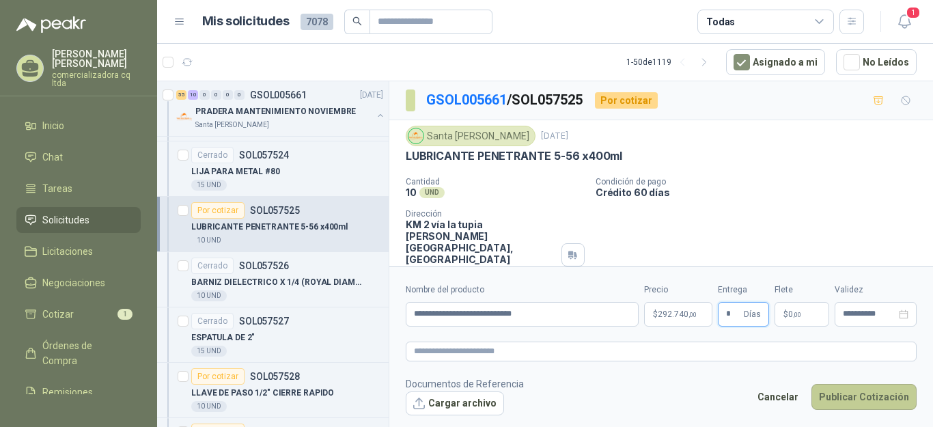
type input "*"
click at [842, 399] on button "Publicar Cotización" at bounding box center [863, 397] width 105 height 26
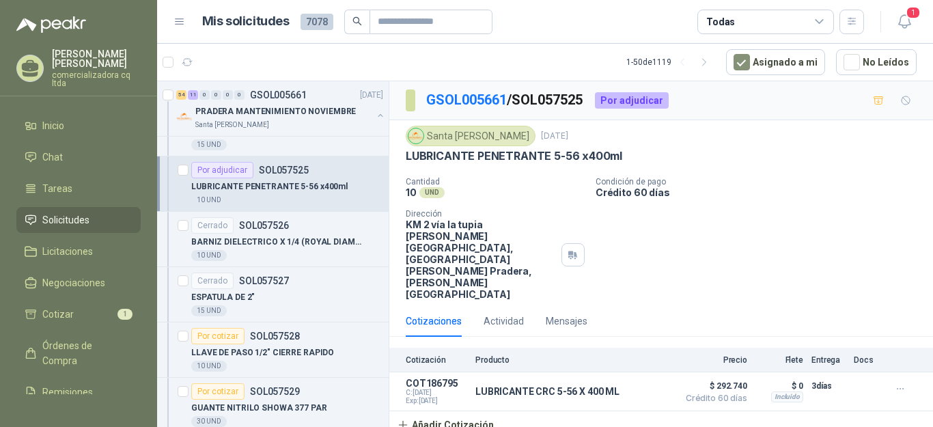
scroll to position [7262, 0]
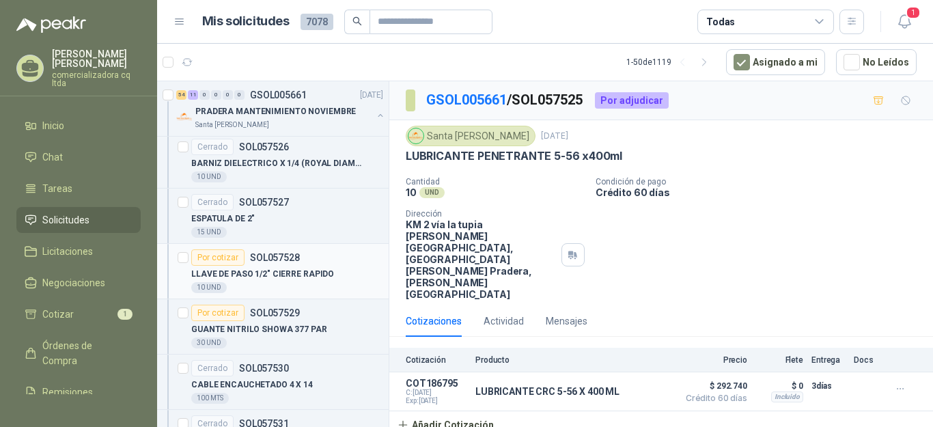
click at [264, 272] on p "LLAVE DE PASO 1/2" CIERRE RAPIDO" at bounding box center [262, 274] width 143 height 13
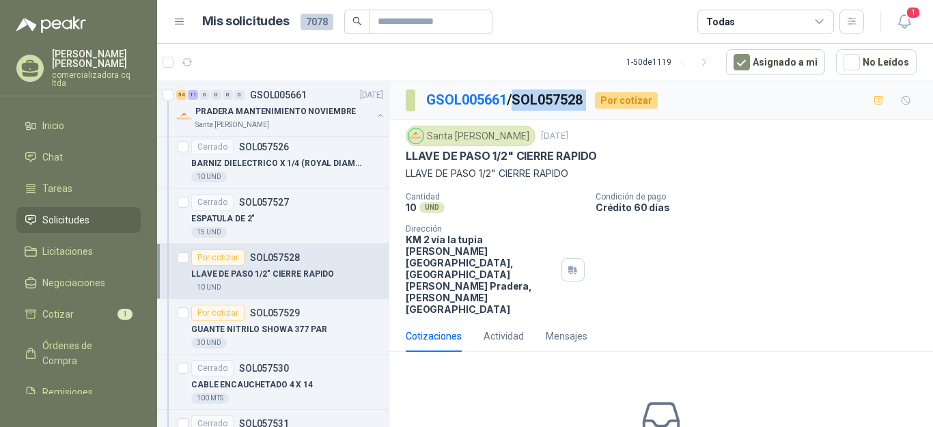
drag, startPoint x: 522, startPoint y: 96, endPoint x: 597, endPoint y: 97, distance: 75.1
click at [597, 97] on div "GSOL005661 / SOL057528 Por cotizar" at bounding box center [532, 100] width 252 height 22
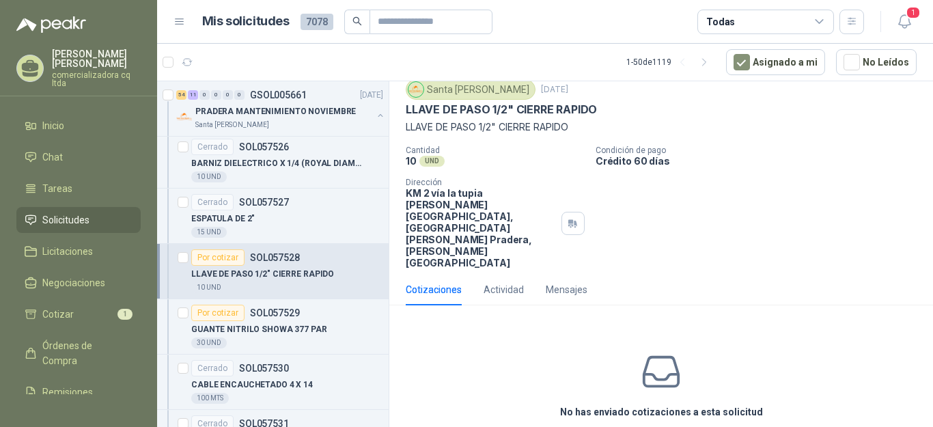
scroll to position [44, 0]
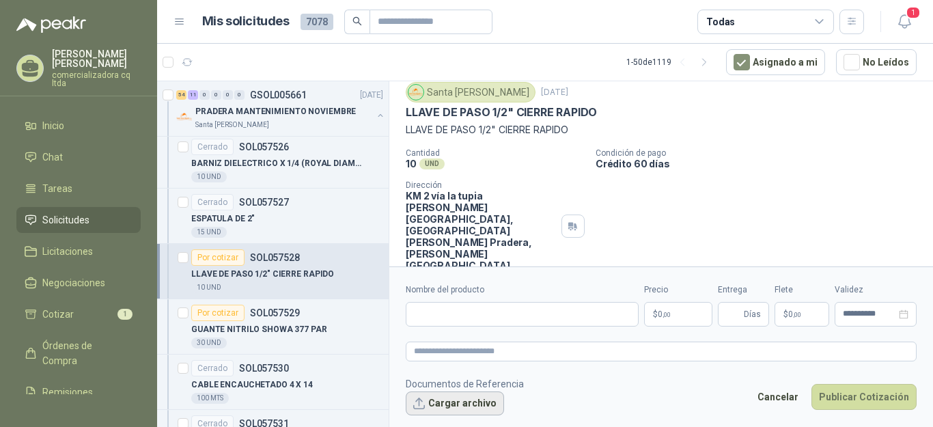
click at [468, 408] on button "Cargar archivo" at bounding box center [455, 403] width 98 height 25
click at [418, 319] on input "Nombre del producto" at bounding box center [522, 314] width 233 height 25
type input "**********"
click at [661, 318] on span "0 ,00" at bounding box center [663, 314] width 13 height 8
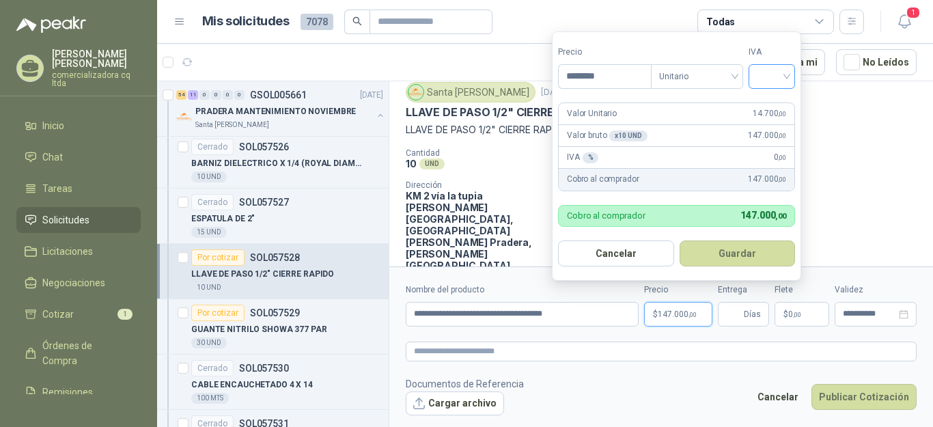
click at [790, 77] on div at bounding box center [771, 76] width 46 height 25
type input "********"
click at [775, 103] on div "19%" at bounding box center [774, 105] width 25 height 15
click at [750, 248] on button "Guardar" at bounding box center [739, 253] width 117 height 26
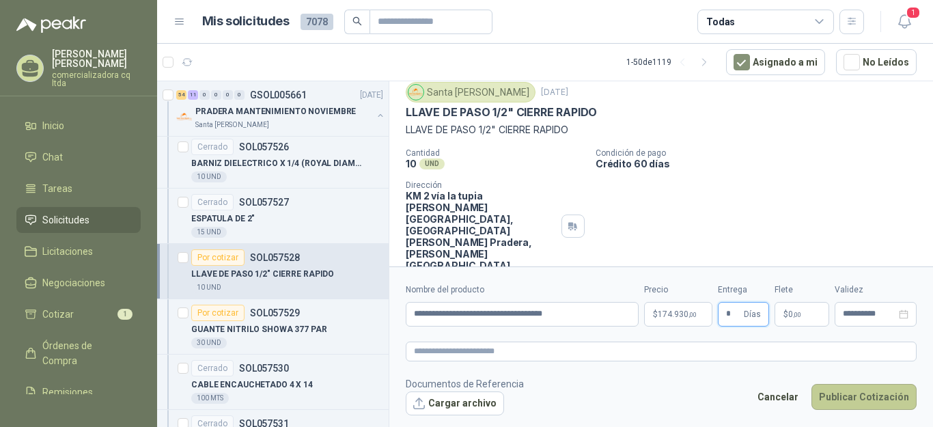
type input "*"
click at [857, 397] on button "Publicar Cotización" at bounding box center [863, 397] width 105 height 26
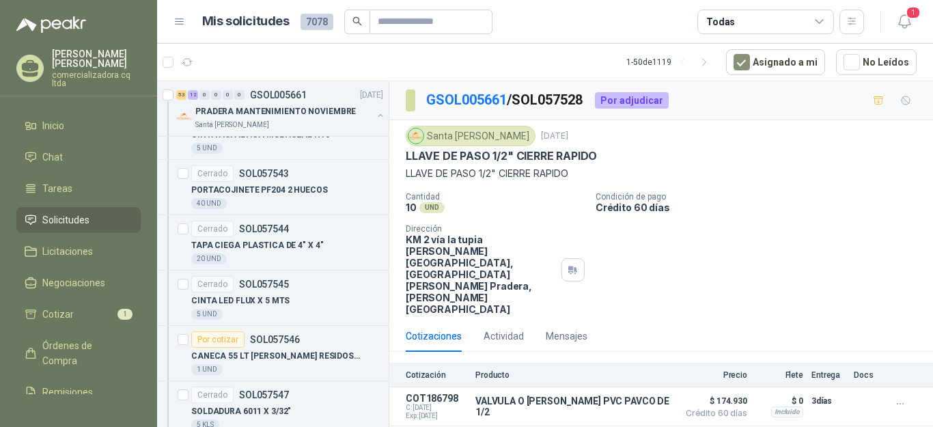
scroll to position [8453, 0]
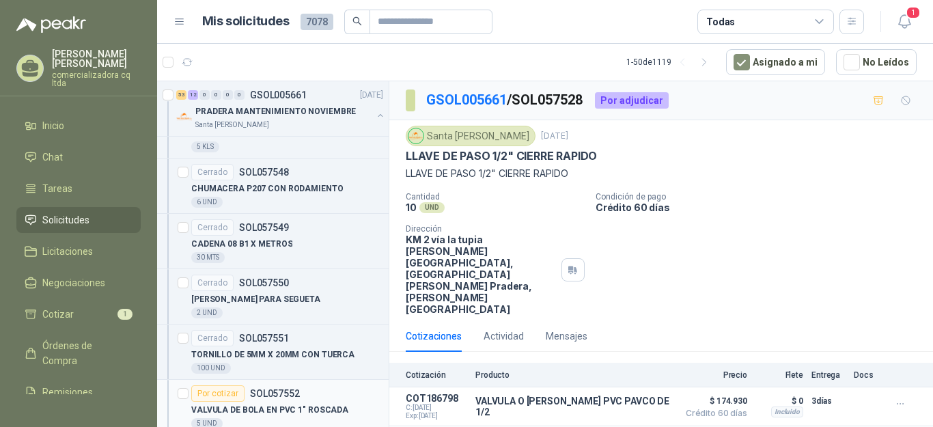
click at [285, 397] on p "SOL057552" at bounding box center [275, 393] width 50 height 10
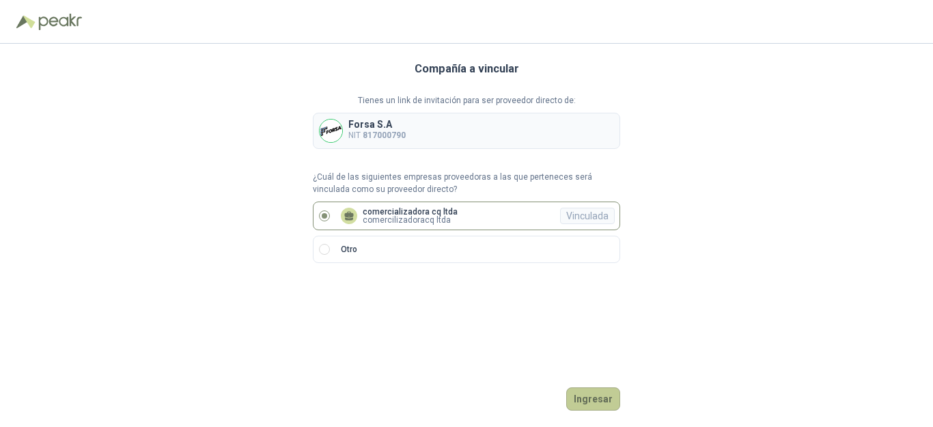
click at [586, 401] on button "Ingresar" at bounding box center [593, 398] width 54 height 23
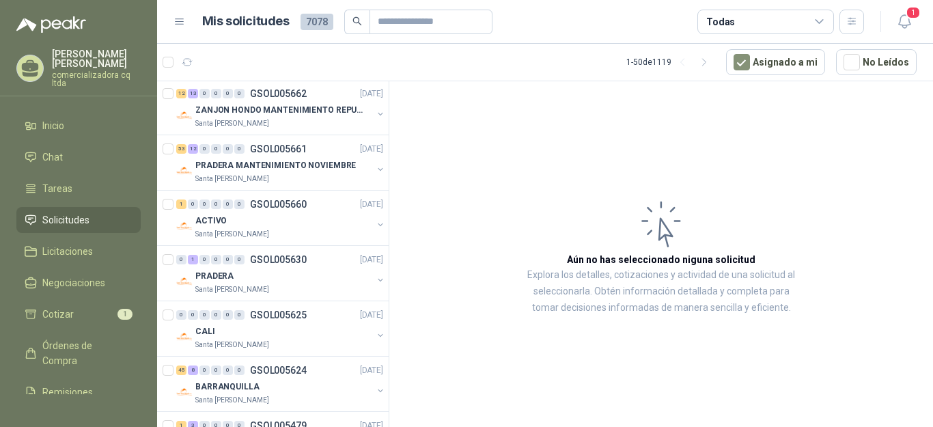
scroll to position [205, 0]
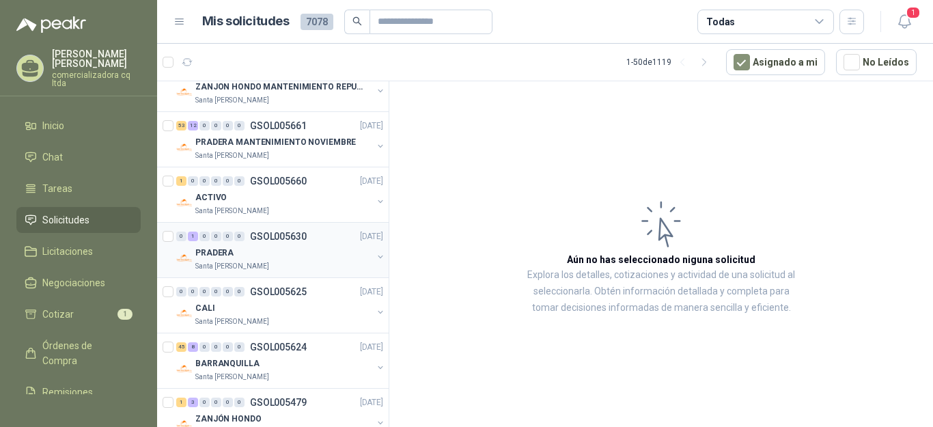
click at [238, 265] on p "Santa [PERSON_NAME]" at bounding box center [232, 266] width 74 height 11
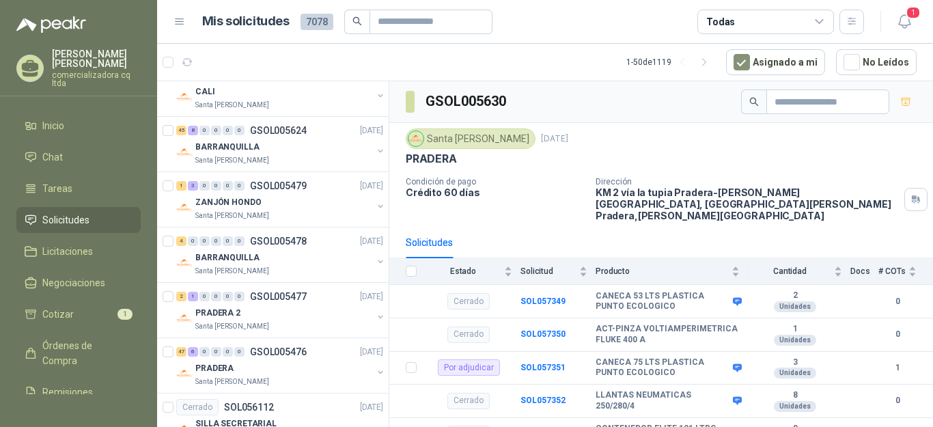
scroll to position [451, 0]
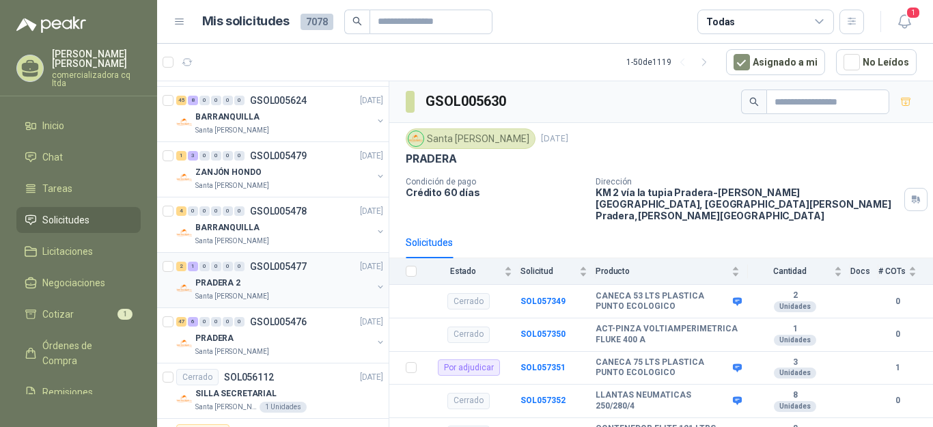
click at [215, 275] on div "PRADERA 2" at bounding box center [283, 282] width 177 height 16
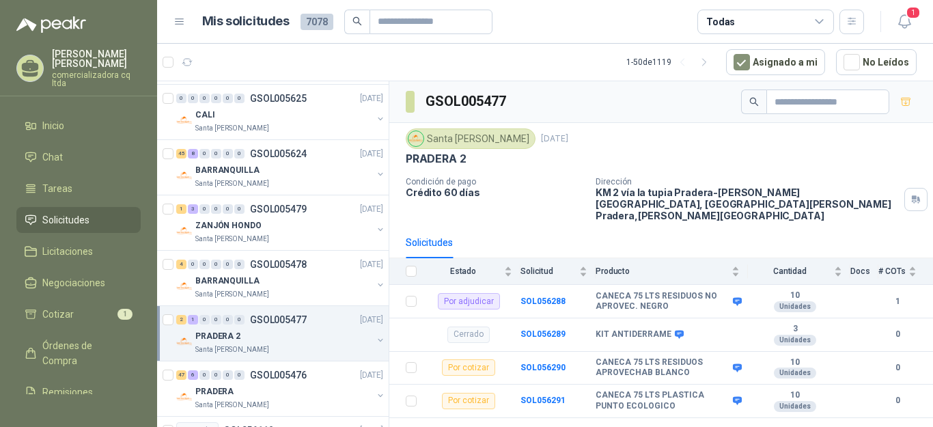
scroll to position [339, 0]
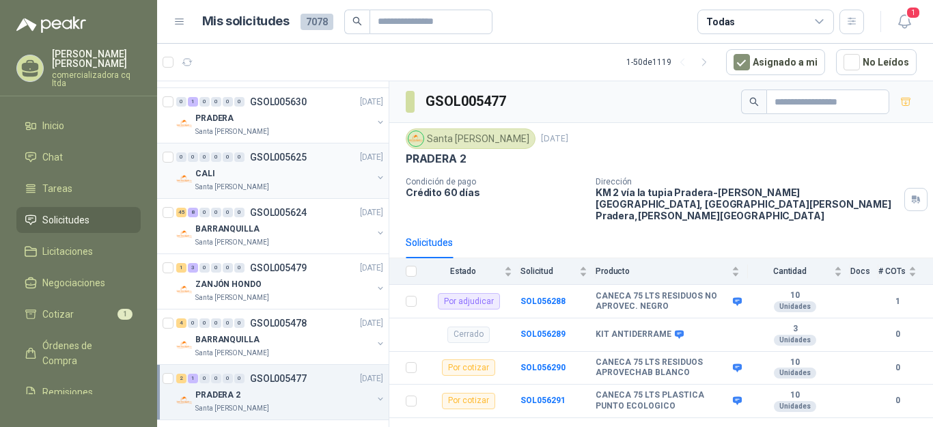
click at [283, 158] on p "GSOL005625" at bounding box center [278, 157] width 57 height 10
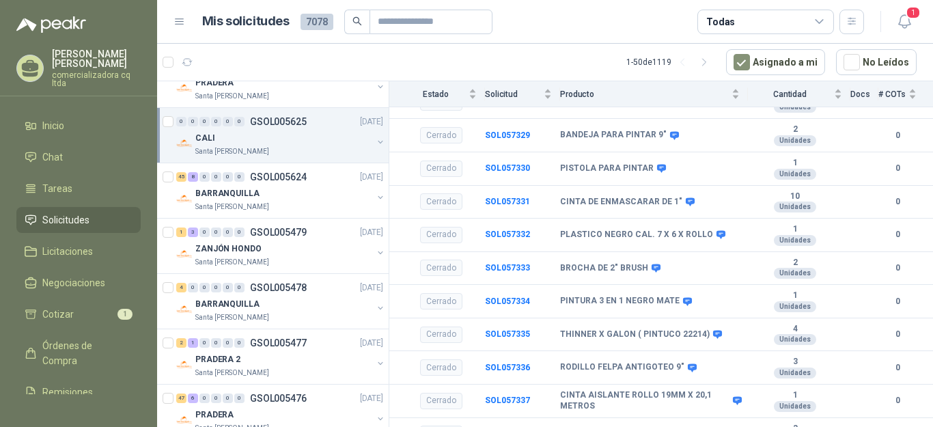
scroll to position [196, 0]
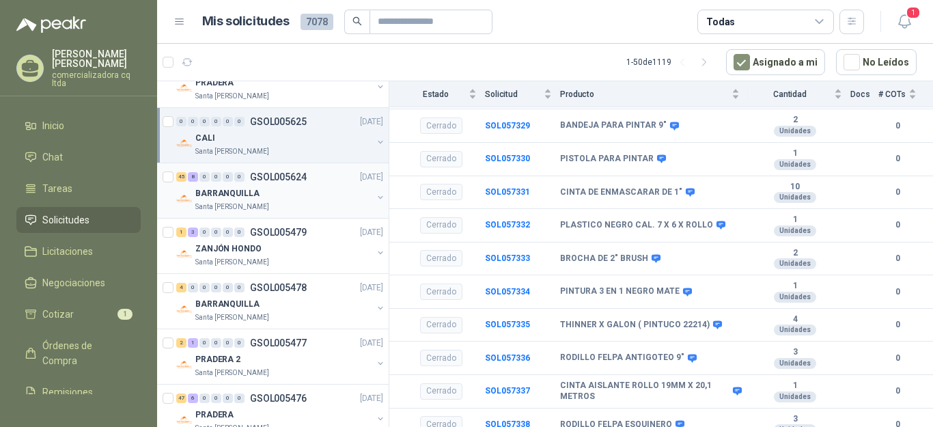
click at [217, 190] on p "BARRANQUILLA" at bounding box center [227, 193] width 64 height 13
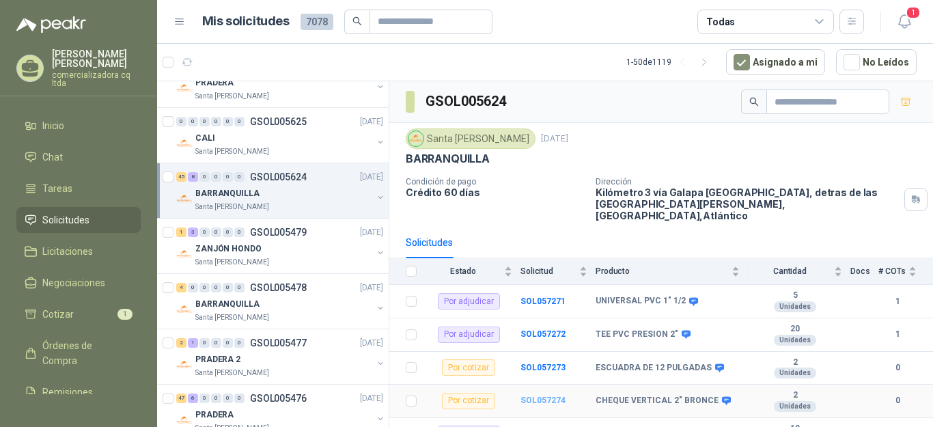
click at [543, 395] on b "SOL057274" at bounding box center [542, 400] width 45 height 10
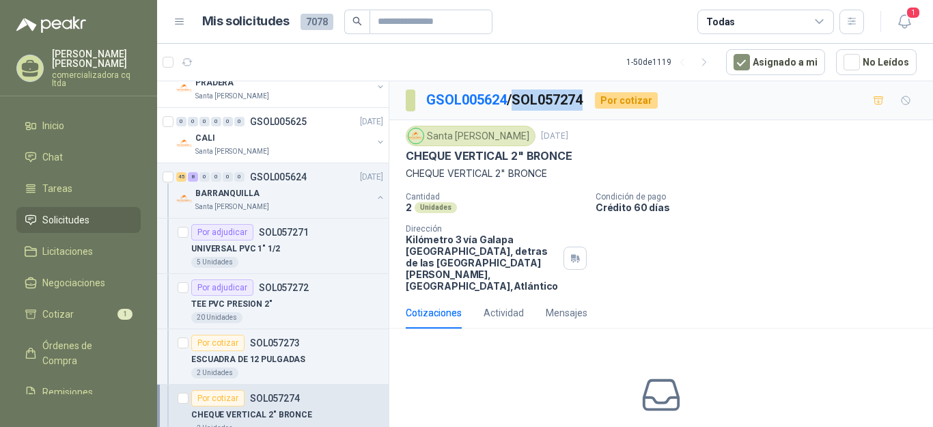
drag, startPoint x: 521, startPoint y: 97, endPoint x: 588, endPoint y: 100, distance: 67.0
click at [584, 100] on p "GSOL005624 / SOL057274" at bounding box center [505, 99] width 158 height 21
copy p "SOL057274"
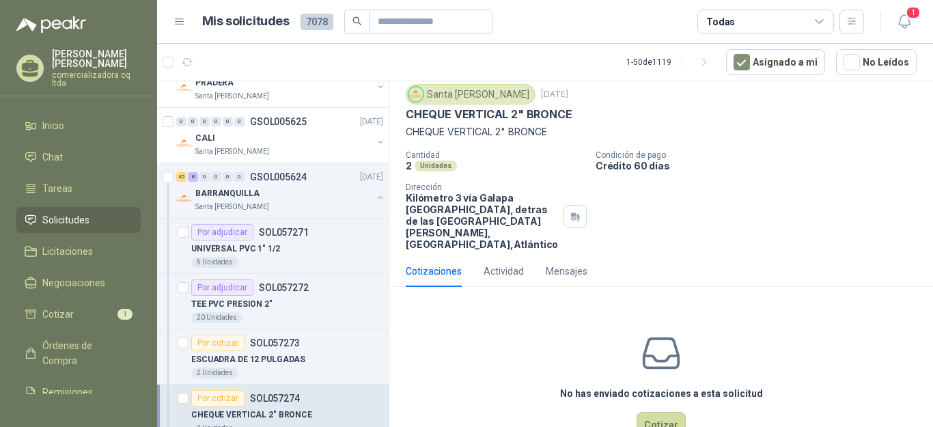
scroll to position [63, 0]
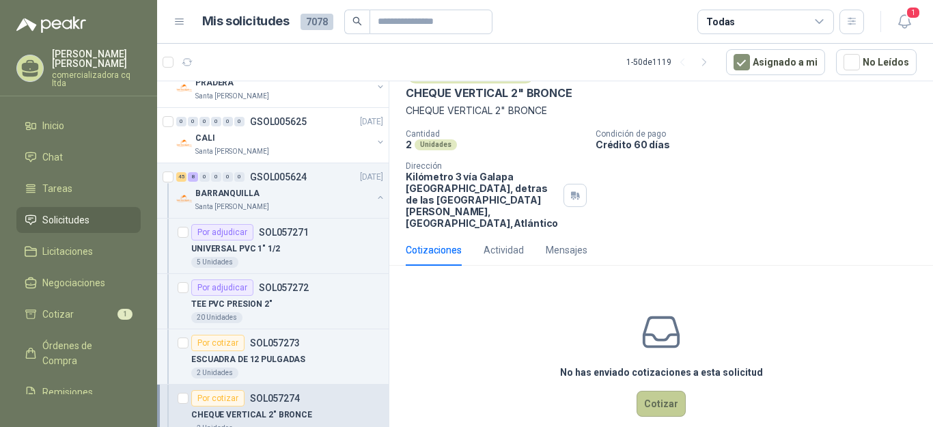
click at [638, 405] on button "Cotizar" at bounding box center [660, 403] width 49 height 26
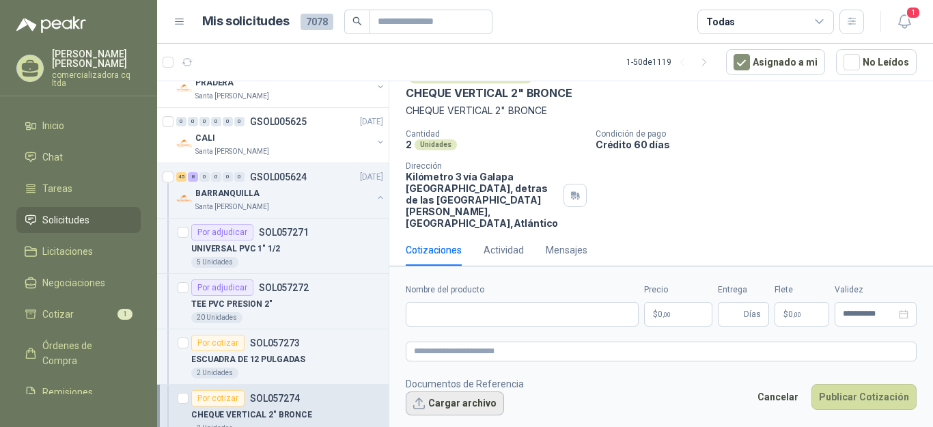
click at [484, 401] on button "Cargar archivo" at bounding box center [455, 403] width 98 height 25
click at [431, 322] on input "Nombre del producto" at bounding box center [522, 314] width 233 height 25
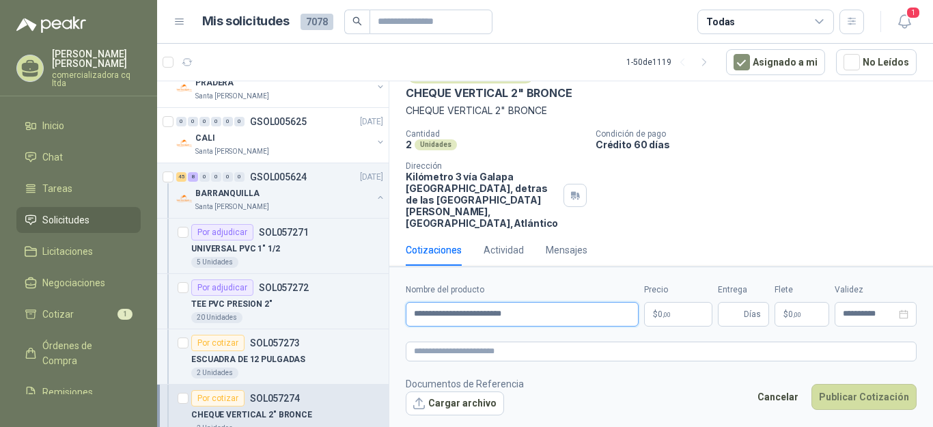
type input "**********"
click at [680, 312] on p "$ 0 ,00" at bounding box center [678, 314] width 68 height 25
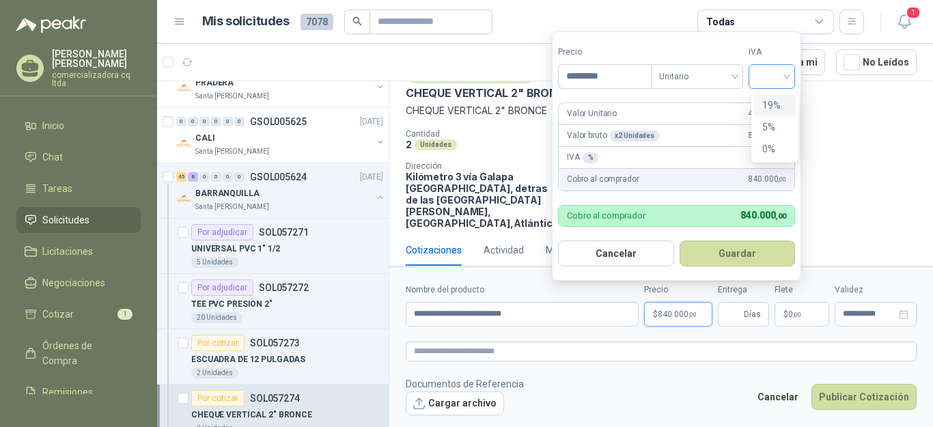
click at [792, 81] on div at bounding box center [771, 76] width 46 height 25
type input "*********"
click at [776, 105] on div "19%" at bounding box center [774, 105] width 25 height 15
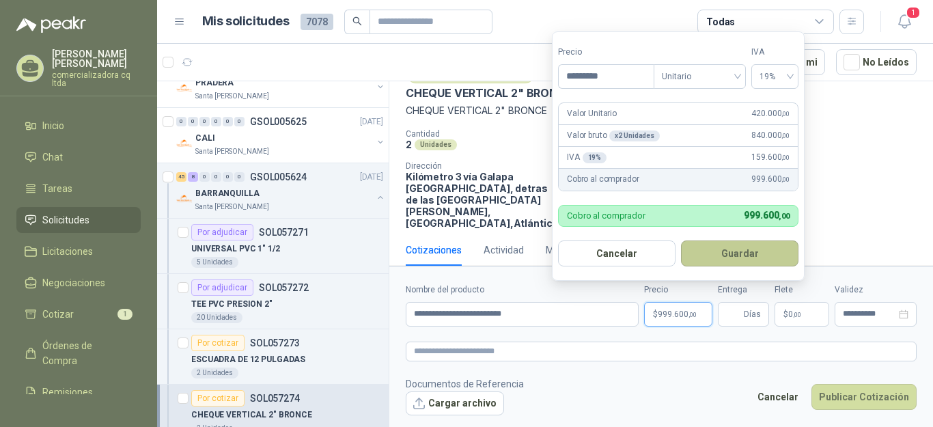
click at [724, 256] on button "Guardar" at bounding box center [739, 253] width 117 height 26
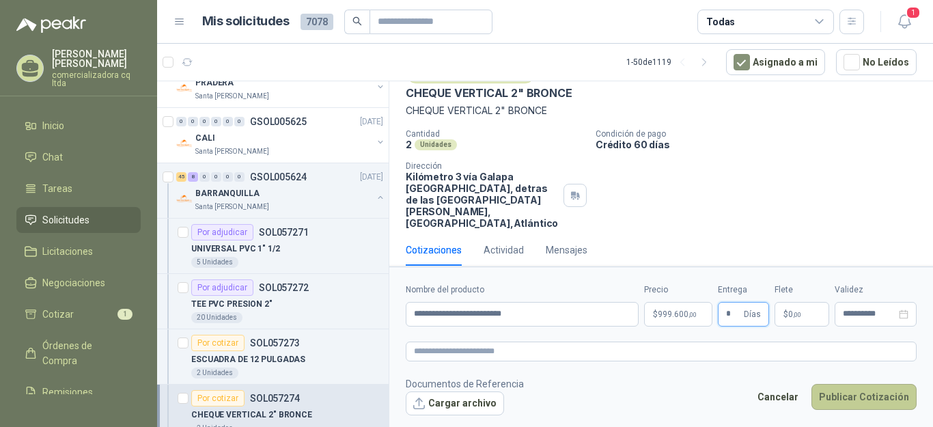
type input "*"
click at [837, 395] on button "Publicar Cotización" at bounding box center [863, 397] width 105 height 26
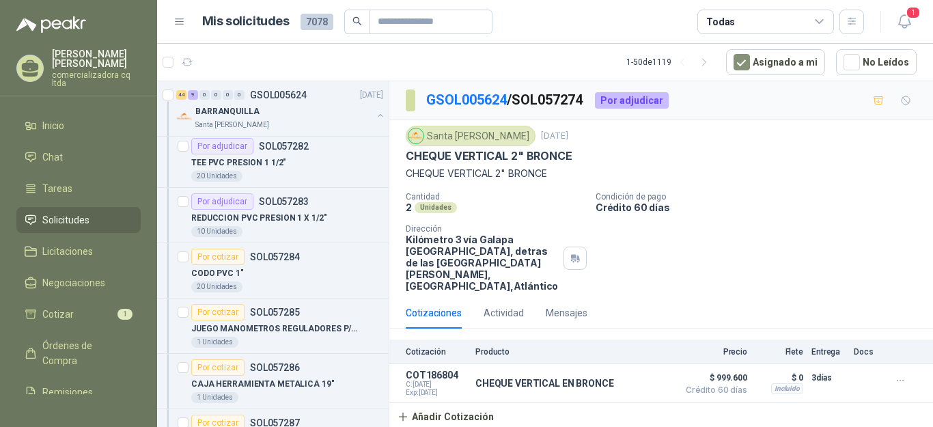
scroll to position [987, 0]
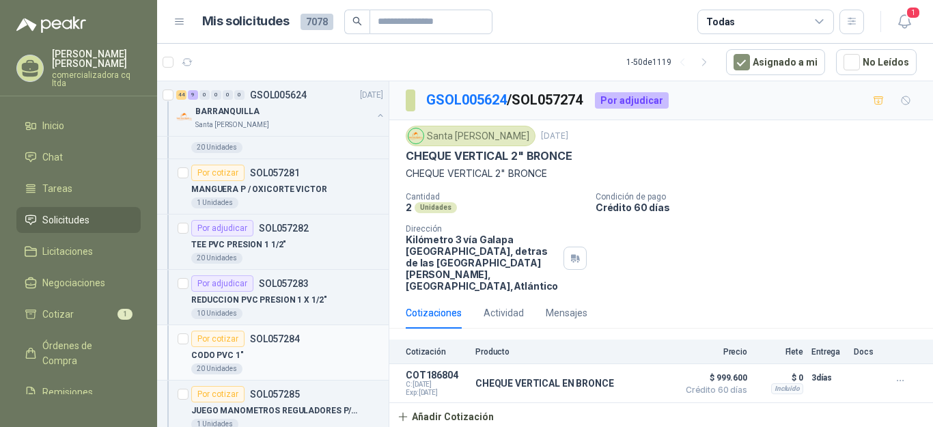
click at [223, 350] on p "CODO PVC 1"" at bounding box center [217, 355] width 53 height 13
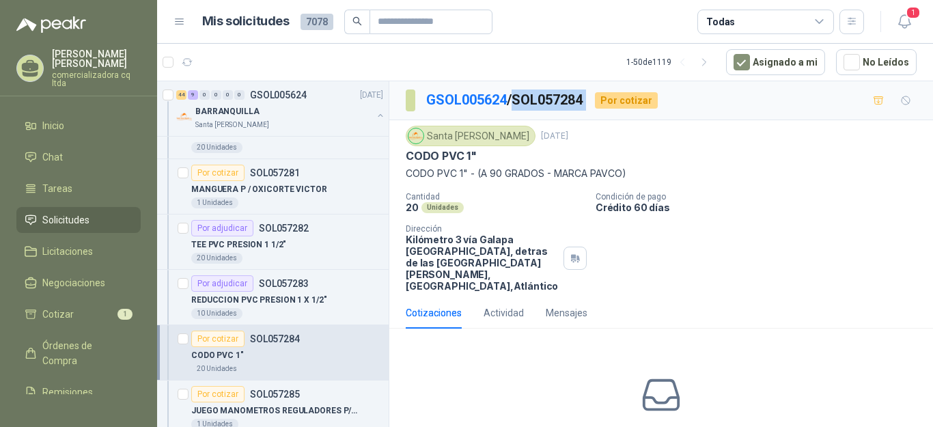
drag, startPoint x: 533, startPoint y: 98, endPoint x: 607, endPoint y: 98, distance: 73.7
click at [607, 98] on div "GSOL005624 / SOL057284 Por cotizar" at bounding box center [532, 100] width 252 height 22
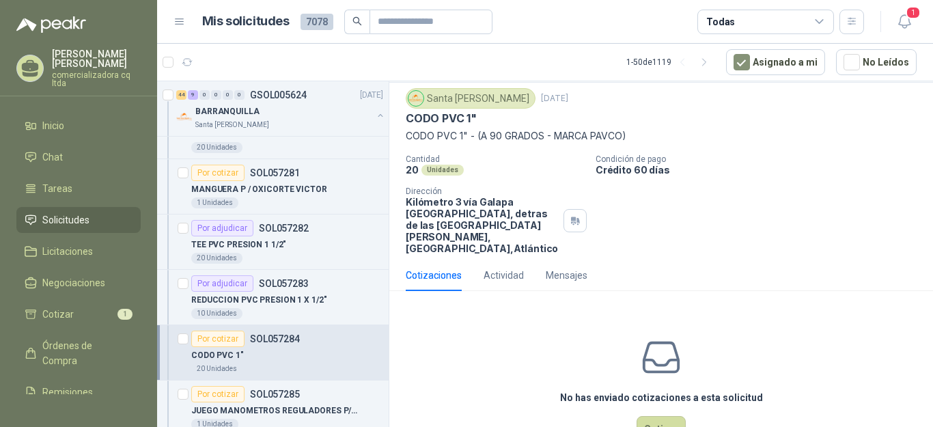
scroll to position [39, 0]
click at [658, 419] on button "Cotizar" at bounding box center [660, 427] width 49 height 26
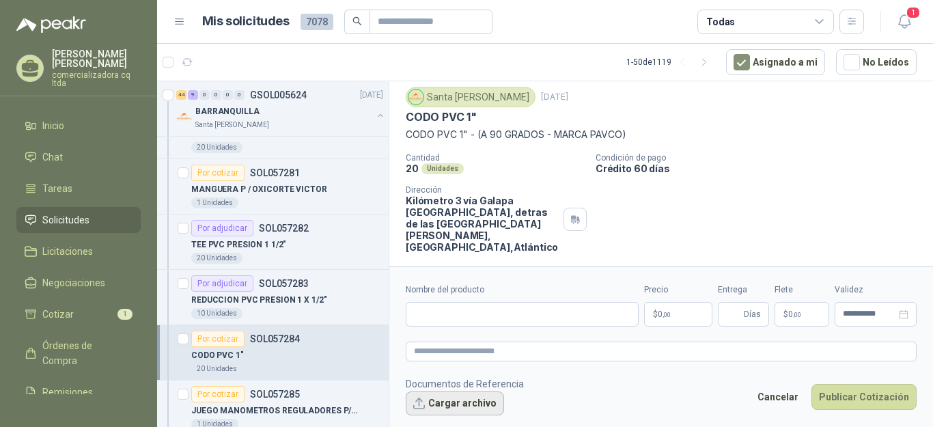
click at [449, 410] on button "Cargar archivo" at bounding box center [455, 403] width 98 height 25
click at [433, 319] on input "Nombre del producto" at bounding box center [522, 314] width 233 height 25
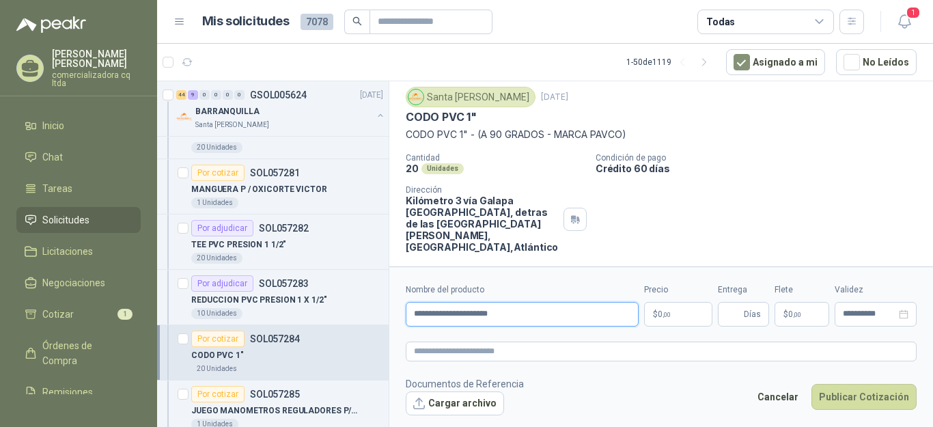
type input "**********"
click at [673, 309] on p "$ 0 ,00" at bounding box center [678, 314] width 68 height 25
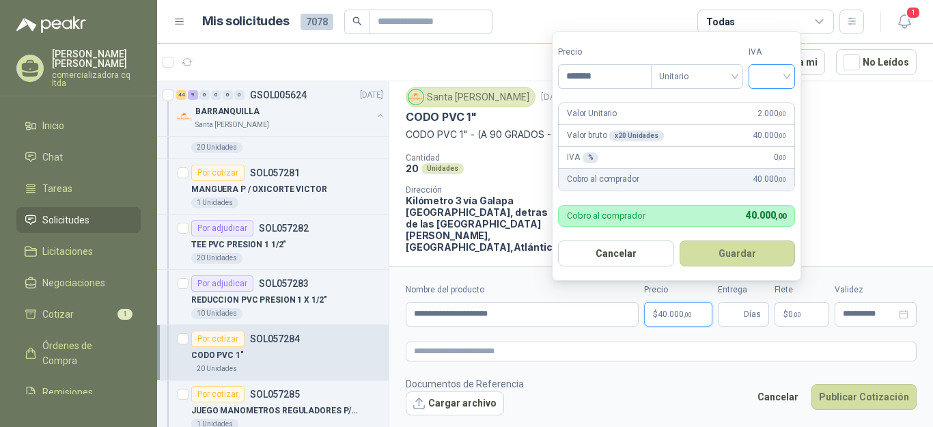
type input "*******"
click at [786, 76] on input "search" at bounding box center [771, 75] width 30 height 20
click at [773, 113] on div "19%" at bounding box center [775, 105] width 42 height 22
click at [745, 253] on button "Guardar" at bounding box center [739, 253] width 117 height 26
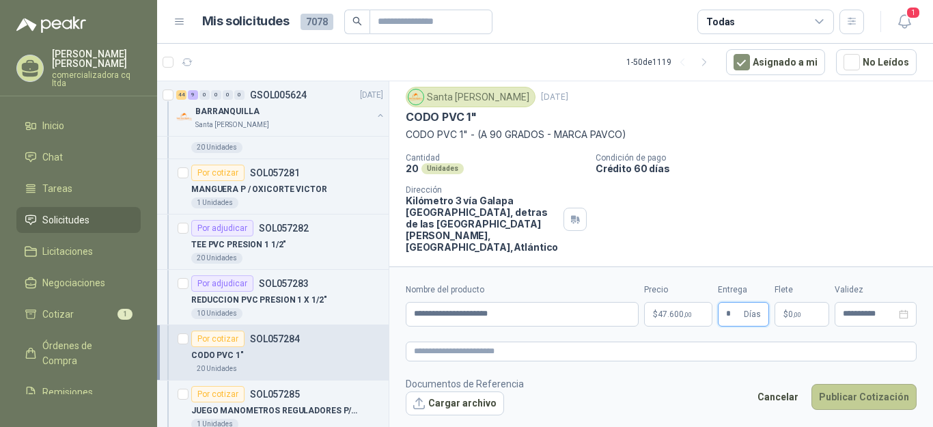
type input "*"
click at [855, 397] on button "Publicar Cotización" at bounding box center [863, 397] width 105 height 26
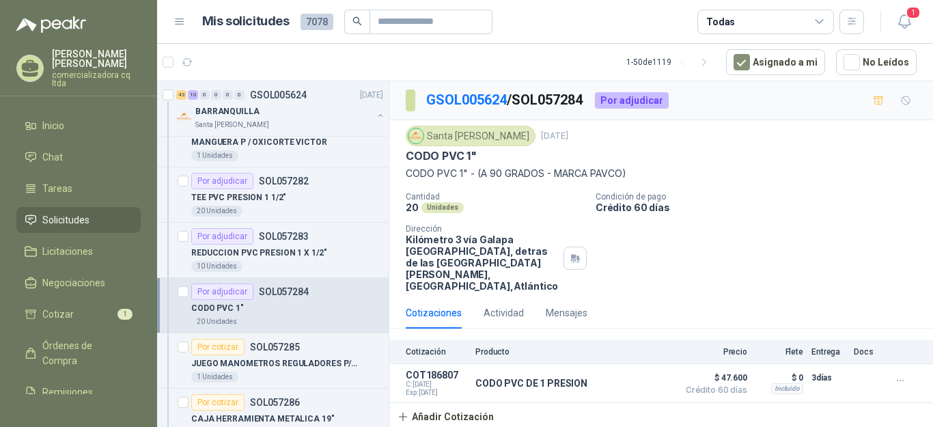
scroll to position [1140, 0]
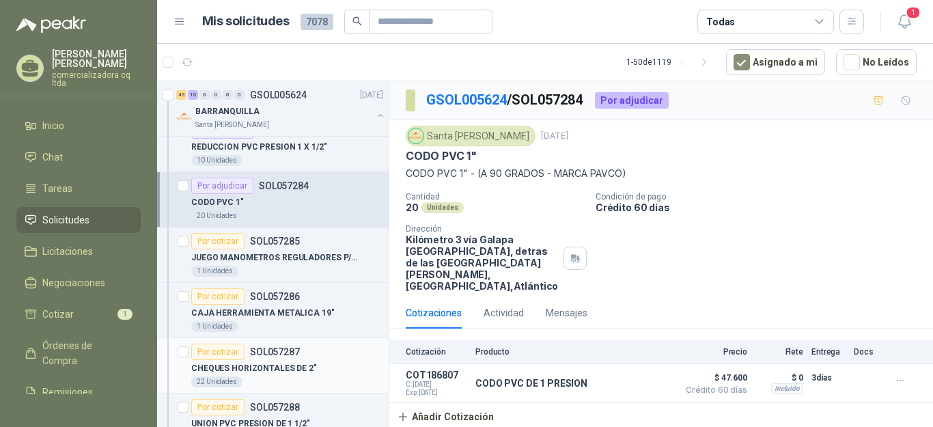
click at [300, 367] on p "CHEQUES HORIZONTALES DE 2"" at bounding box center [254, 368] width 126 height 13
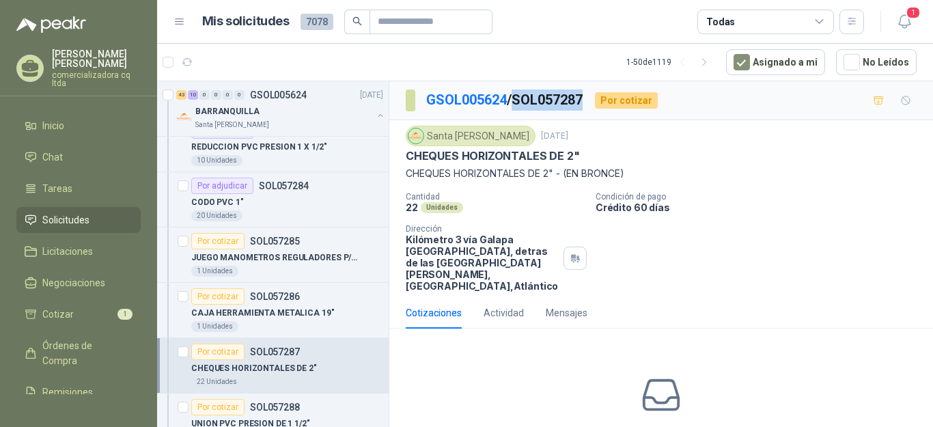
drag, startPoint x: 519, startPoint y: 100, endPoint x: 592, endPoint y: 97, distance: 73.1
click at [592, 97] on div "GSOL005624 / SOL057287 Por cotizar" at bounding box center [532, 100] width 252 height 22
copy p "SOL057287"
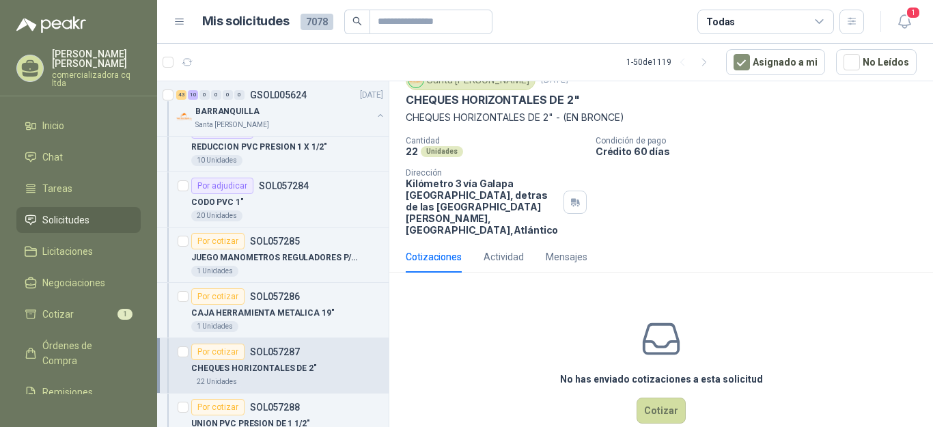
scroll to position [74, 0]
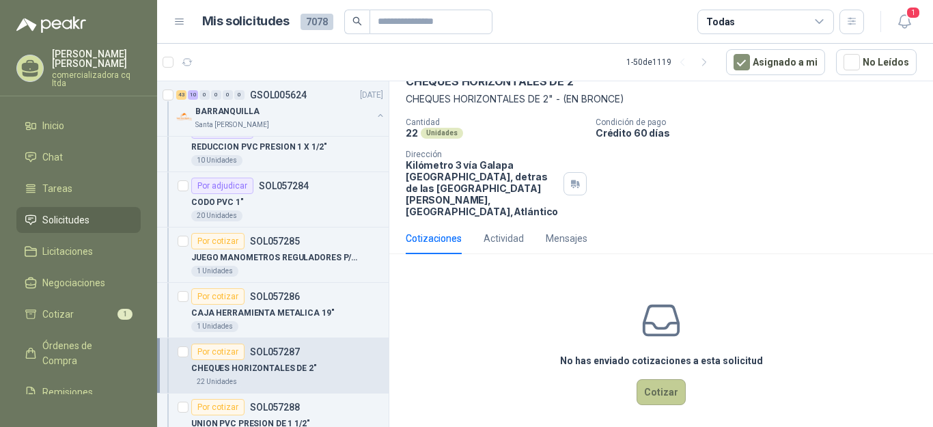
click at [658, 396] on button "Cotizar" at bounding box center [660, 392] width 49 height 26
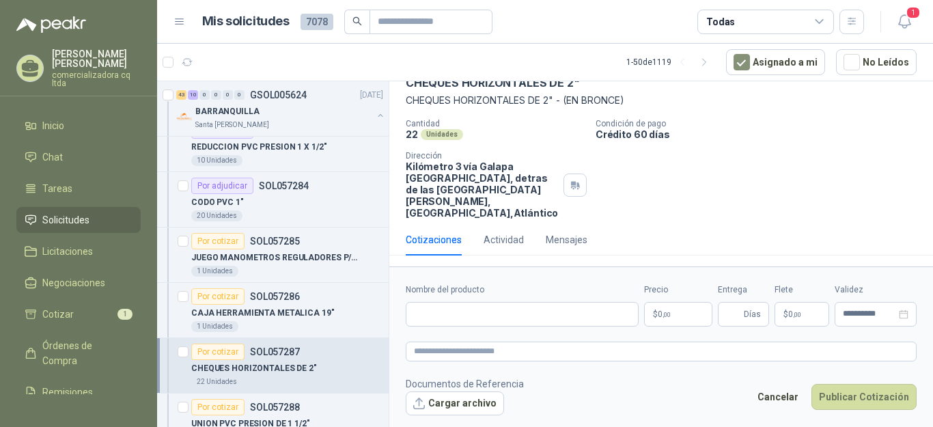
scroll to position [73, 0]
click at [451, 410] on button "Cargar archivo" at bounding box center [455, 403] width 98 height 25
click at [438, 316] on input "Nombre del producto" at bounding box center [522, 314] width 233 height 25
type input "**********"
click at [681, 313] on p "$ 0 ,00" at bounding box center [678, 314] width 68 height 25
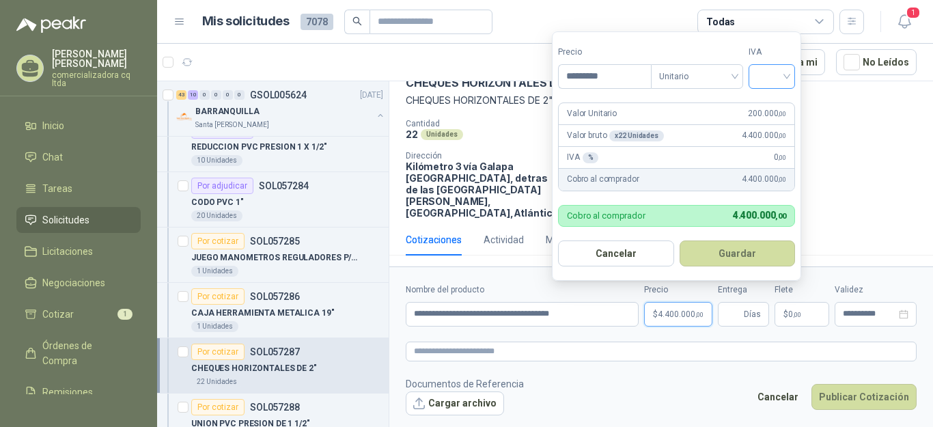
click at [791, 77] on div at bounding box center [771, 76] width 46 height 25
type input "*********"
click at [773, 103] on div "19%" at bounding box center [774, 105] width 25 height 15
click at [732, 251] on button "Guardar" at bounding box center [739, 253] width 117 height 26
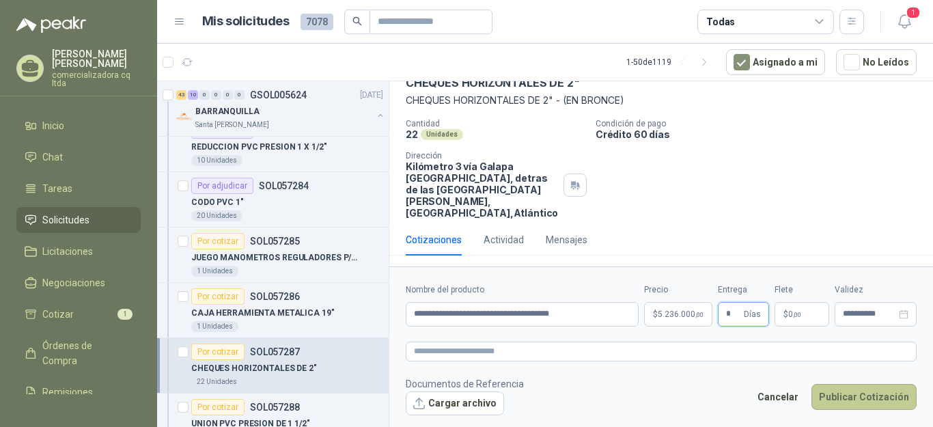
type input "*"
click at [839, 401] on button "Publicar Cotización" at bounding box center [863, 397] width 105 height 26
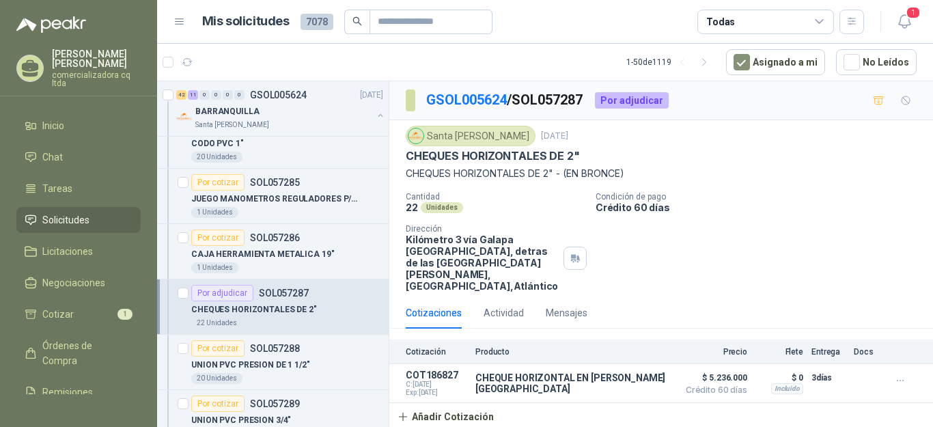
scroll to position [1234, 0]
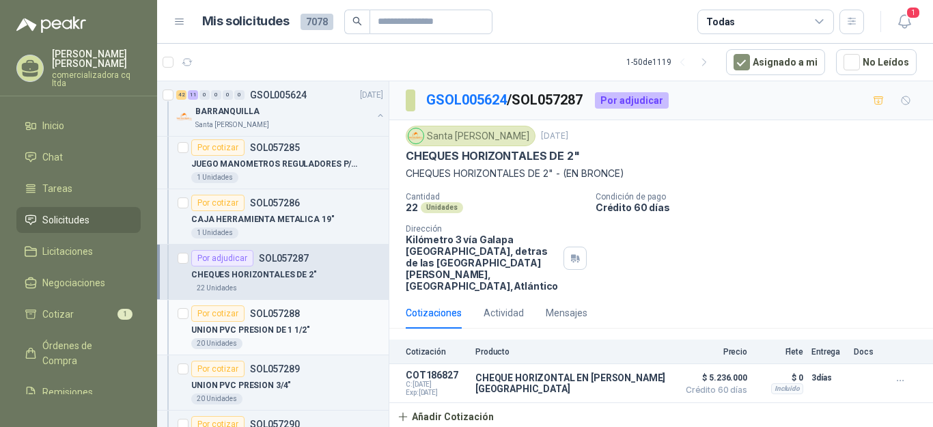
click at [271, 321] on div "Por cotizar SOL057288" at bounding box center [245, 313] width 109 height 16
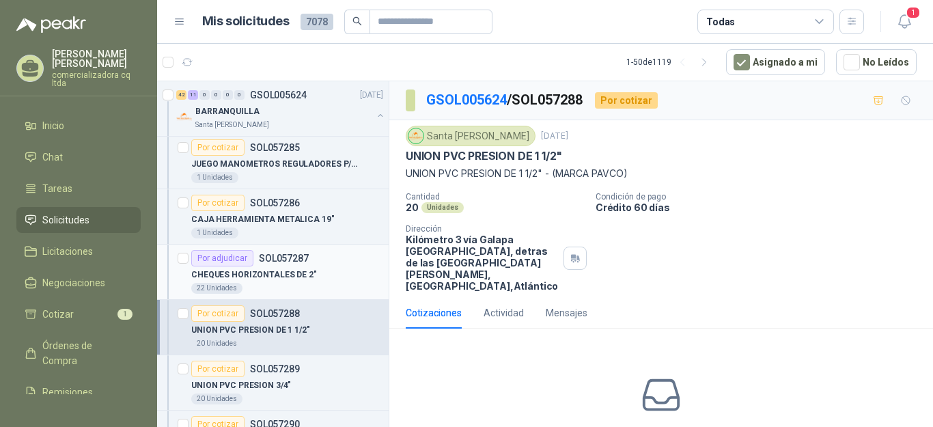
click at [266, 258] on p "SOL057287" at bounding box center [284, 258] width 50 height 10
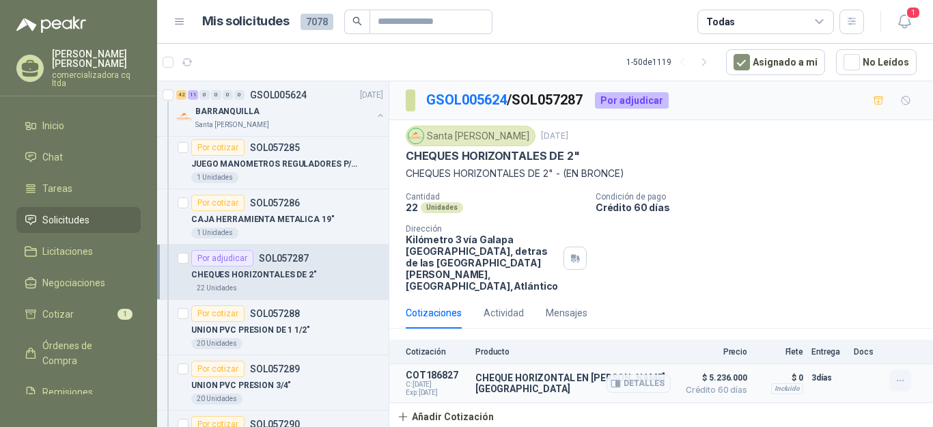
click at [905, 376] on icon "button" at bounding box center [900, 381] width 12 height 12
click at [853, 356] on button "Eliminar" at bounding box center [872, 350] width 109 height 22
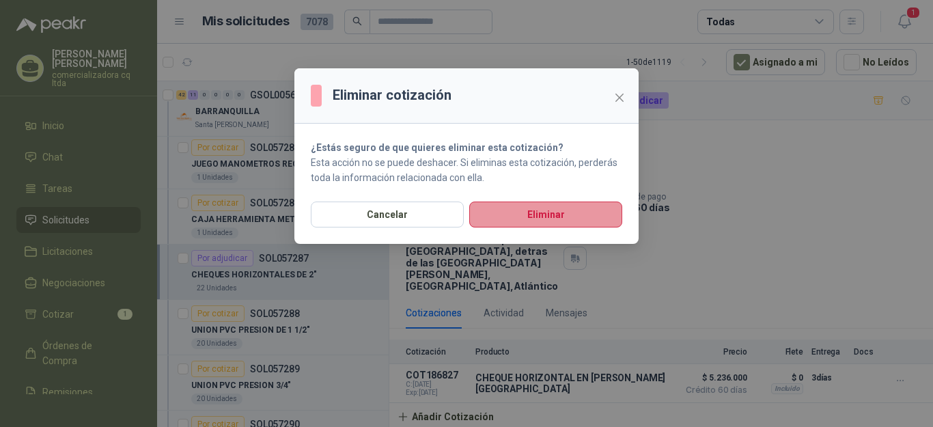
click at [543, 207] on button "Eliminar" at bounding box center [545, 214] width 153 height 26
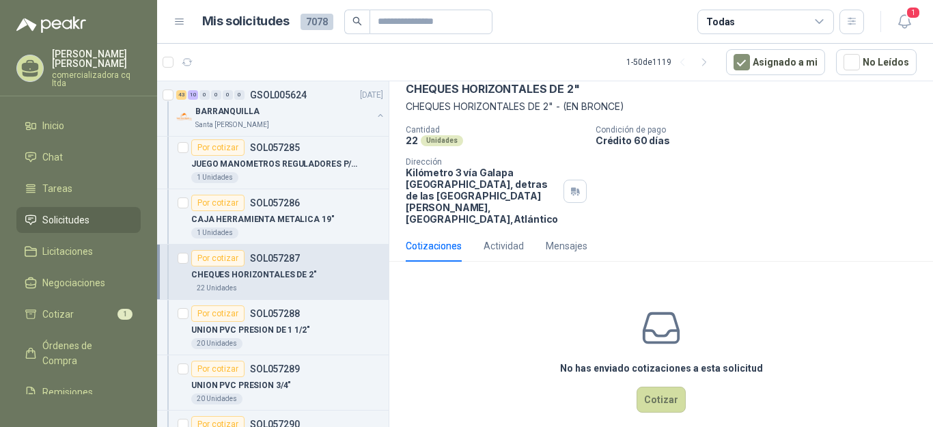
scroll to position [66, 0]
click at [660, 400] on button "Cotizar" at bounding box center [660, 400] width 49 height 26
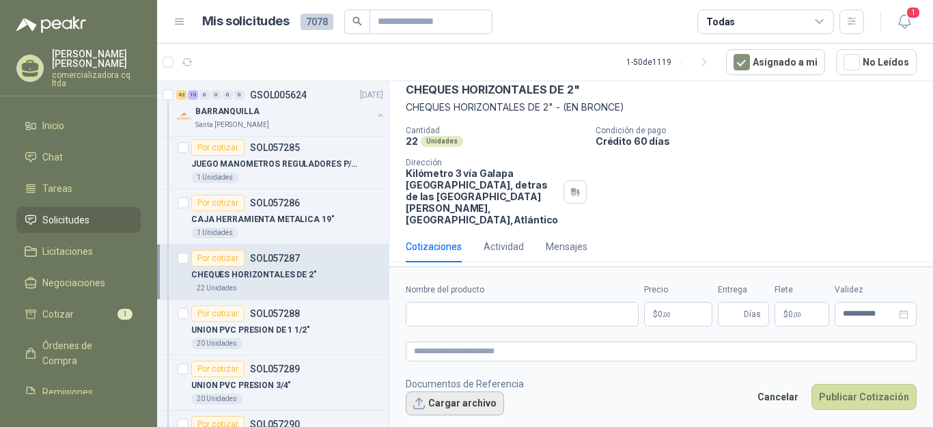
click at [472, 403] on button "Cargar archivo" at bounding box center [455, 403] width 98 height 25
click at [432, 318] on input "Nombre del producto" at bounding box center [522, 314] width 233 height 25
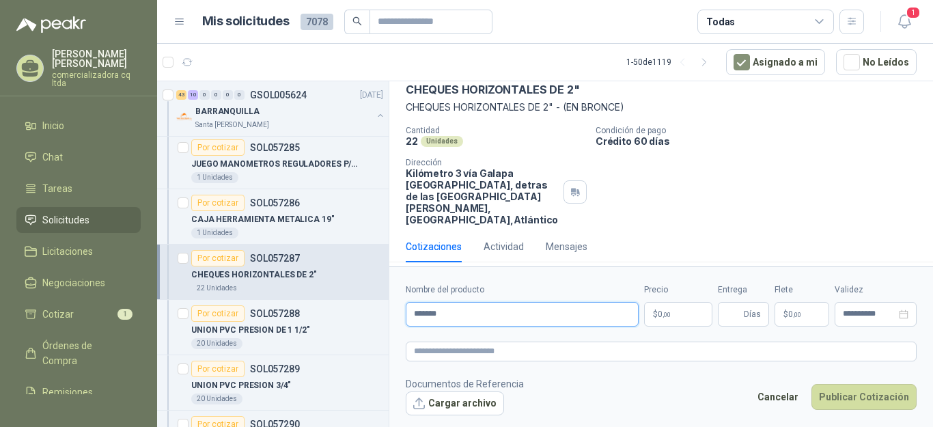
type input "**********"
click at [671, 309] on p "$ 0 ,00" at bounding box center [678, 314] width 68 height 25
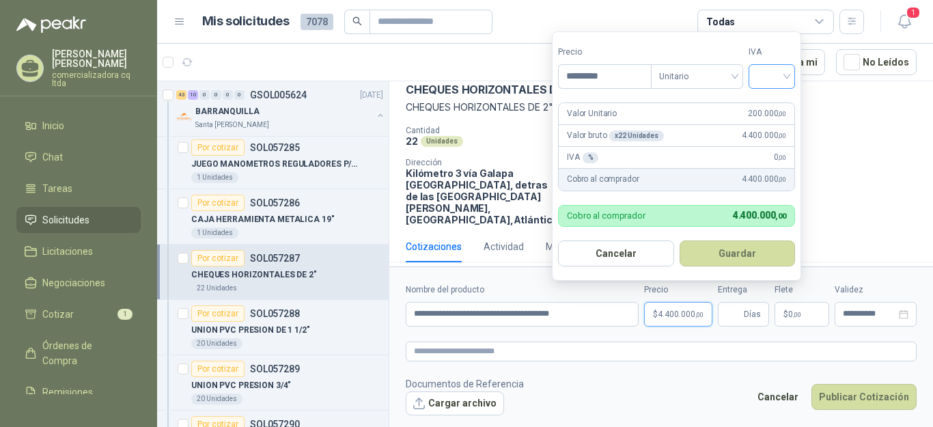
type input "*********"
click at [786, 74] on input "search" at bounding box center [771, 75] width 30 height 20
click at [774, 106] on div "19%" at bounding box center [774, 105] width 25 height 15
click at [750, 247] on button "Guardar" at bounding box center [739, 253] width 117 height 26
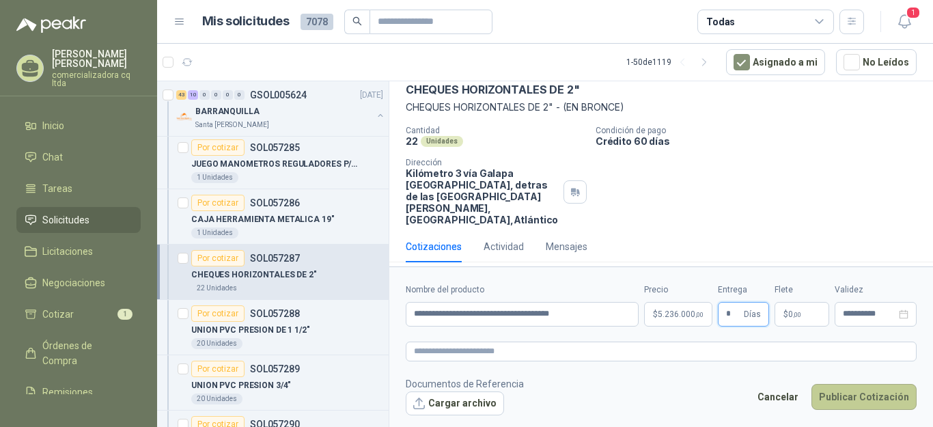
type input "*"
click at [855, 401] on button "Publicar Cotización" at bounding box center [863, 397] width 105 height 26
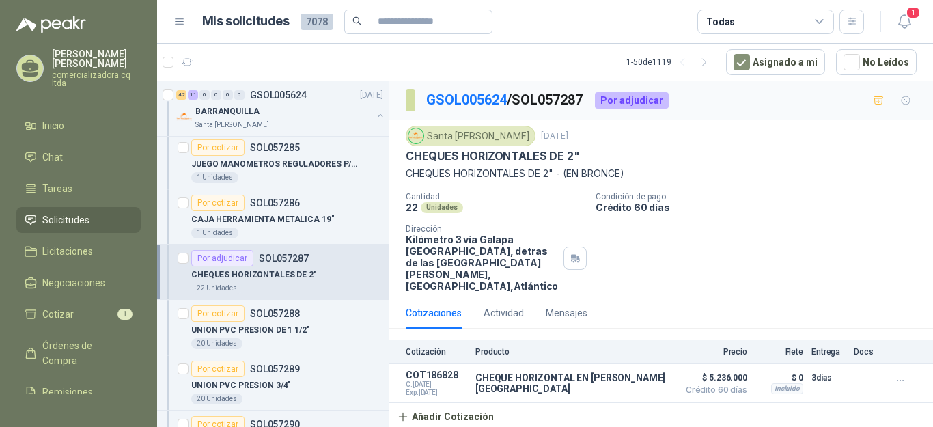
scroll to position [0, 0]
click at [255, 324] on p "UNION PVC PRESION DE 1 1/2"" at bounding box center [250, 330] width 119 height 13
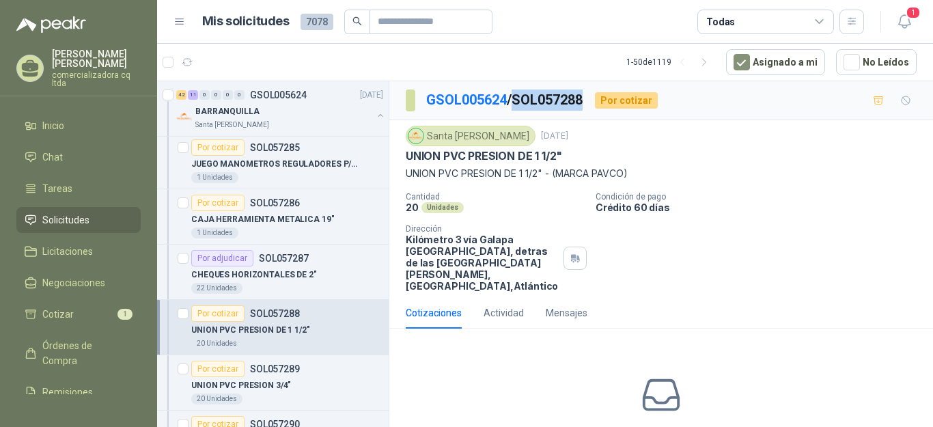
drag, startPoint x: 521, startPoint y: 97, endPoint x: 586, endPoint y: 98, distance: 65.6
click at [584, 98] on p "GSOL005624 / SOL057288" at bounding box center [505, 99] width 158 height 21
copy p "SOL057288"
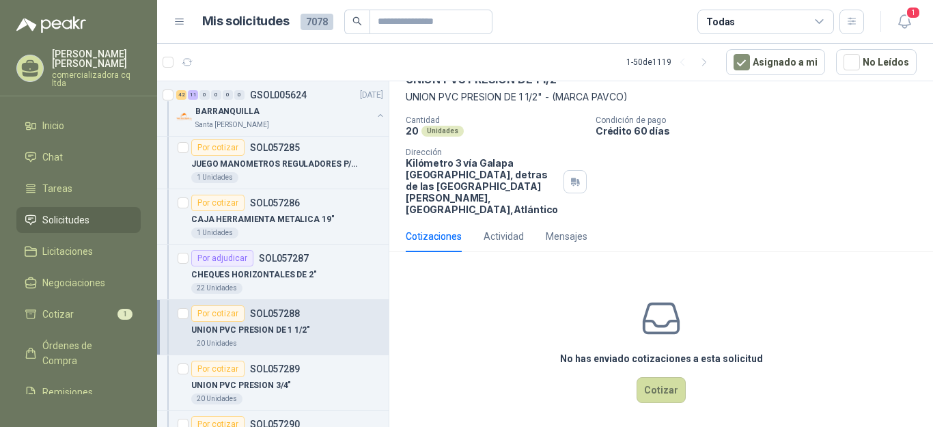
scroll to position [82, 0]
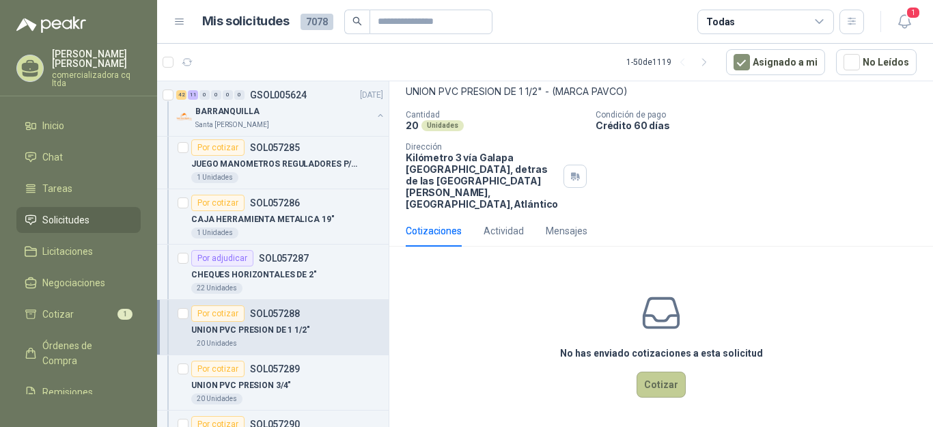
click at [665, 390] on button "Cotizar" at bounding box center [660, 384] width 49 height 26
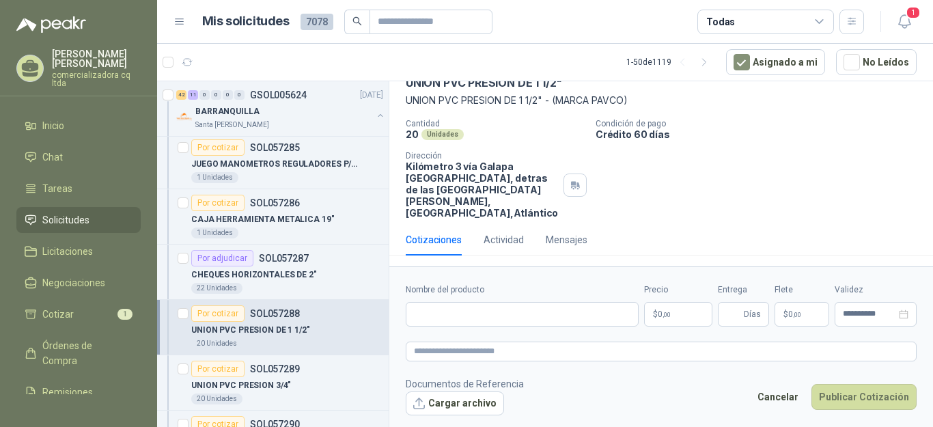
scroll to position [73, 0]
click at [464, 400] on button "Cargar archivo" at bounding box center [455, 403] width 98 height 25
click at [425, 315] on input "Nombre del producto" at bounding box center [522, 314] width 233 height 25
type input "**********"
click at [668, 317] on span ",00" at bounding box center [666, 315] width 8 height 8
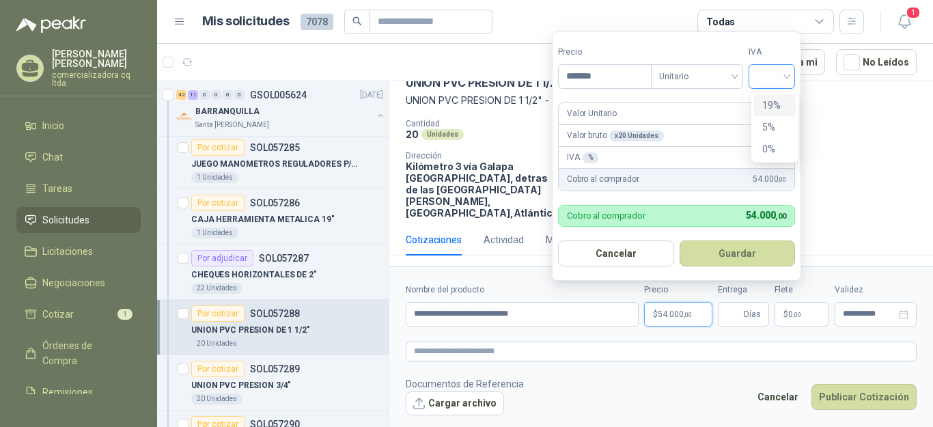
click at [792, 77] on div at bounding box center [771, 76] width 46 height 25
type input "*******"
click at [778, 102] on div "19%" at bounding box center [774, 105] width 25 height 15
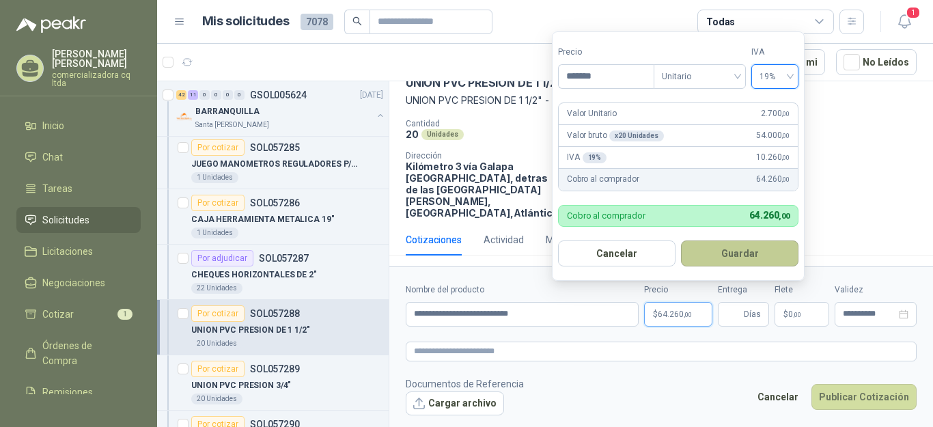
click at [731, 253] on button "Guardar" at bounding box center [739, 253] width 117 height 26
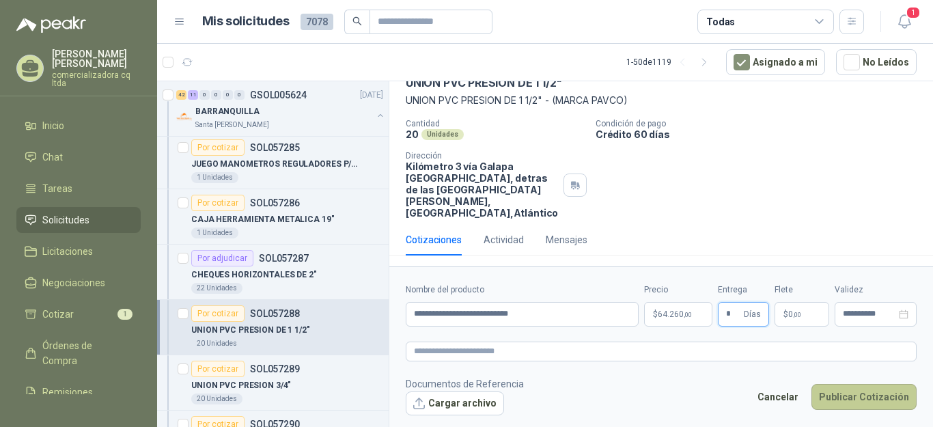
type input "*"
click at [851, 399] on button "Publicar Cotización" at bounding box center [863, 397] width 105 height 26
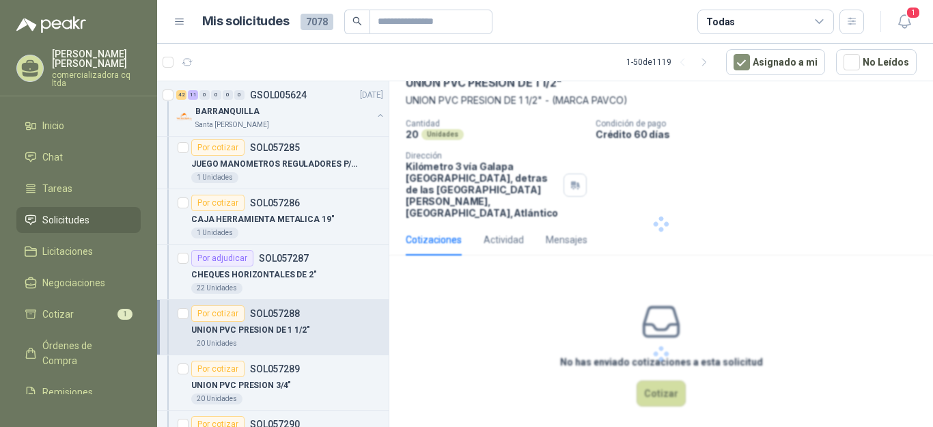
scroll to position [0, 0]
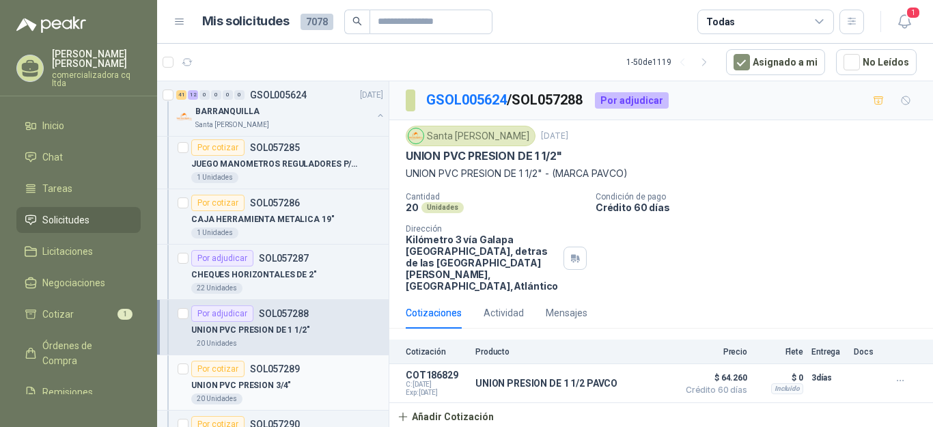
click at [264, 383] on p "UNION PVC PRESION 3/4"" at bounding box center [241, 385] width 100 height 13
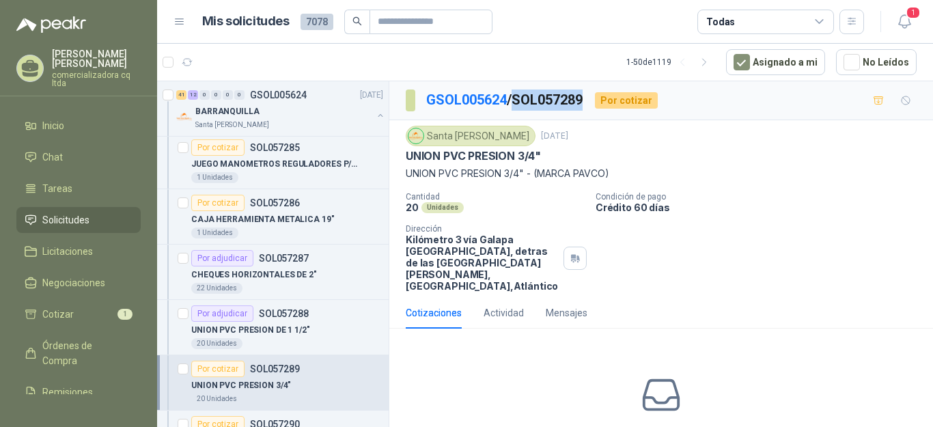
drag, startPoint x: 518, startPoint y: 97, endPoint x: 595, endPoint y: 97, distance: 76.5
click at [595, 97] on div "GSOL005624 / SOL057289 Por cotizar" at bounding box center [532, 100] width 252 height 22
copy p "SOL057289"
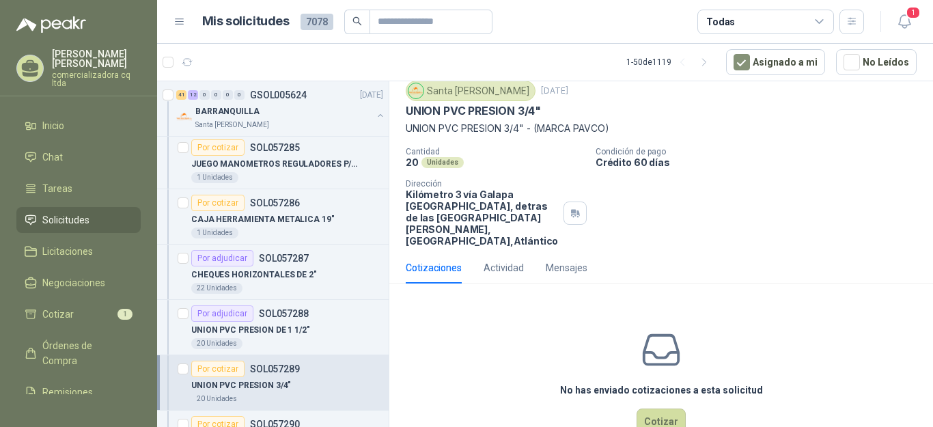
scroll to position [46, 0]
click at [647, 410] on button "Cotizar" at bounding box center [660, 421] width 49 height 26
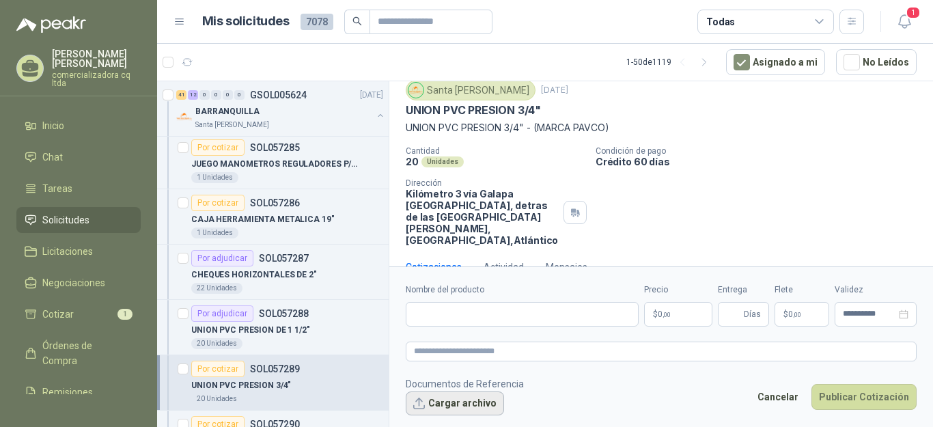
click at [466, 402] on button "Cargar archivo" at bounding box center [455, 403] width 98 height 25
click at [445, 321] on input "Nombre del producto" at bounding box center [522, 314] width 233 height 25
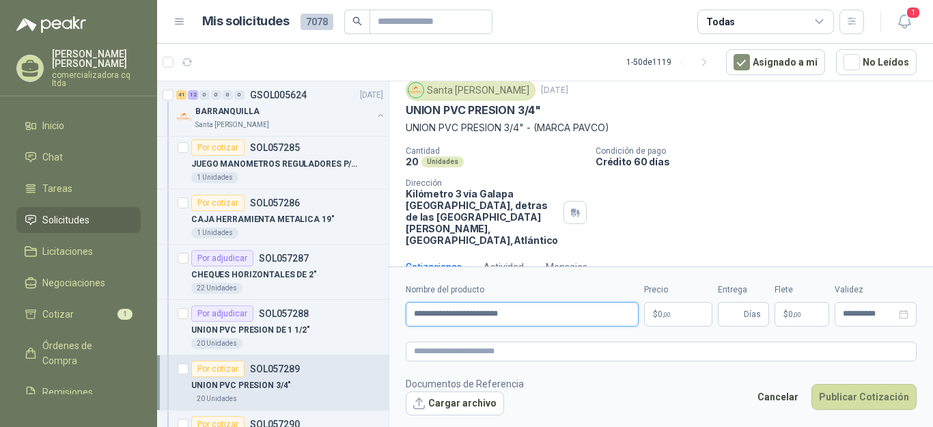
type input "**********"
click at [673, 323] on p "$ 0 ,00" at bounding box center [678, 314] width 68 height 25
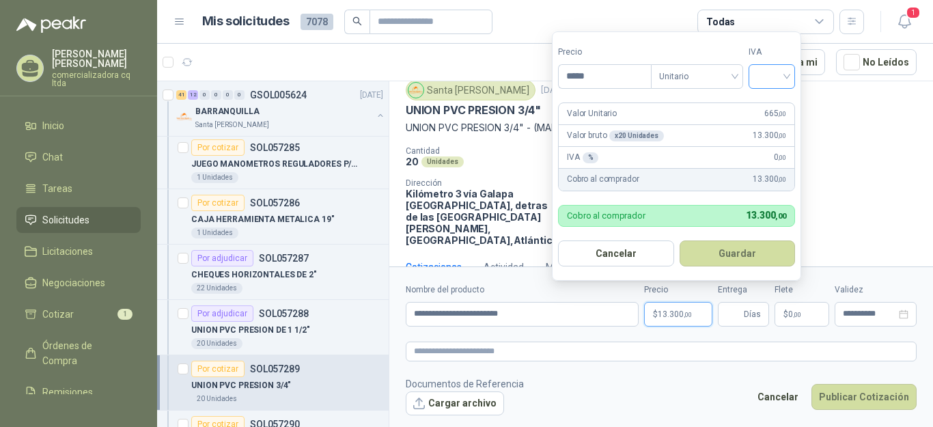
type input "*****"
click at [786, 75] on input "search" at bounding box center [771, 75] width 30 height 20
click at [775, 101] on div "19%" at bounding box center [774, 105] width 25 height 15
click at [736, 255] on button "Guardar" at bounding box center [739, 253] width 117 height 26
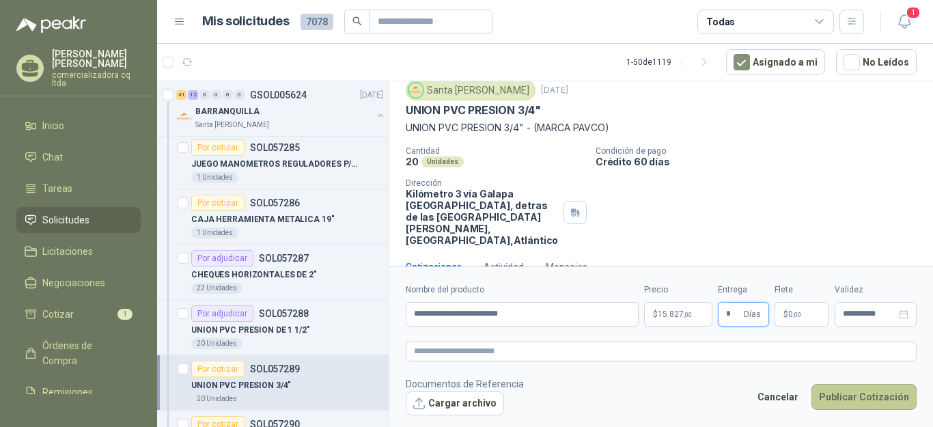
type input "*"
click at [874, 399] on button "Publicar Cotización" at bounding box center [863, 397] width 105 height 26
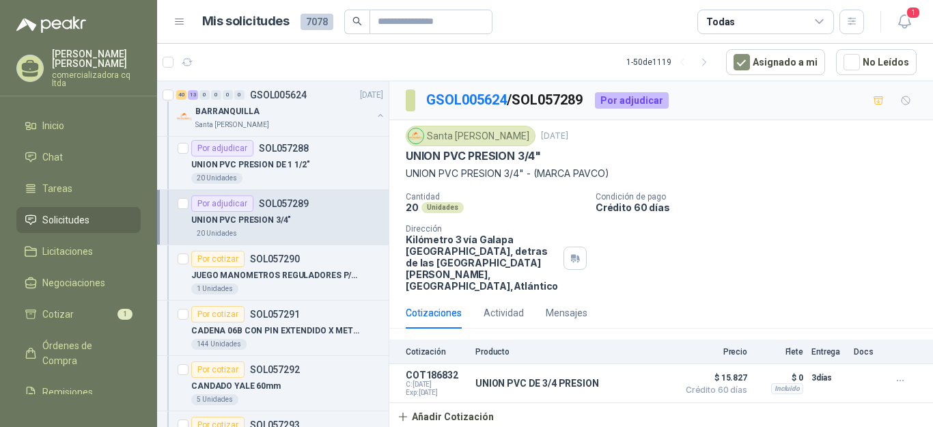
scroll to position [1469, 0]
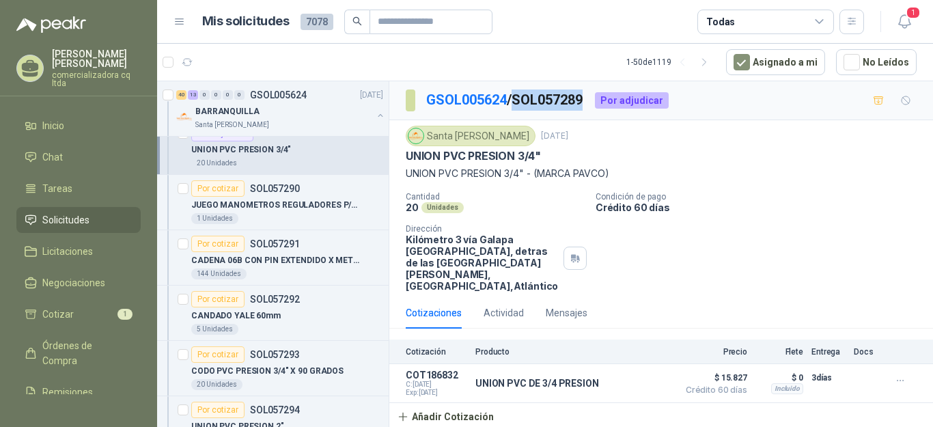
drag, startPoint x: 519, startPoint y: 98, endPoint x: 591, endPoint y: 98, distance: 72.4
click at [591, 98] on div "GSOL005624 / SOL057289 Por adjudicar" at bounding box center [537, 100] width 263 height 22
click at [612, 142] on div "Santa [PERSON_NAME] [DATE]" at bounding box center [661, 136] width 511 height 20
drag, startPoint x: 520, startPoint y: 95, endPoint x: 595, endPoint y: 96, distance: 75.1
click at [595, 96] on div "GSOL005624 / SOL057289 Por adjudicar" at bounding box center [537, 100] width 263 height 22
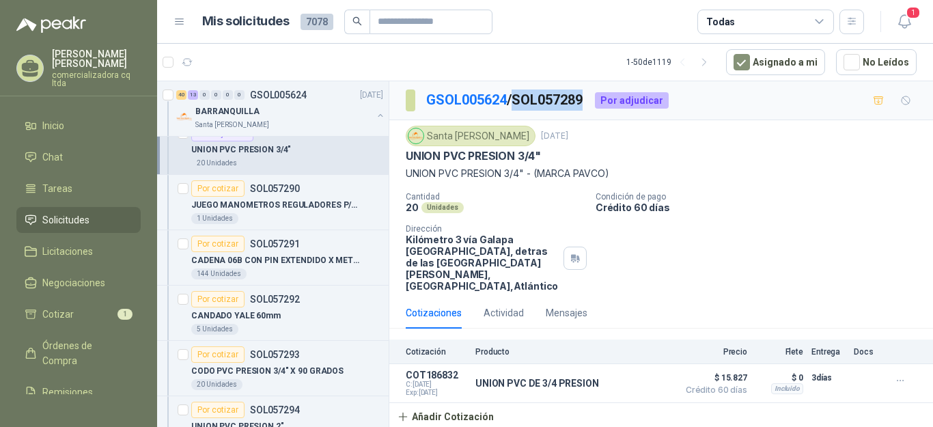
copy p "SOL057289"
click at [908, 382] on button "button" at bounding box center [900, 380] width 22 height 22
click at [875, 353] on button "Eliminar" at bounding box center [872, 350] width 109 height 22
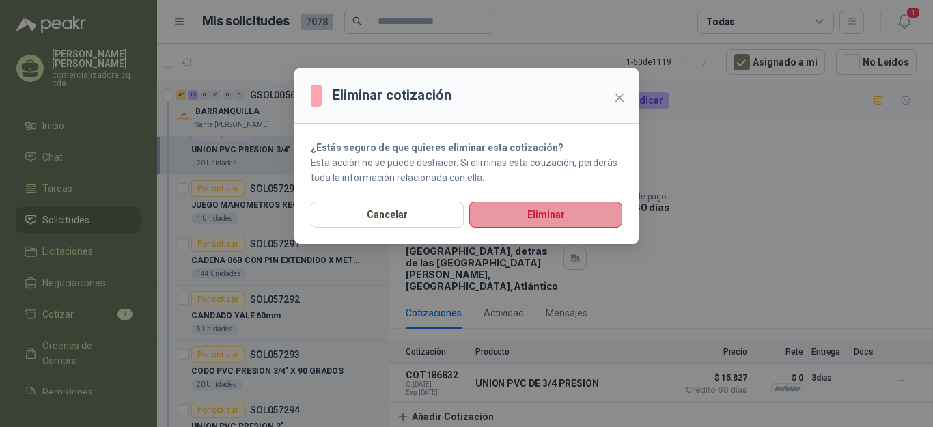
click at [556, 212] on button "Eliminar" at bounding box center [545, 214] width 153 height 26
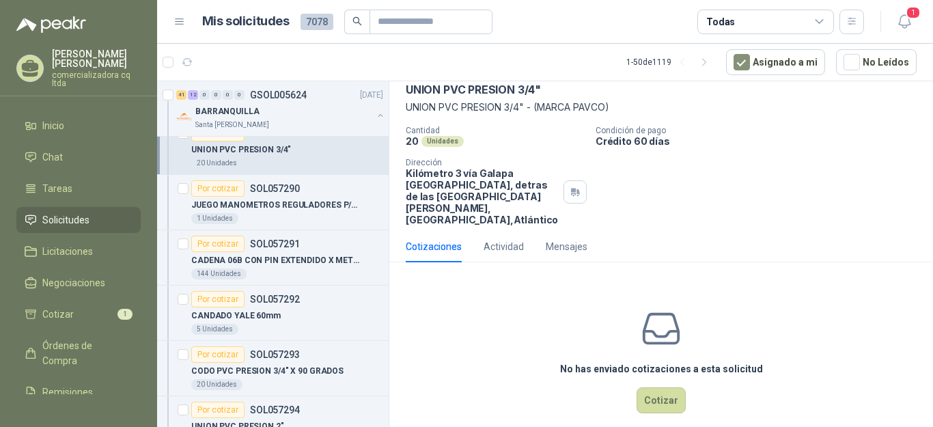
scroll to position [63, 0]
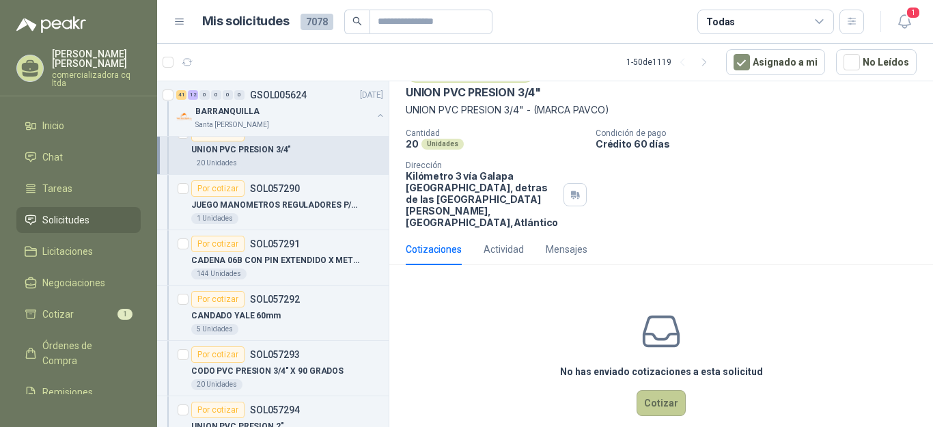
click at [655, 401] on button "Cotizar" at bounding box center [660, 403] width 49 height 26
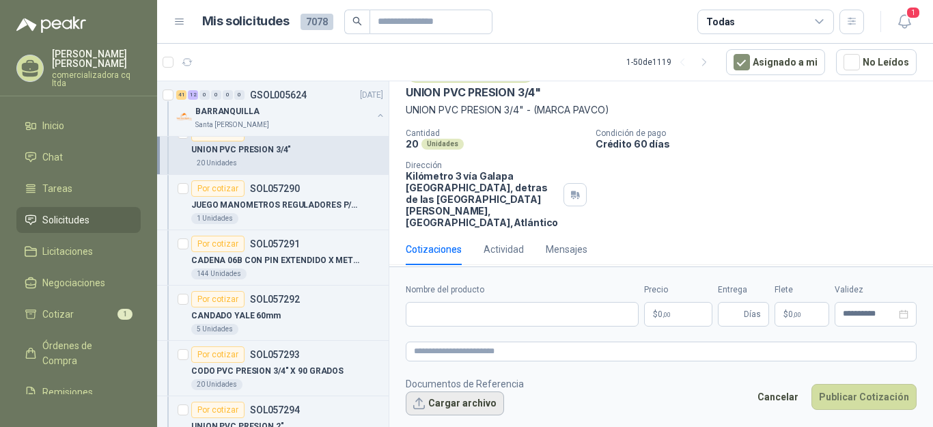
click at [479, 400] on button "Cargar archivo" at bounding box center [455, 403] width 98 height 25
click at [452, 315] on input "Nombre del producto" at bounding box center [522, 314] width 233 height 25
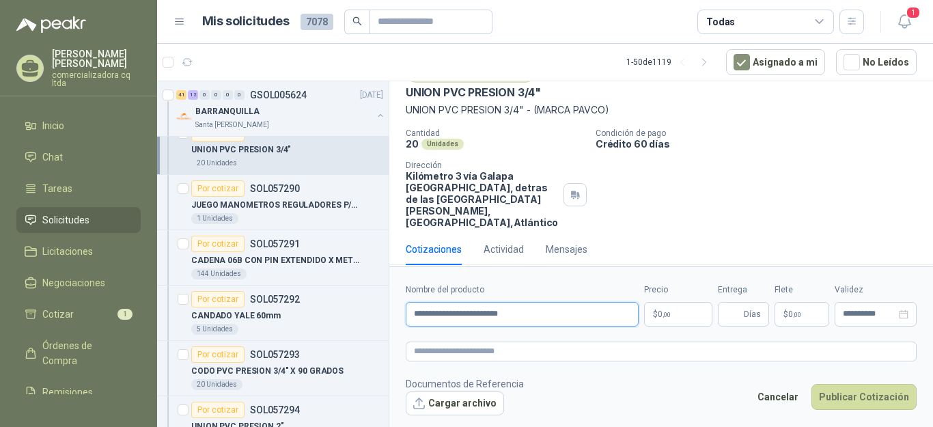
type input "**********"
click at [688, 308] on p "$ 0 ,00" at bounding box center [678, 314] width 68 height 25
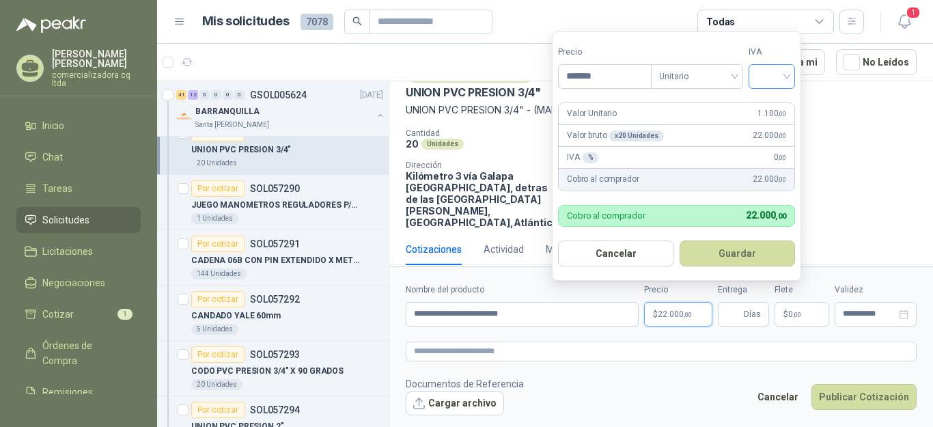
type input "*******"
click at [786, 75] on input "search" at bounding box center [771, 75] width 30 height 20
click at [771, 108] on div "19%" at bounding box center [774, 105] width 25 height 15
click at [747, 253] on button "Guardar" at bounding box center [739, 253] width 117 height 26
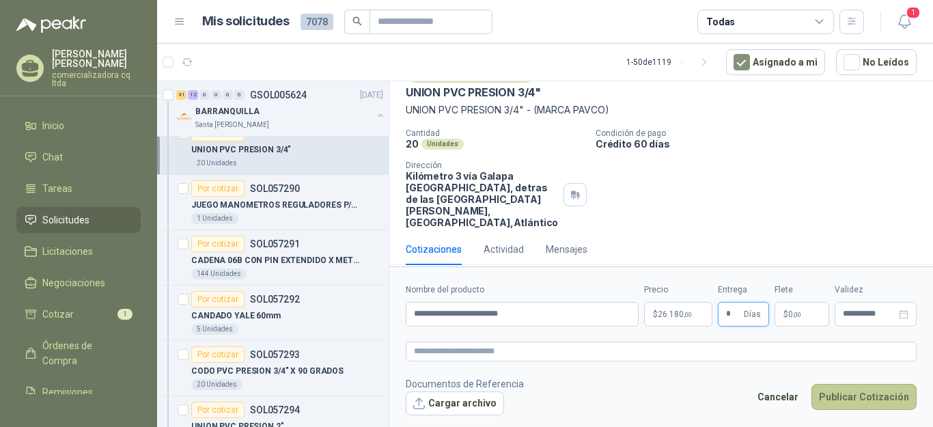
type input "*"
click at [842, 404] on button "Publicar Cotización" at bounding box center [863, 397] width 105 height 26
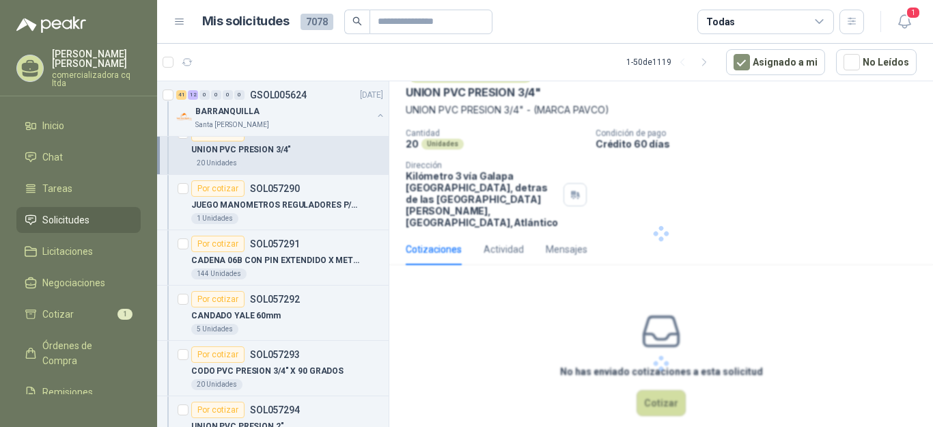
scroll to position [0, 0]
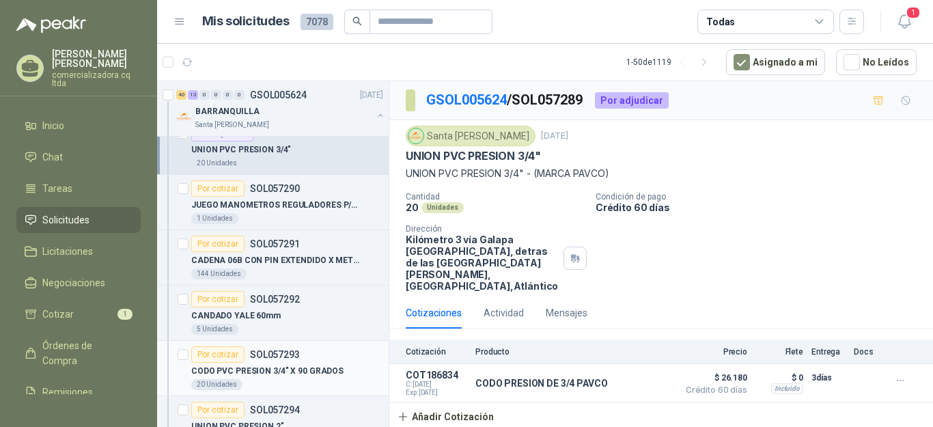
click at [220, 365] on p "CODO PVC PRESION 3/4" X 90 GRADOS" at bounding box center [267, 371] width 152 height 13
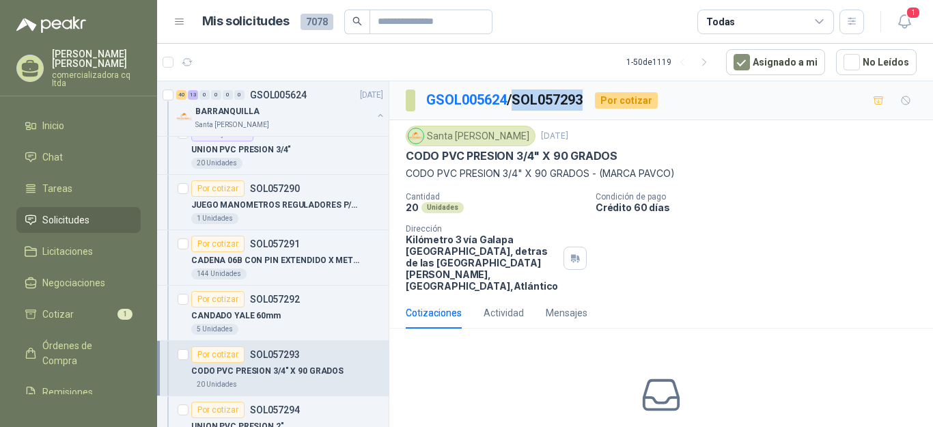
drag, startPoint x: 520, startPoint y: 97, endPoint x: 595, endPoint y: 99, distance: 74.4
click at [595, 99] on div "GSOL005624 / SOL057293 Por cotizar" at bounding box center [532, 100] width 252 height 22
copy p "SOL057293"
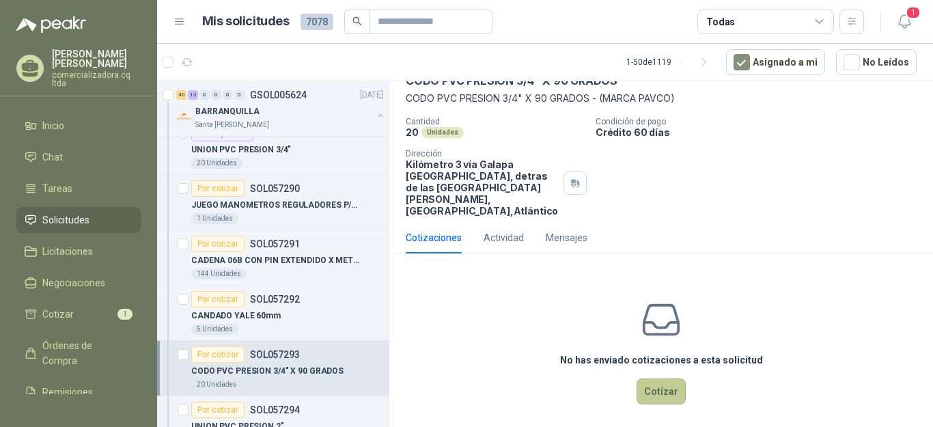
click at [661, 397] on button "Cotizar" at bounding box center [660, 391] width 49 height 26
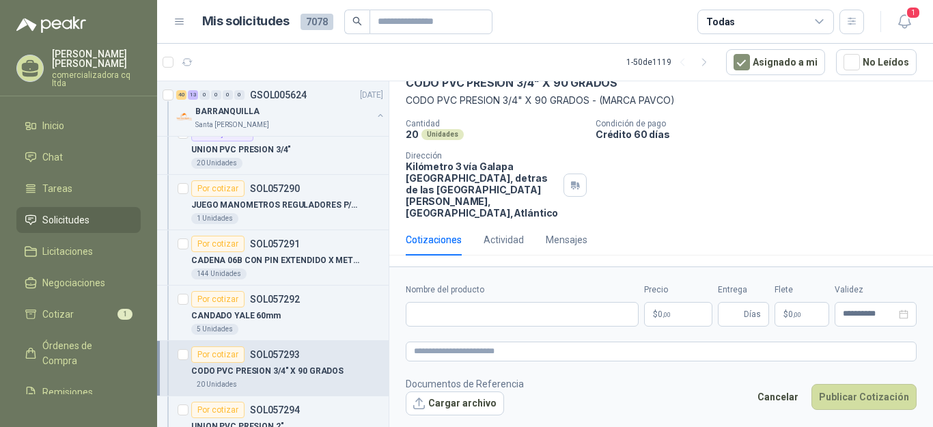
scroll to position [73, 0]
click at [486, 406] on button "Cargar archivo" at bounding box center [455, 403] width 98 height 25
click at [522, 313] on input "Nombre del producto" at bounding box center [522, 314] width 233 height 25
type input "**********"
click at [682, 305] on p "$ 0 ,00" at bounding box center [678, 314] width 68 height 25
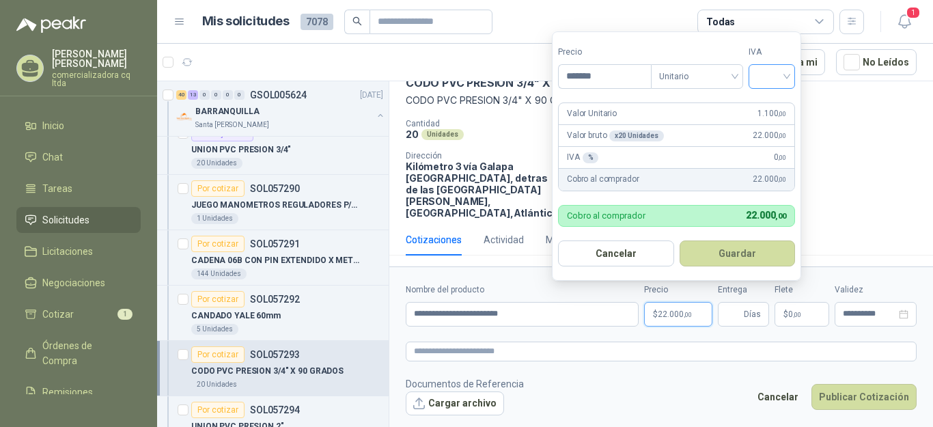
click at [792, 75] on div at bounding box center [771, 76] width 46 height 25
type input "*******"
click at [776, 106] on div "19%" at bounding box center [774, 105] width 25 height 15
click at [748, 245] on button "Guardar" at bounding box center [739, 253] width 117 height 26
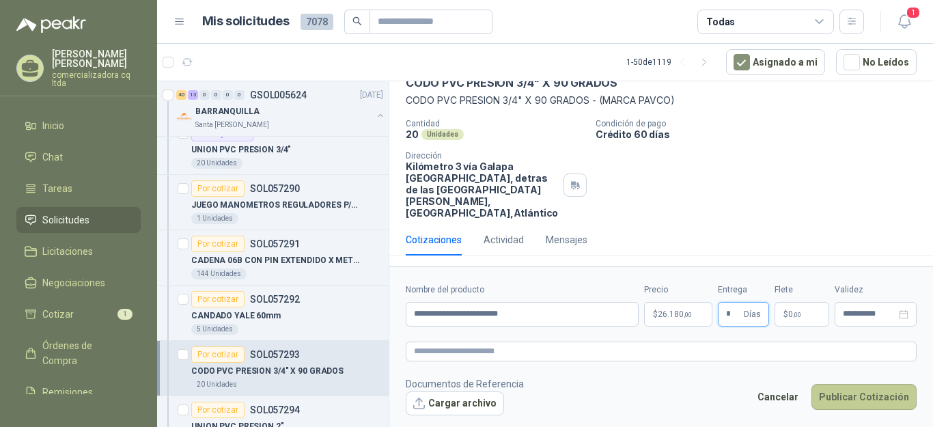
type input "*"
click at [857, 396] on button "Publicar Cotización" at bounding box center [863, 397] width 105 height 26
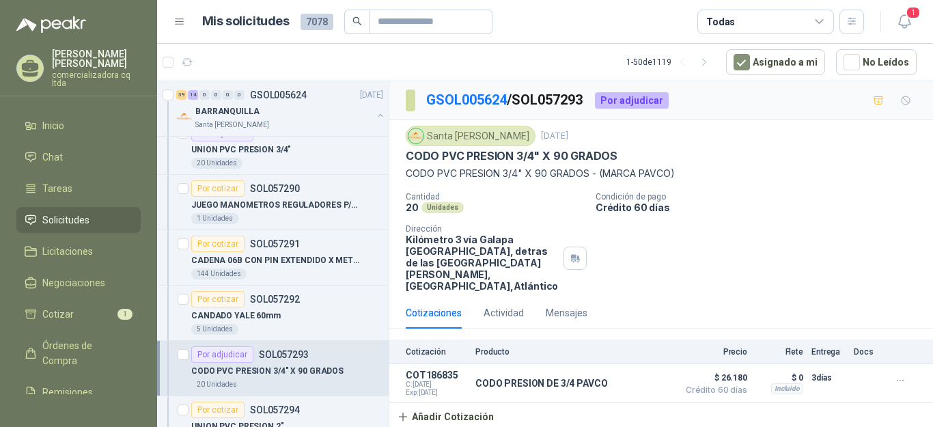
scroll to position [1505, 0]
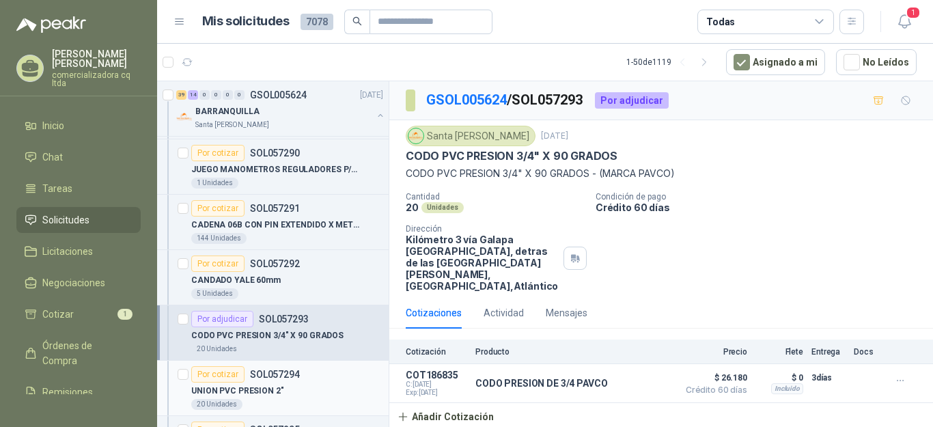
click at [239, 392] on p "UNION PVC PRESION 2"" at bounding box center [237, 390] width 93 height 13
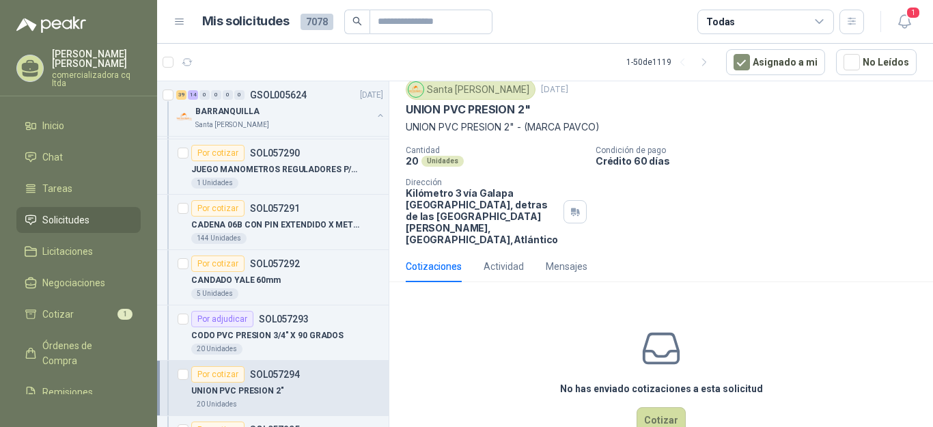
scroll to position [59, 0]
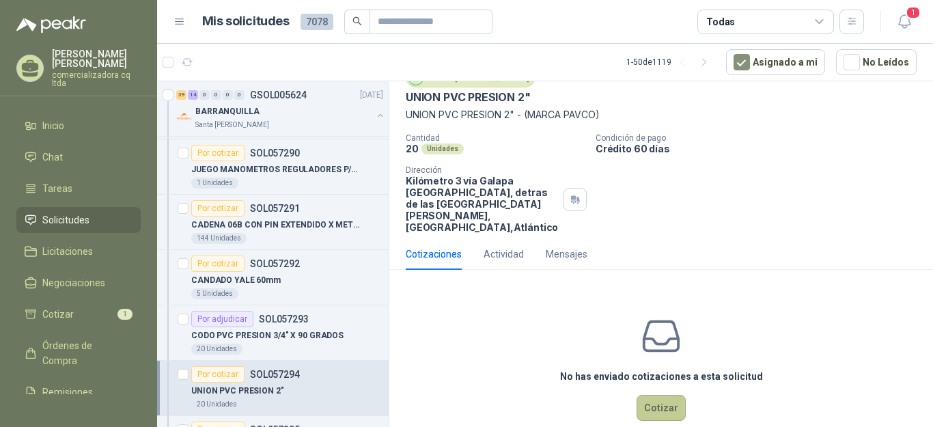
click at [659, 400] on button "Cotizar" at bounding box center [660, 408] width 49 height 26
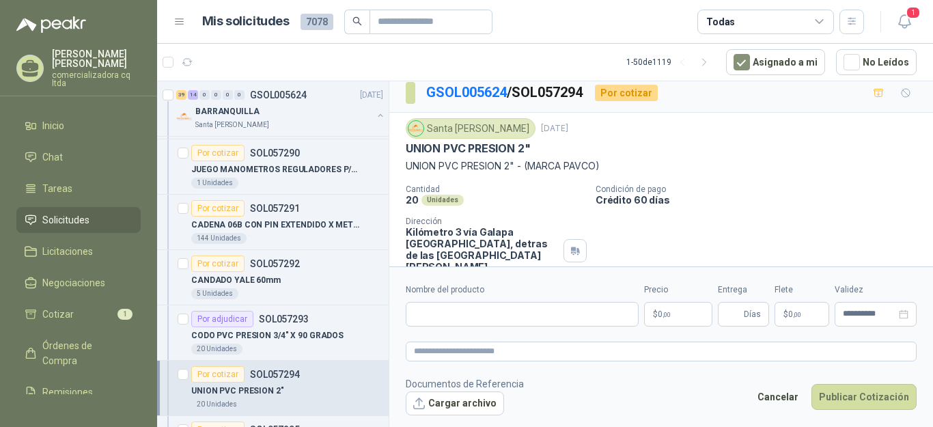
scroll to position [0, 0]
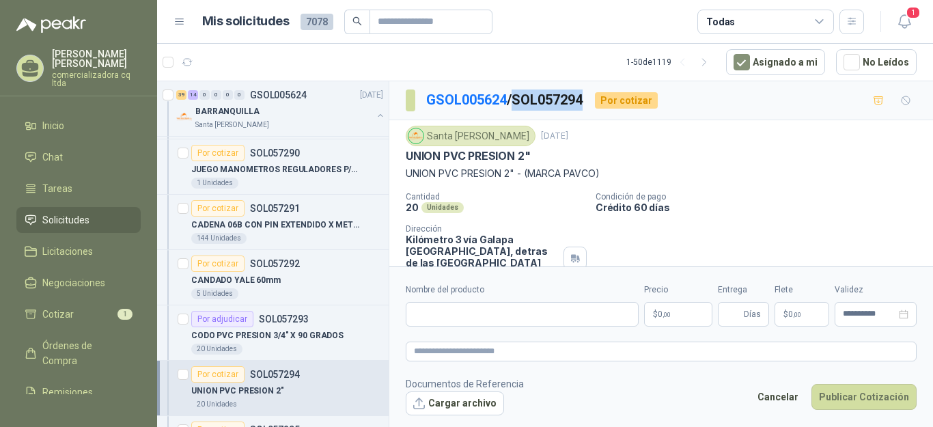
drag, startPoint x: 522, startPoint y: 96, endPoint x: 589, endPoint y: 98, distance: 66.9
click at [584, 98] on p "GSOL005624 / SOL057294" at bounding box center [505, 99] width 158 height 21
copy p "SOL057294"
click at [487, 406] on button "Cargar archivo" at bounding box center [455, 403] width 98 height 25
click at [425, 322] on input "Nombre del producto" at bounding box center [522, 314] width 233 height 25
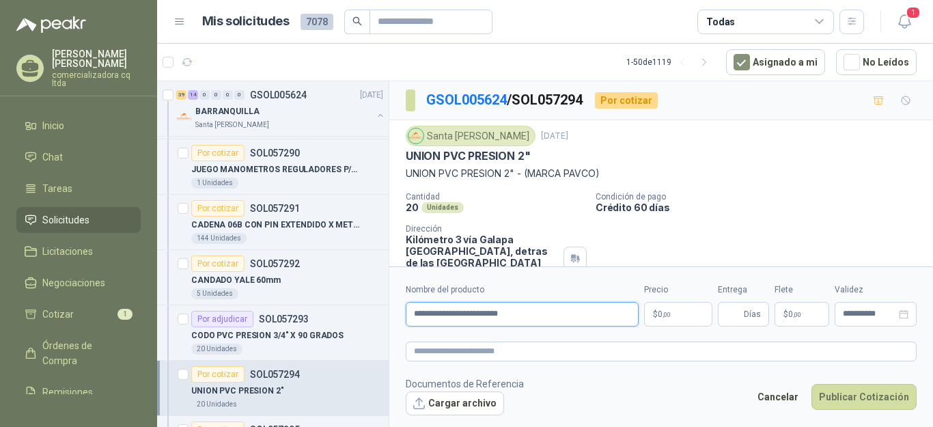
type input "**********"
click at [672, 313] on p "$ 0 ,00" at bounding box center [678, 314] width 68 height 25
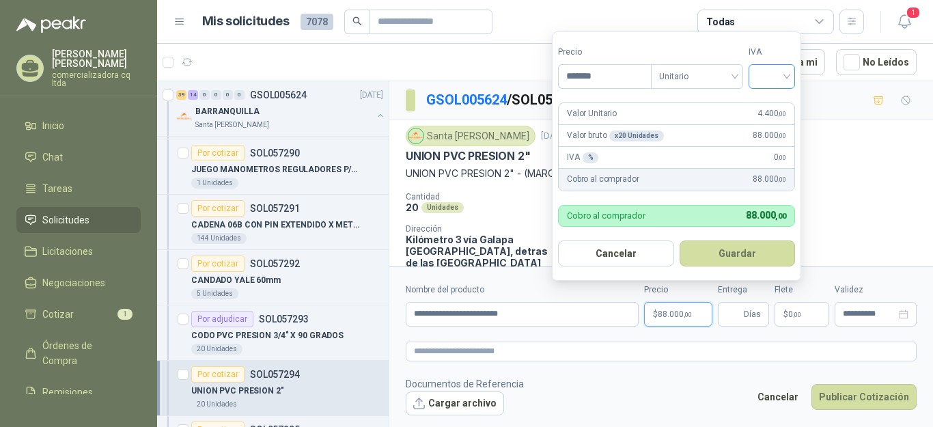
type input "*******"
click at [786, 76] on input "search" at bounding box center [771, 75] width 30 height 20
click at [774, 102] on div "19%" at bounding box center [774, 105] width 25 height 15
click at [753, 248] on button "Guardar" at bounding box center [739, 253] width 117 height 26
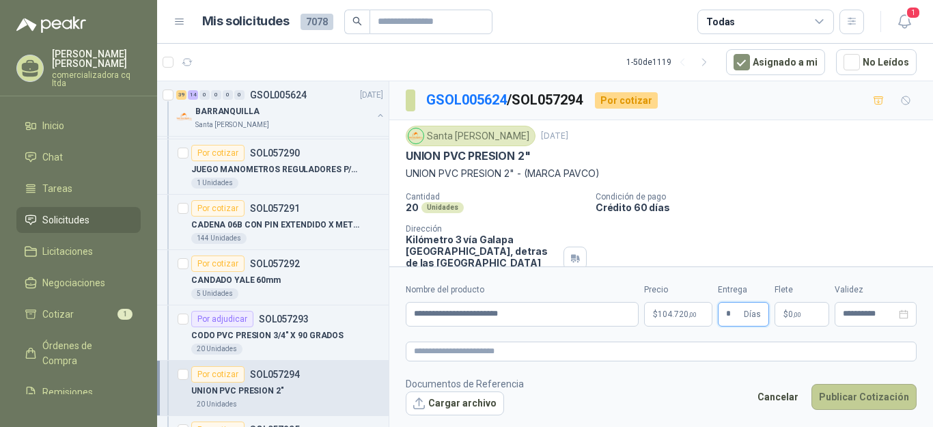
type input "*"
click at [844, 393] on button "Publicar Cotización" at bounding box center [863, 397] width 105 height 26
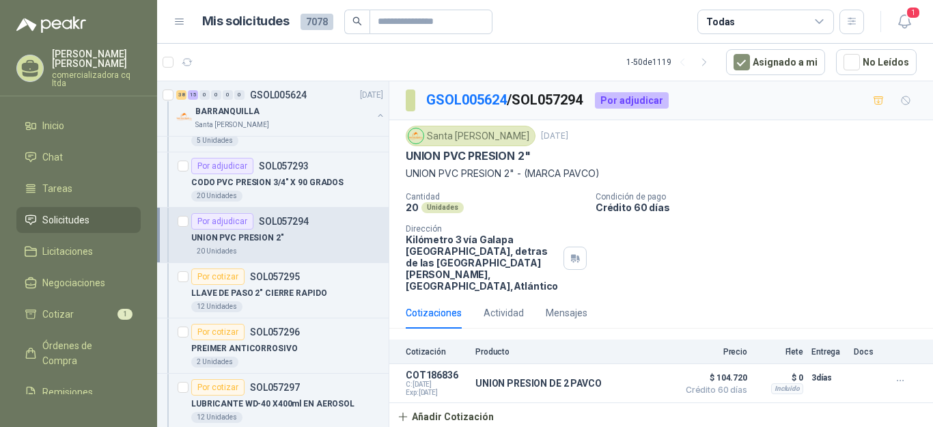
scroll to position [1704, 0]
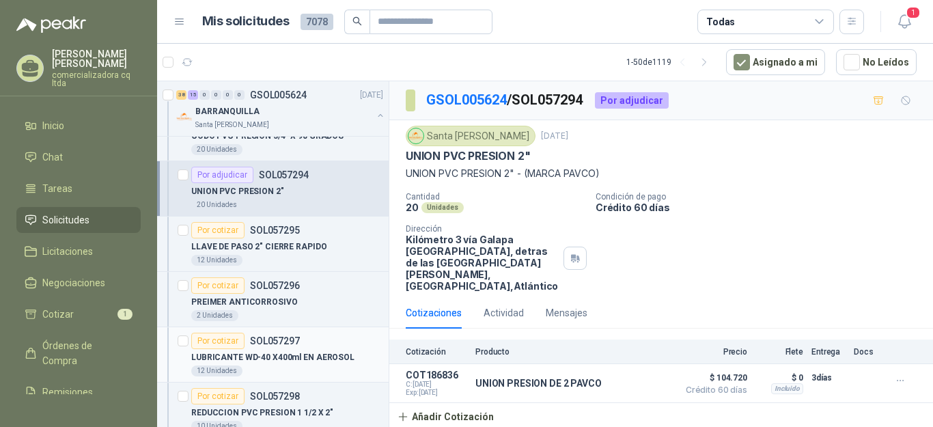
click at [261, 352] on p "LUBRICANTE WD-40 X400ml EN AEROSOL" at bounding box center [272, 357] width 163 height 13
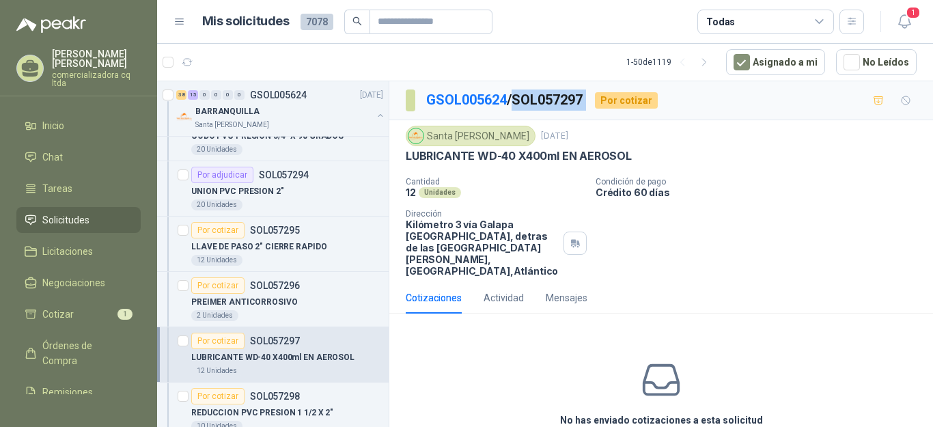
drag, startPoint x: 518, startPoint y: 96, endPoint x: 602, endPoint y: 95, distance: 84.0
click at [602, 95] on div "GSOL005624 / SOL057297 Por cotizar" at bounding box center [532, 100] width 252 height 22
copy p "SOL057297"
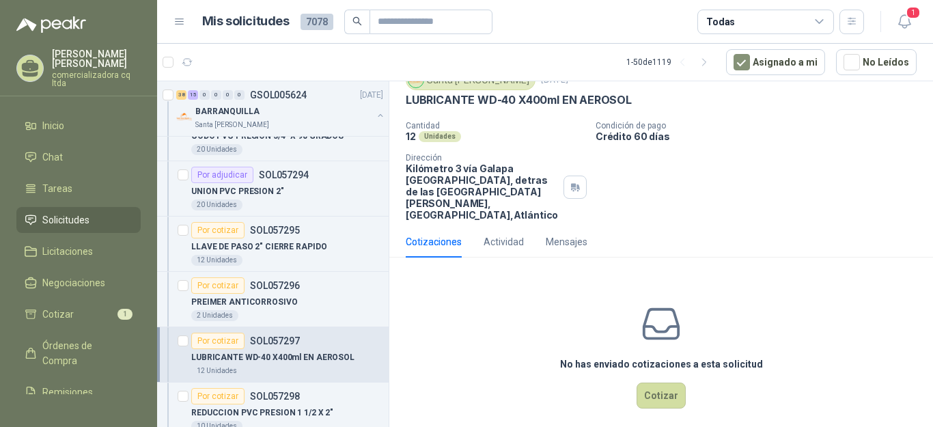
scroll to position [57, 0]
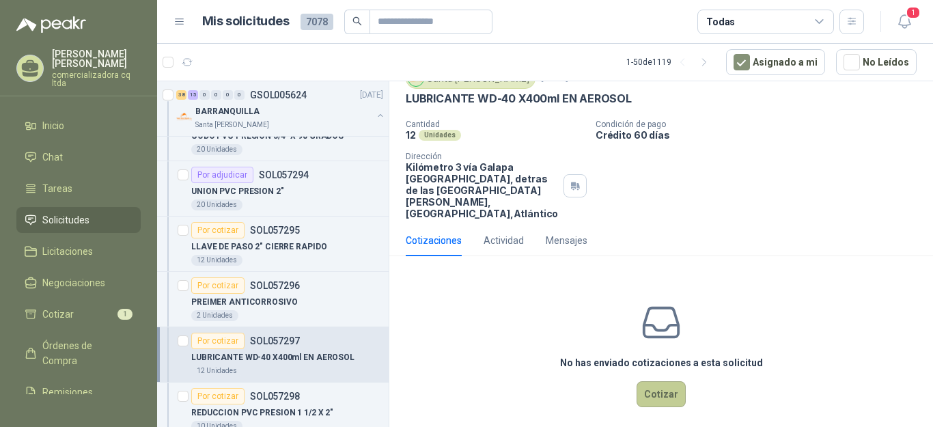
click at [649, 395] on button "Cotizar" at bounding box center [660, 394] width 49 height 26
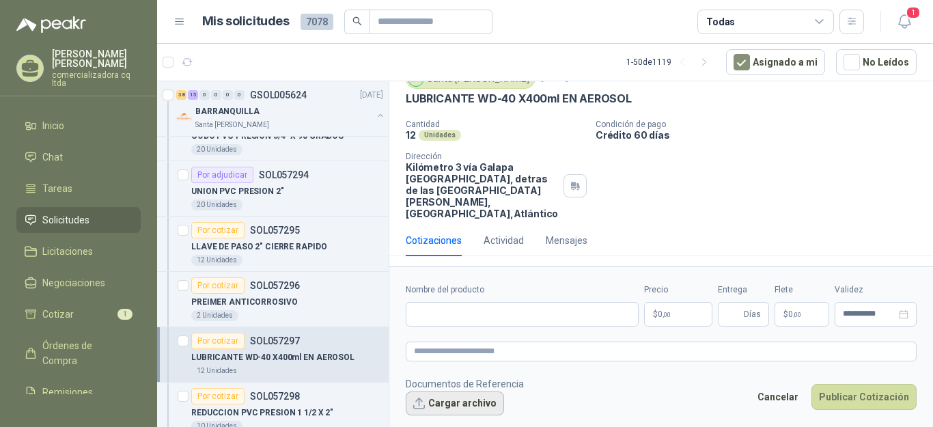
click at [459, 396] on button "Cargar archivo" at bounding box center [455, 403] width 98 height 25
click at [429, 313] on input "Nombre del producto" at bounding box center [522, 314] width 233 height 25
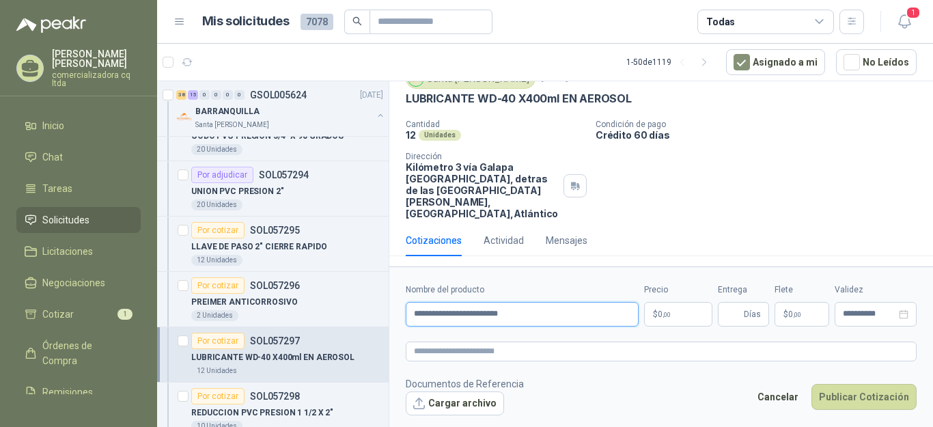
type input "**********"
click at [704, 322] on p "$ 0 ,00" at bounding box center [678, 314] width 68 height 25
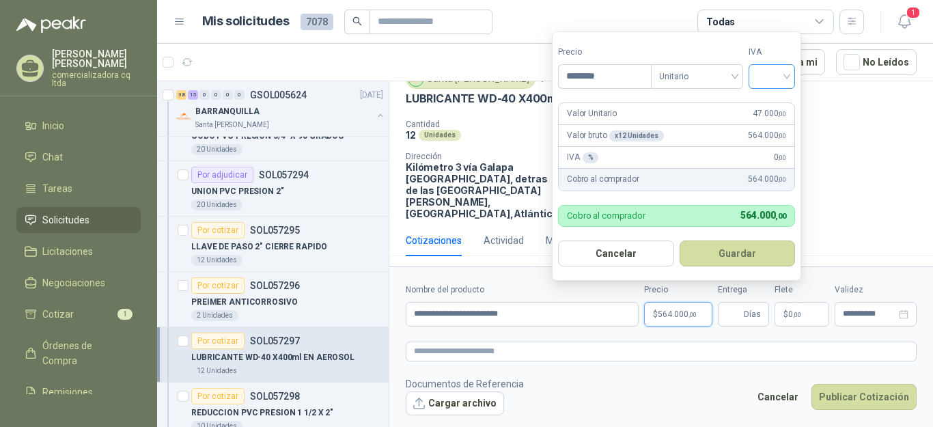
type input "********"
click at [784, 75] on input "search" at bounding box center [771, 75] width 30 height 20
click at [775, 107] on div "19%" at bounding box center [774, 105] width 25 height 15
click at [751, 255] on button "Guardar" at bounding box center [739, 253] width 117 height 26
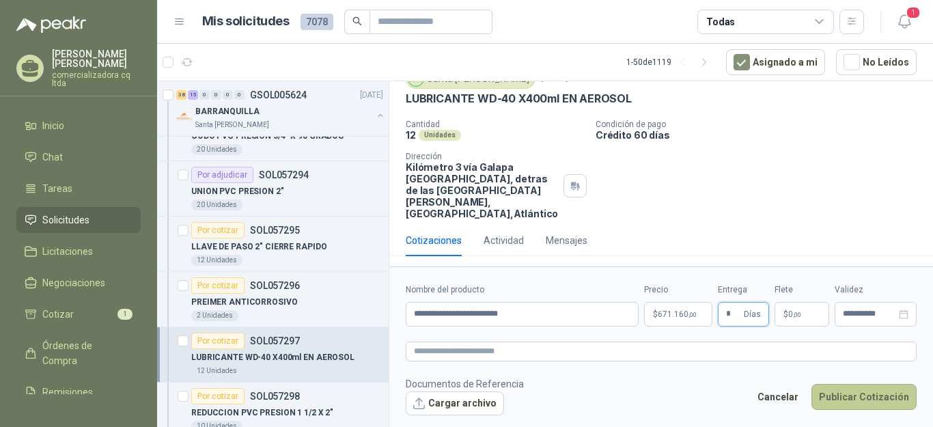
type input "*"
click at [844, 397] on button "Publicar Cotización" at bounding box center [863, 397] width 105 height 26
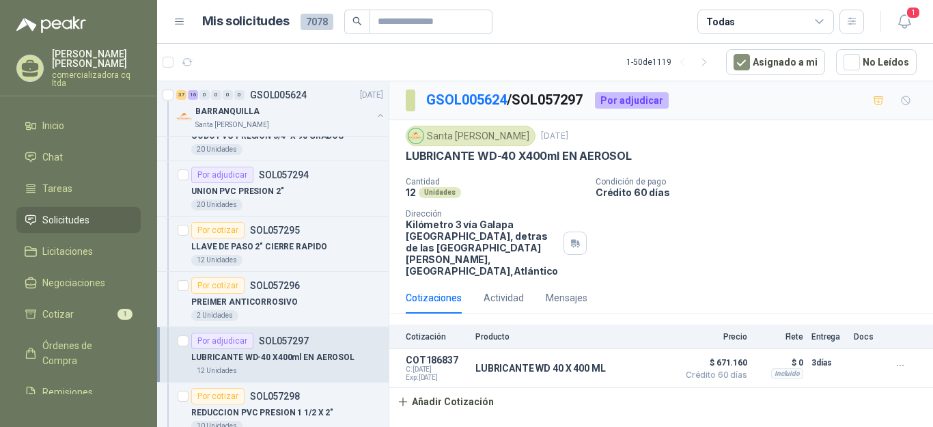
scroll to position [1751, 0]
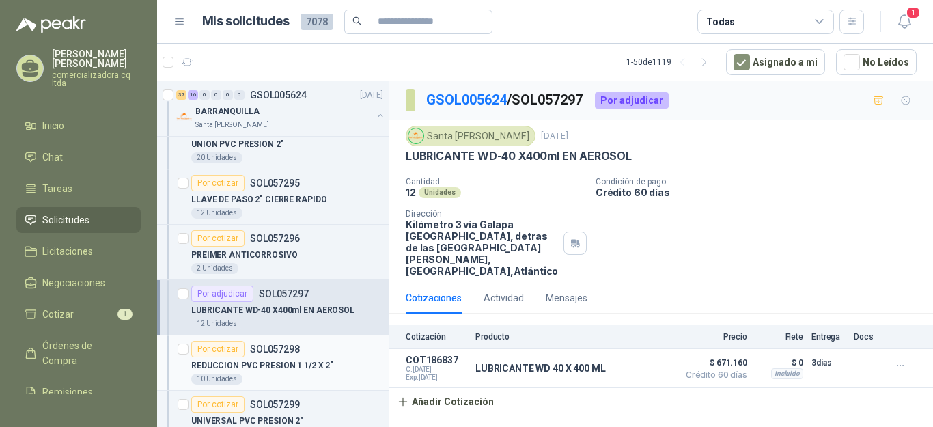
click at [270, 365] on p "REDUCCION PVC PRESION 1 1/2 X 2"" at bounding box center [262, 365] width 142 height 13
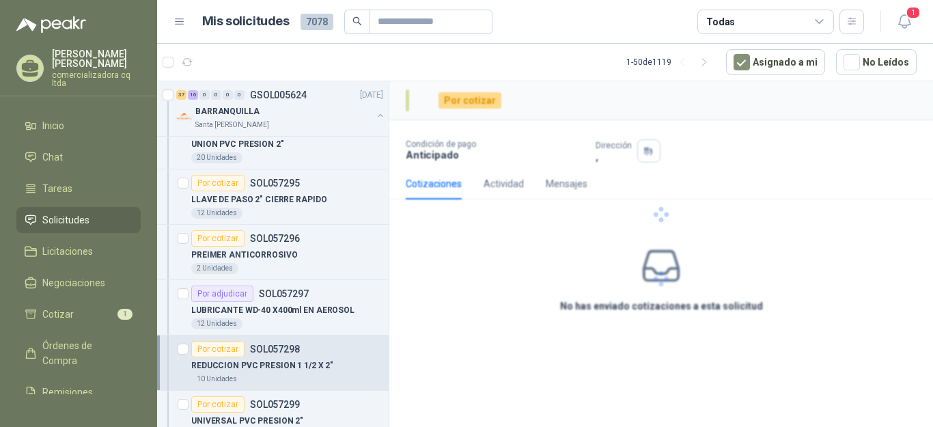
click at [270, 365] on p "REDUCCION PVC PRESION 1 1/2 X 2"" at bounding box center [262, 365] width 142 height 13
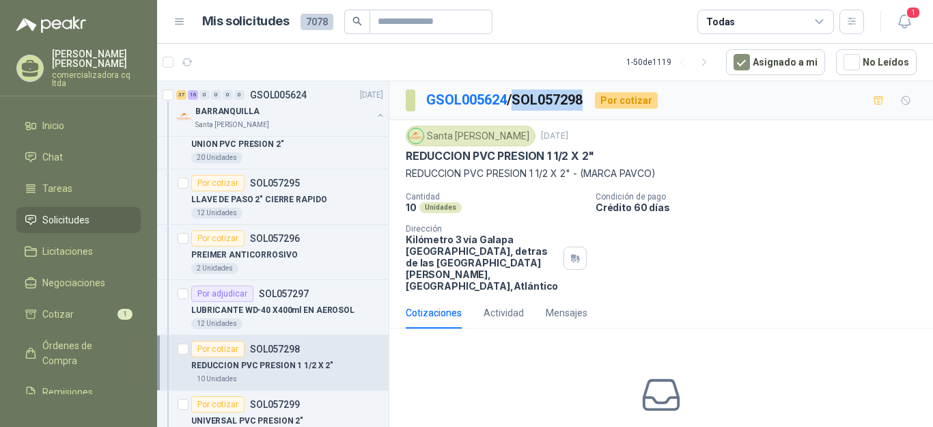
drag, startPoint x: 521, startPoint y: 98, endPoint x: 593, endPoint y: 95, distance: 72.4
click at [593, 95] on div "GSOL005624 / SOL057298 Por cotizar" at bounding box center [532, 100] width 252 height 22
copy p "SOL057298"
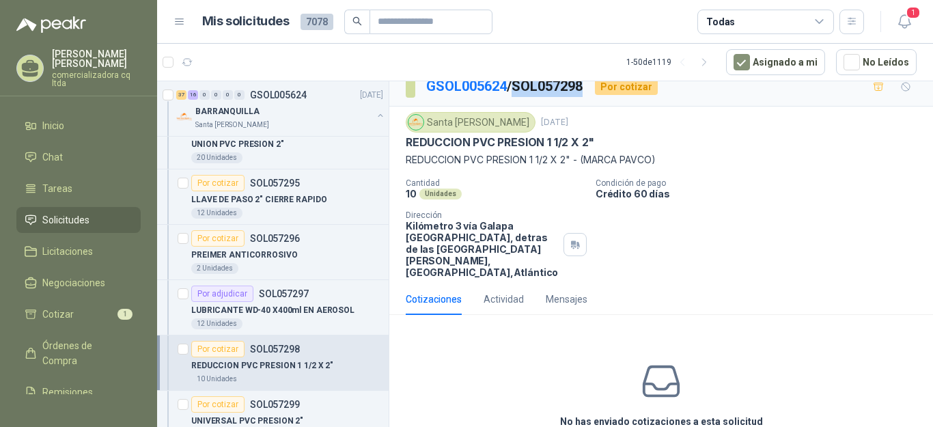
scroll to position [18, 0]
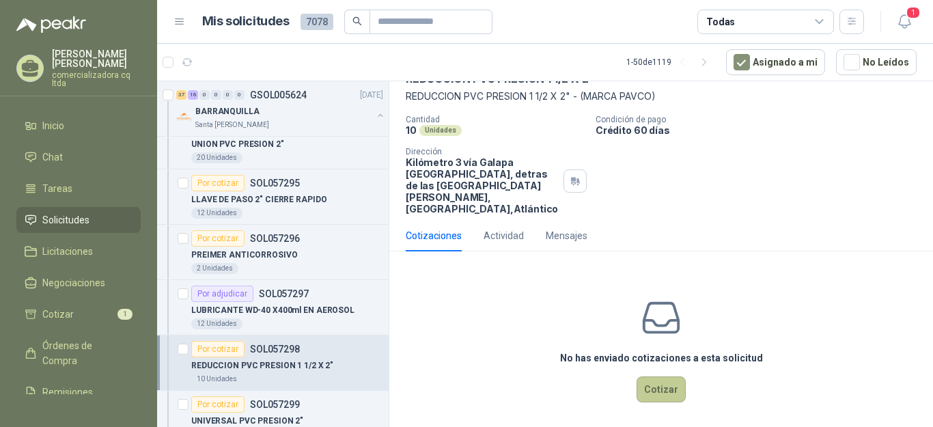
click at [661, 393] on button "Cotizar" at bounding box center [660, 389] width 49 height 26
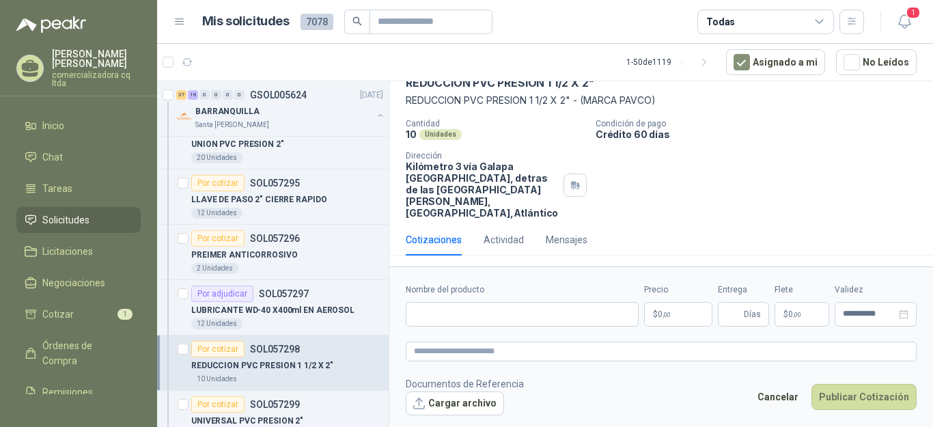
scroll to position [73, 0]
click at [481, 401] on button "Cargar archivo" at bounding box center [455, 403] width 98 height 25
click at [422, 311] on input "Nombre del producto" at bounding box center [522, 314] width 233 height 25
type input "**********"
click at [660, 312] on span "0 ,00" at bounding box center [663, 314] width 13 height 8
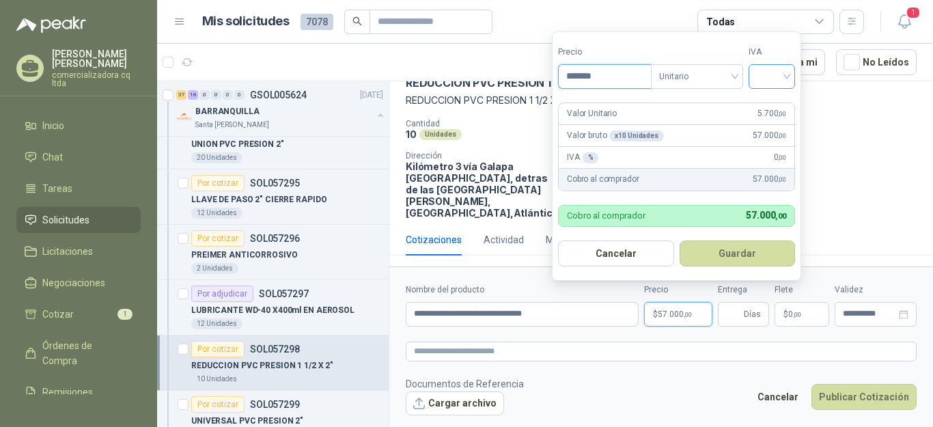
click at [793, 75] on div at bounding box center [771, 76] width 46 height 25
type input "*******"
click at [769, 103] on div "19%" at bounding box center [774, 105] width 25 height 15
click at [746, 255] on button "Guardar" at bounding box center [739, 253] width 117 height 26
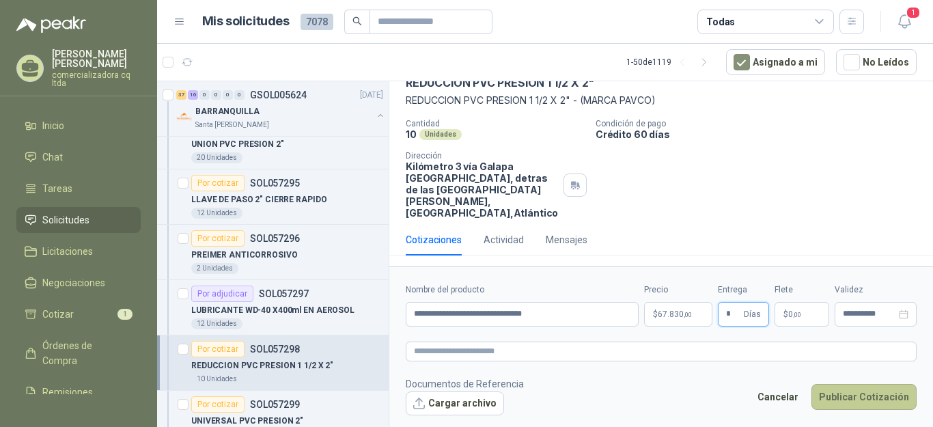
type input "*"
click at [864, 399] on button "Publicar Cotización" at bounding box center [863, 397] width 105 height 26
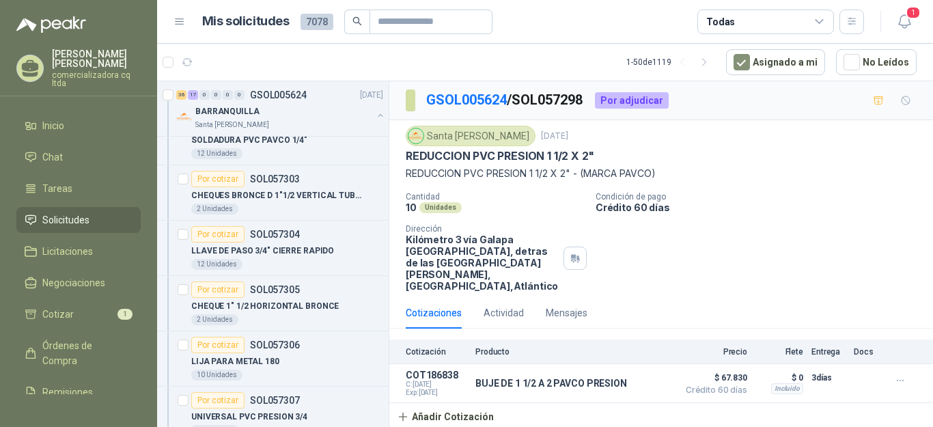
scroll to position [2210, 0]
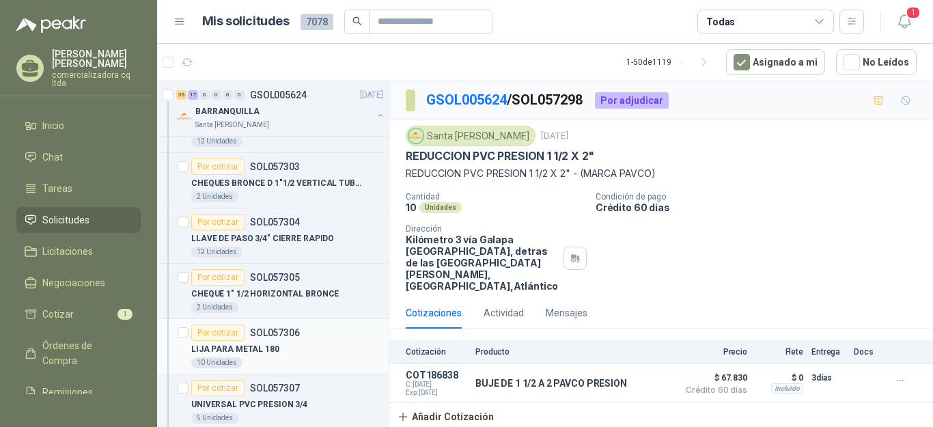
click at [290, 348] on div "LIJA PARA METAL 180" at bounding box center [287, 349] width 192 height 16
